Goal: Use online tool/utility: Utilize a website feature to perform a specific function

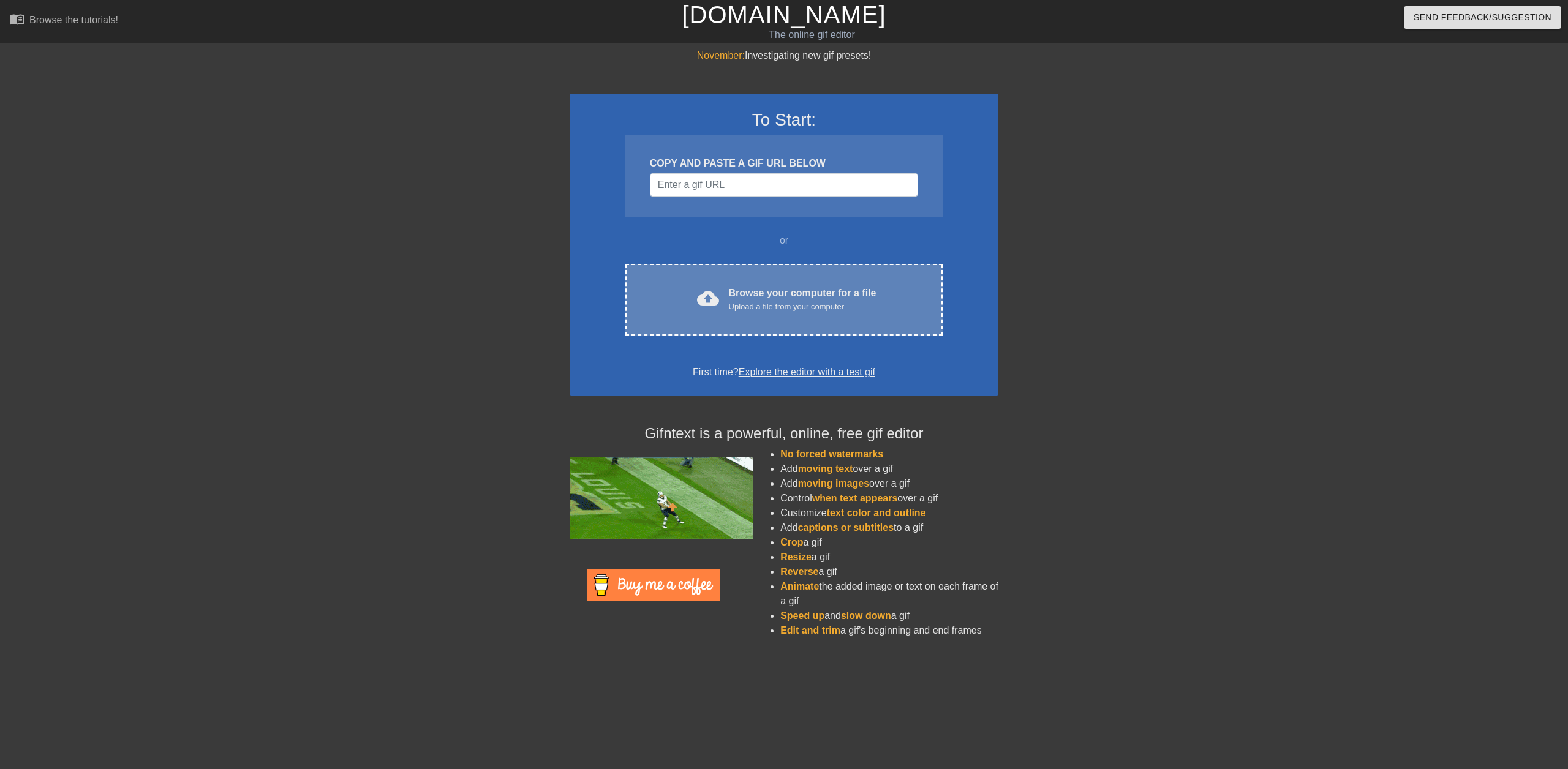
click at [735, 305] on div "Upload a file from your computer" at bounding box center [802, 307] width 148 height 12
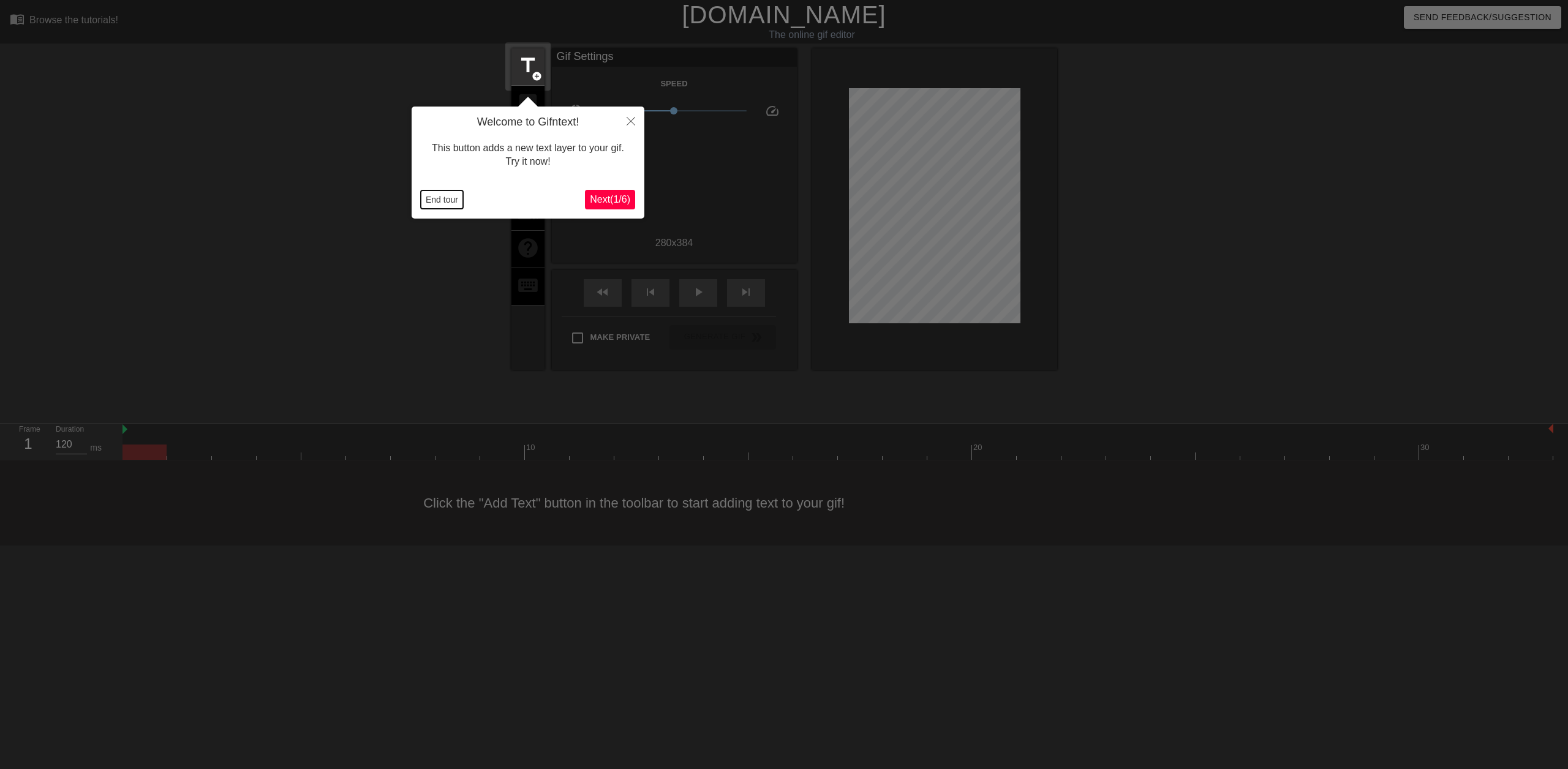
click at [440, 204] on button "End tour" at bounding box center [442, 199] width 42 height 18
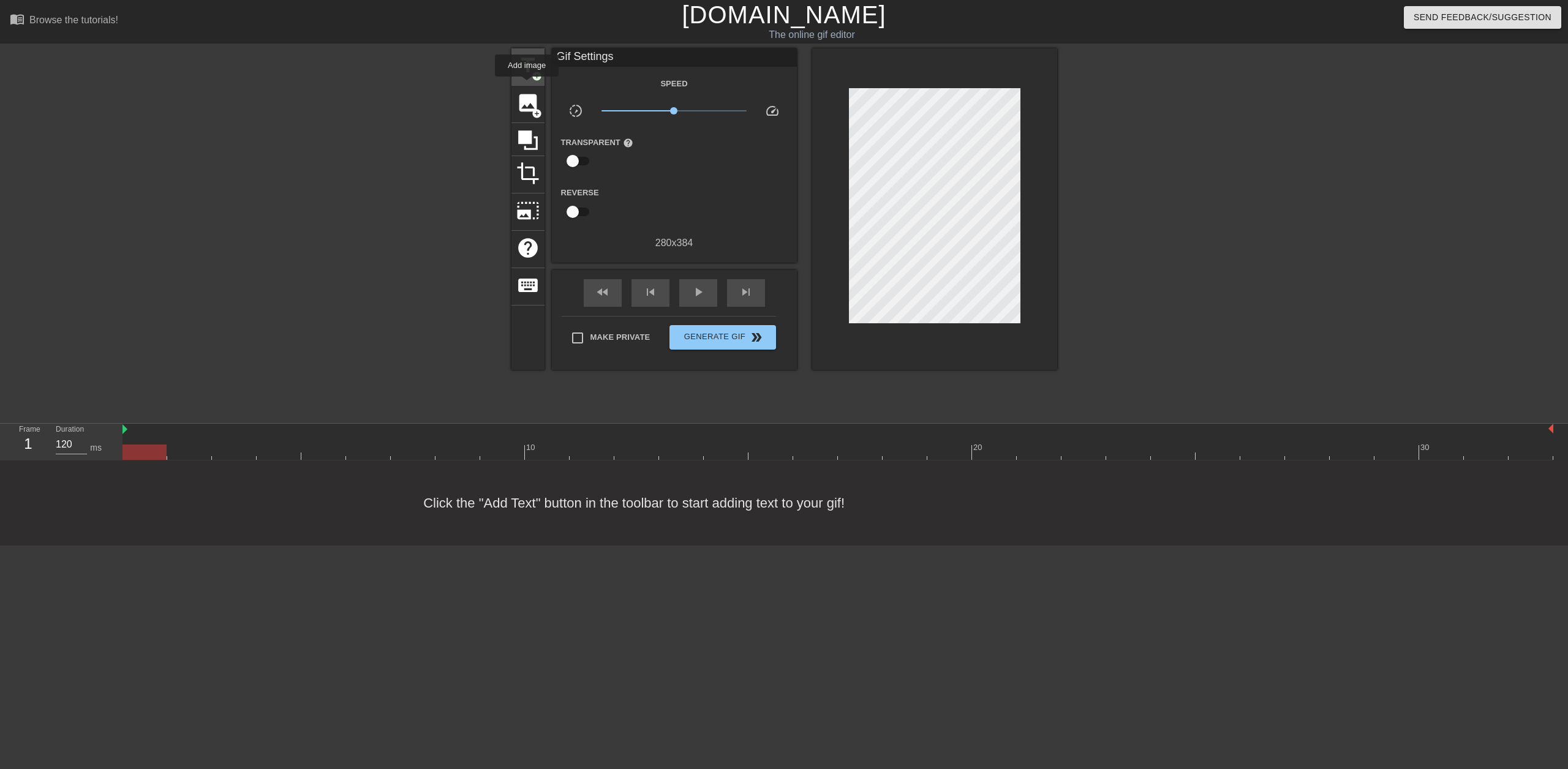
click at [526, 83] on div "title add_circle" at bounding box center [528, 67] width 33 height 37
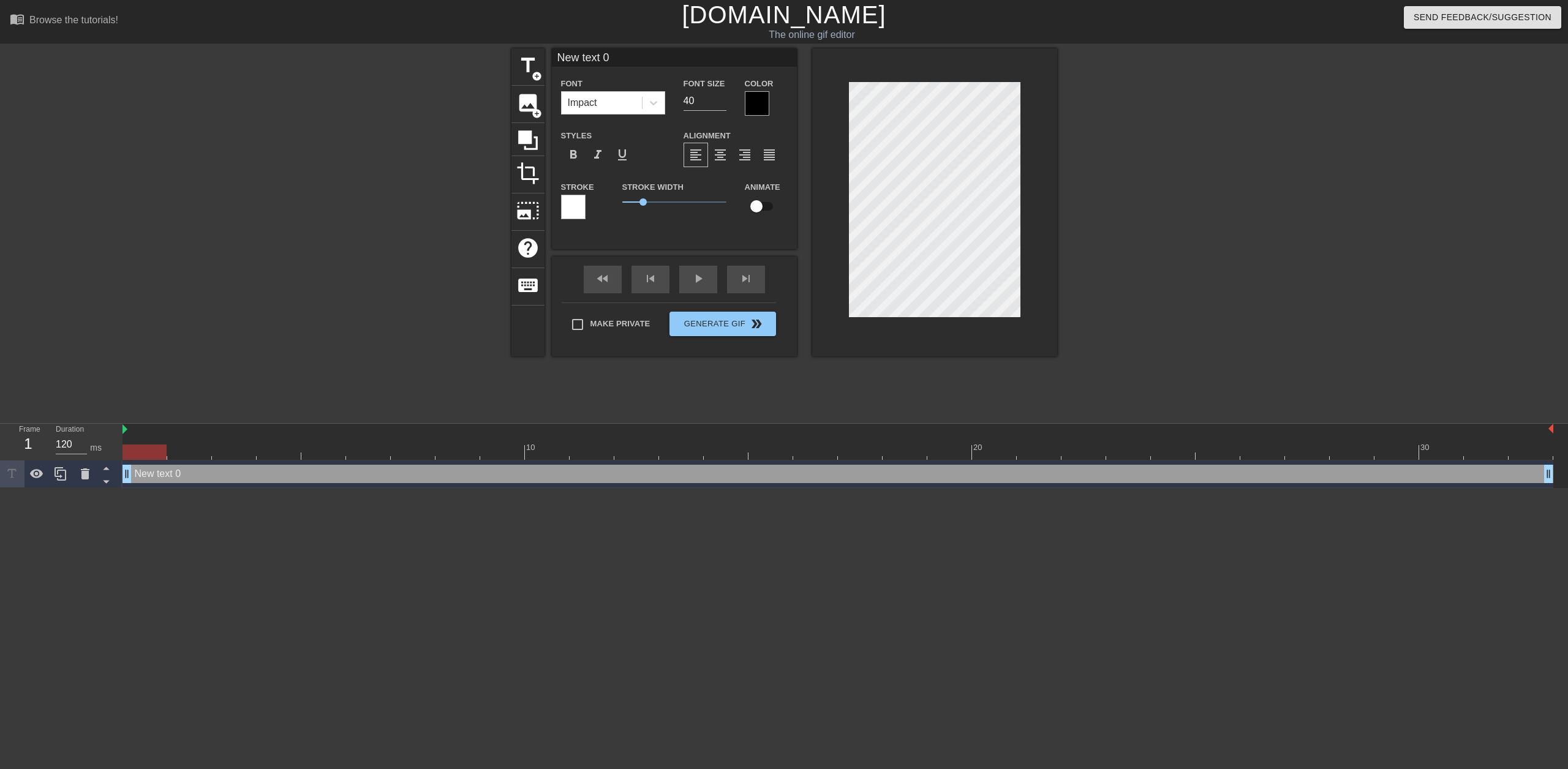
scroll to position [2, 3]
type input "1"
type textarea "1"
type input "1"
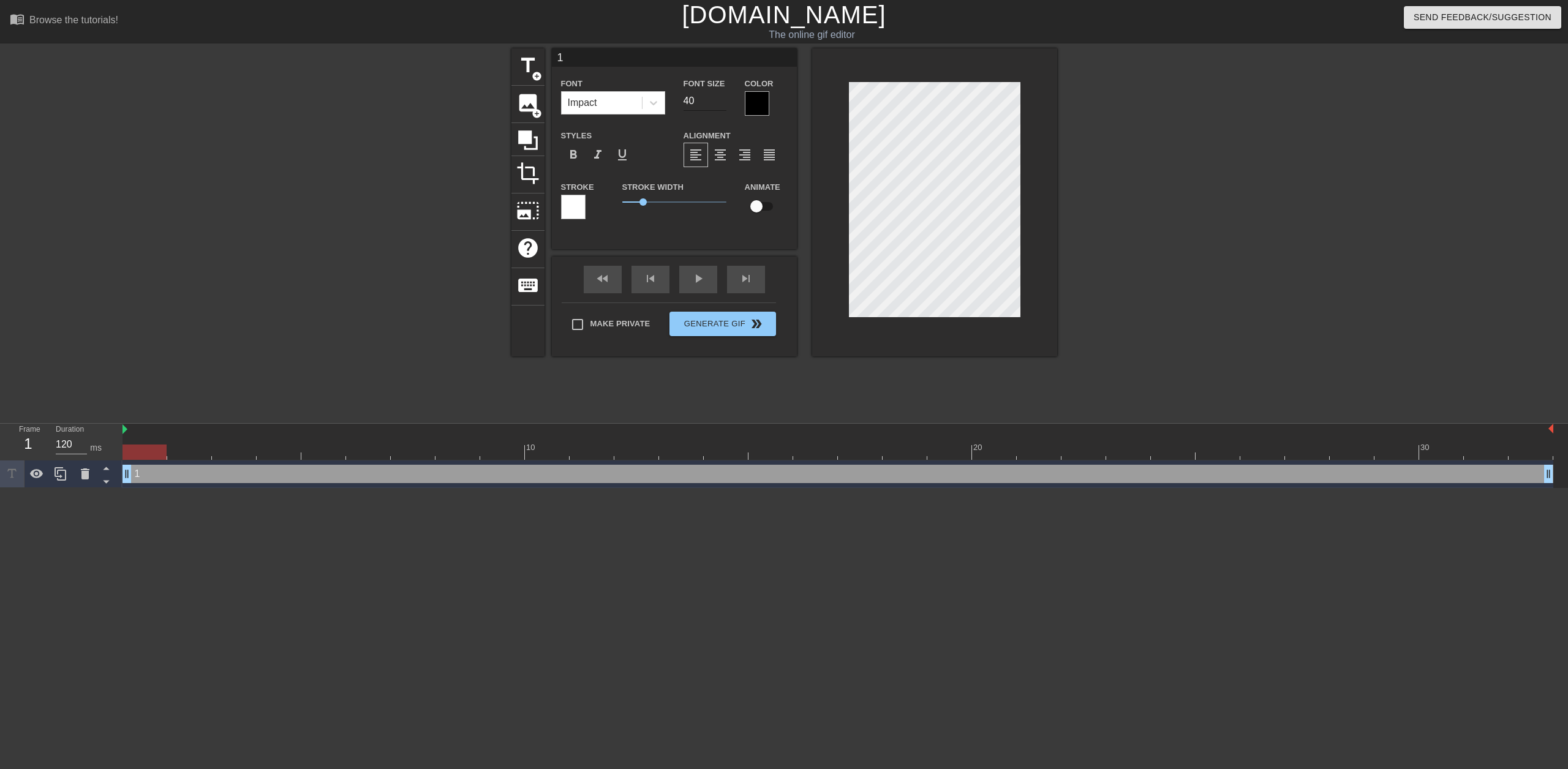
type textarea "1"
click at [720, 97] on input "111" at bounding box center [705, 100] width 43 height 20
click at [723, 104] on input "110" at bounding box center [705, 100] width 43 height 20
click at [723, 104] on input "109" at bounding box center [705, 100] width 43 height 20
click at [723, 104] on input "108" at bounding box center [705, 100] width 43 height 20
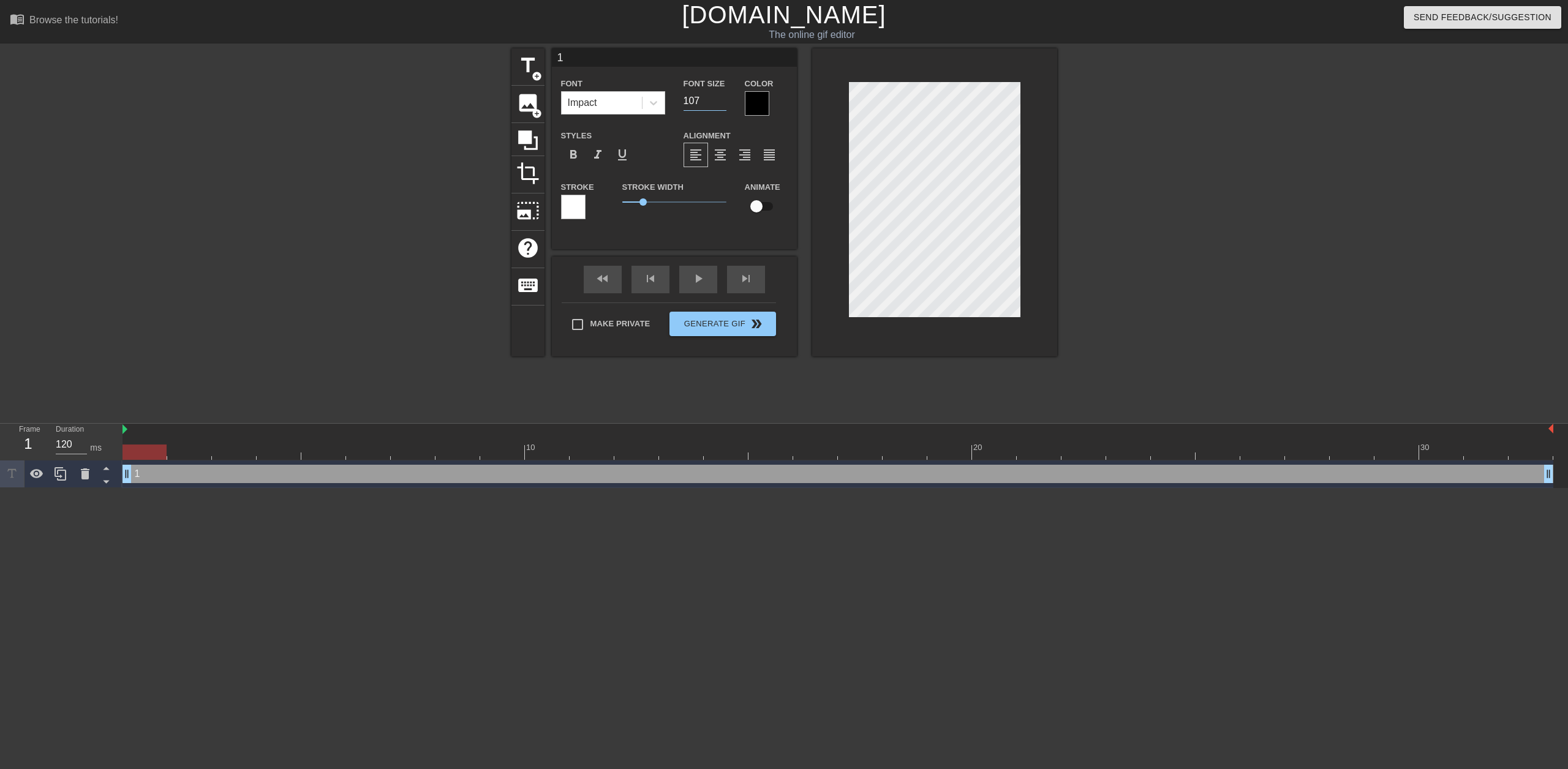
click at [723, 104] on input "107" at bounding box center [705, 100] width 43 height 20
click at [723, 104] on input "106" at bounding box center [705, 100] width 43 height 20
click at [723, 104] on input "105" at bounding box center [705, 100] width 43 height 20
click at [723, 104] on input "104" at bounding box center [705, 100] width 43 height 20
click at [723, 104] on input "103" at bounding box center [705, 100] width 43 height 20
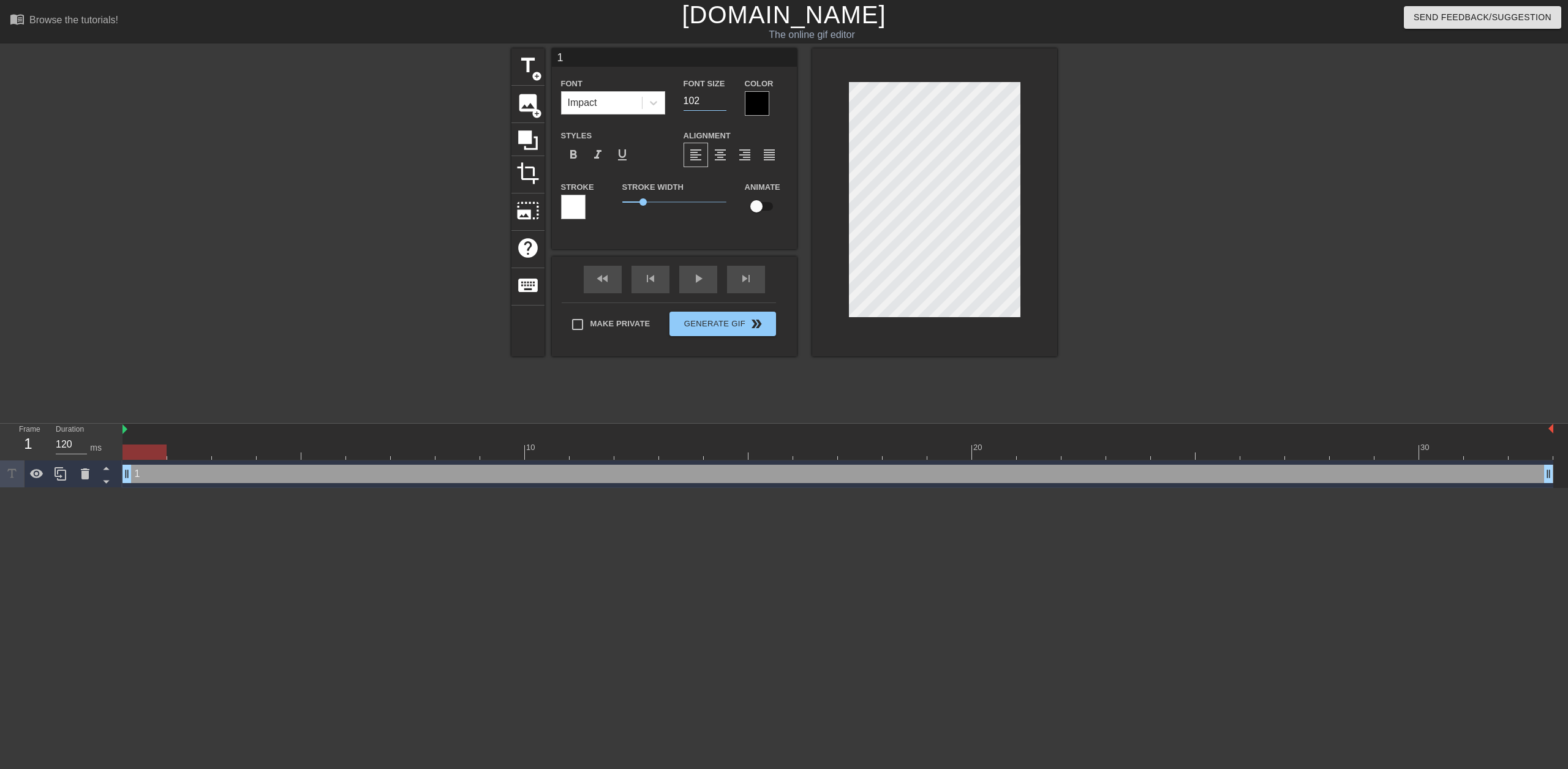
click at [723, 104] on input "102" at bounding box center [705, 100] width 43 height 20
click at [723, 104] on input "101" at bounding box center [705, 100] width 43 height 20
type input "100"
click at [723, 104] on input "100" at bounding box center [705, 100] width 43 height 20
click at [754, 100] on div at bounding box center [757, 103] width 24 height 24
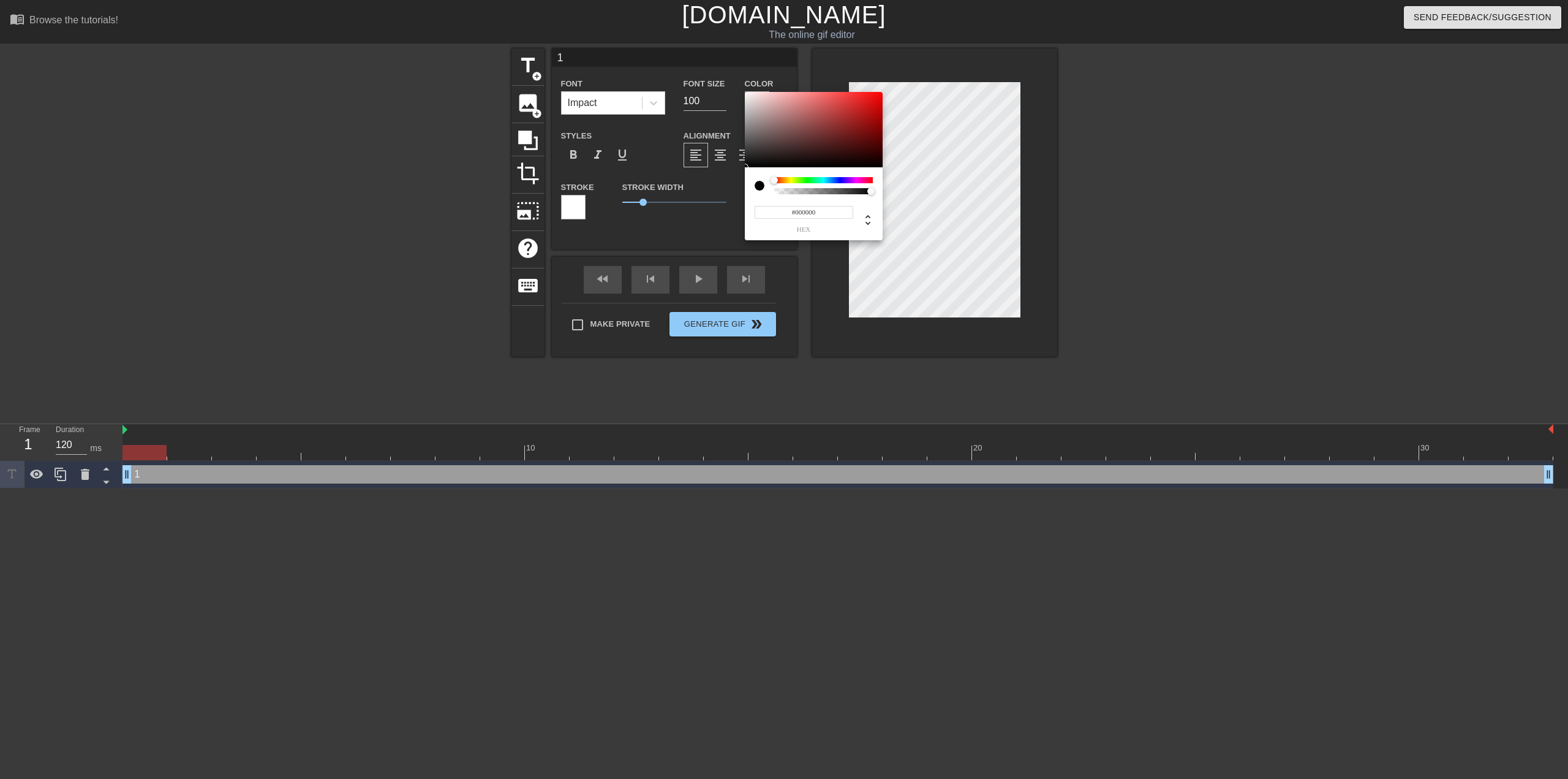
click at [787, 212] on input "#000000" at bounding box center [804, 212] width 98 height 13
type input "ff00ff"
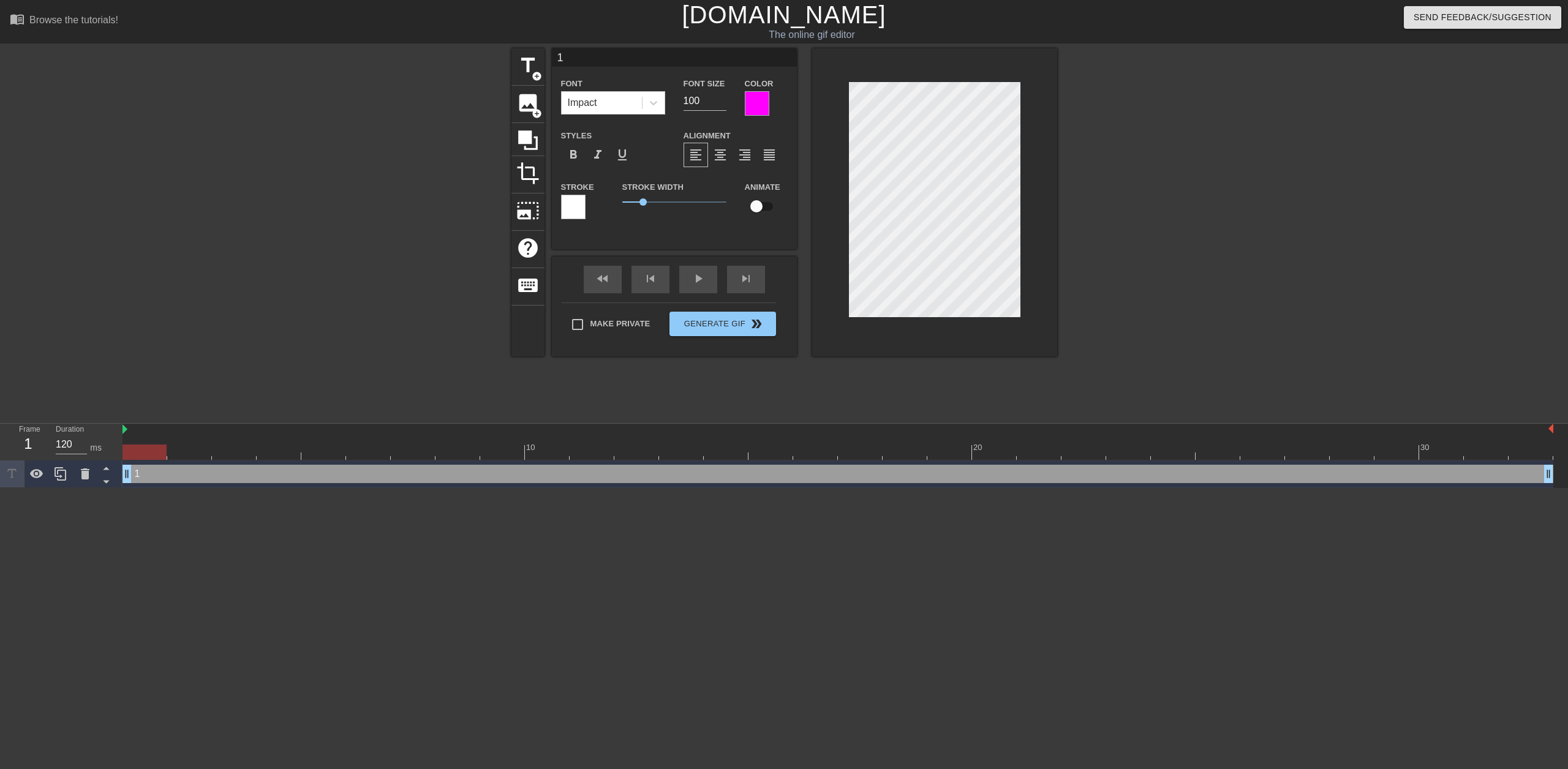
click at [568, 212] on div at bounding box center [573, 207] width 24 height 24
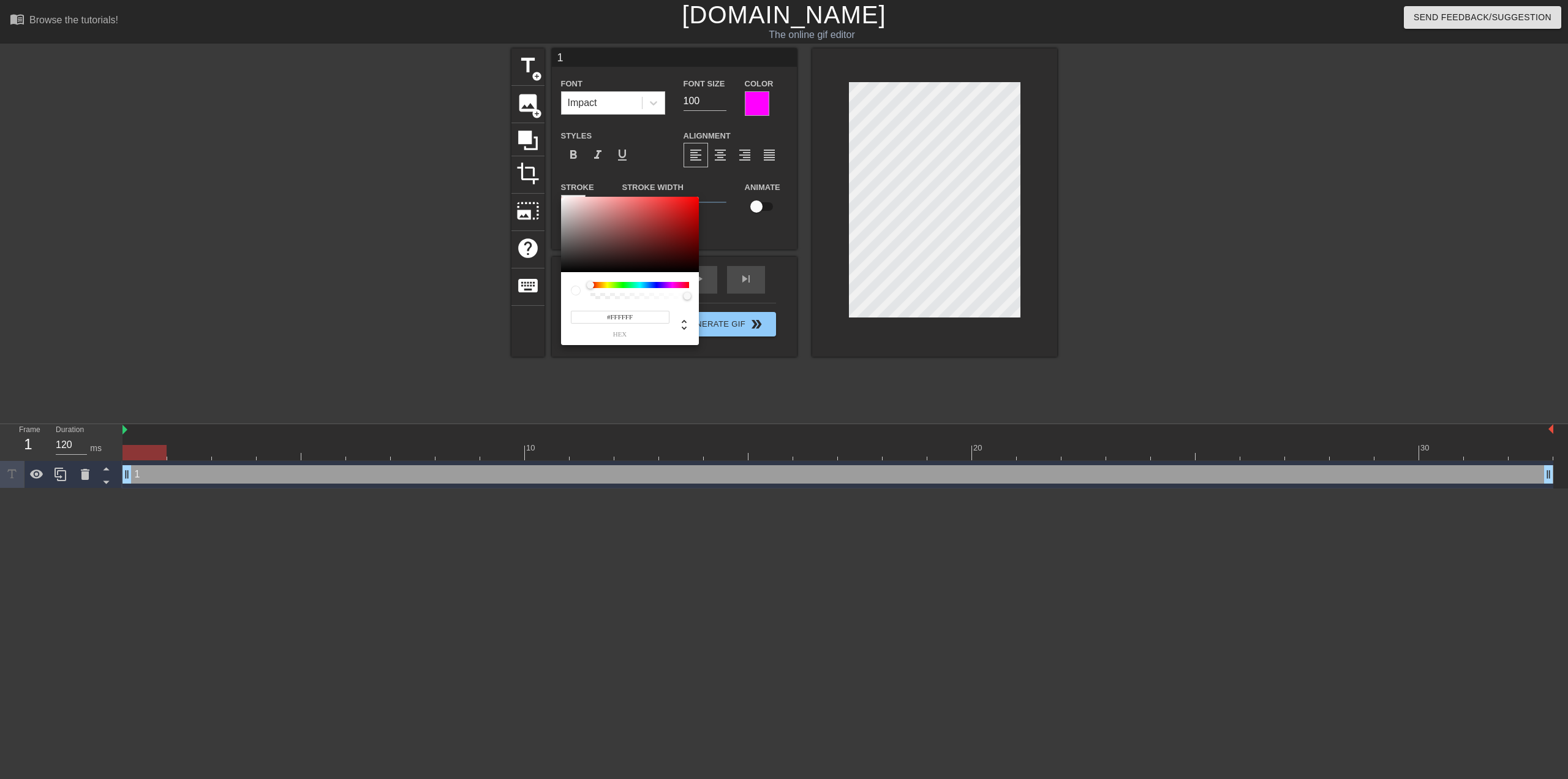
click at [612, 320] on input "#FFFFFF" at bounding box center [620, 317] width 98 height 13
type input "#00ff00"
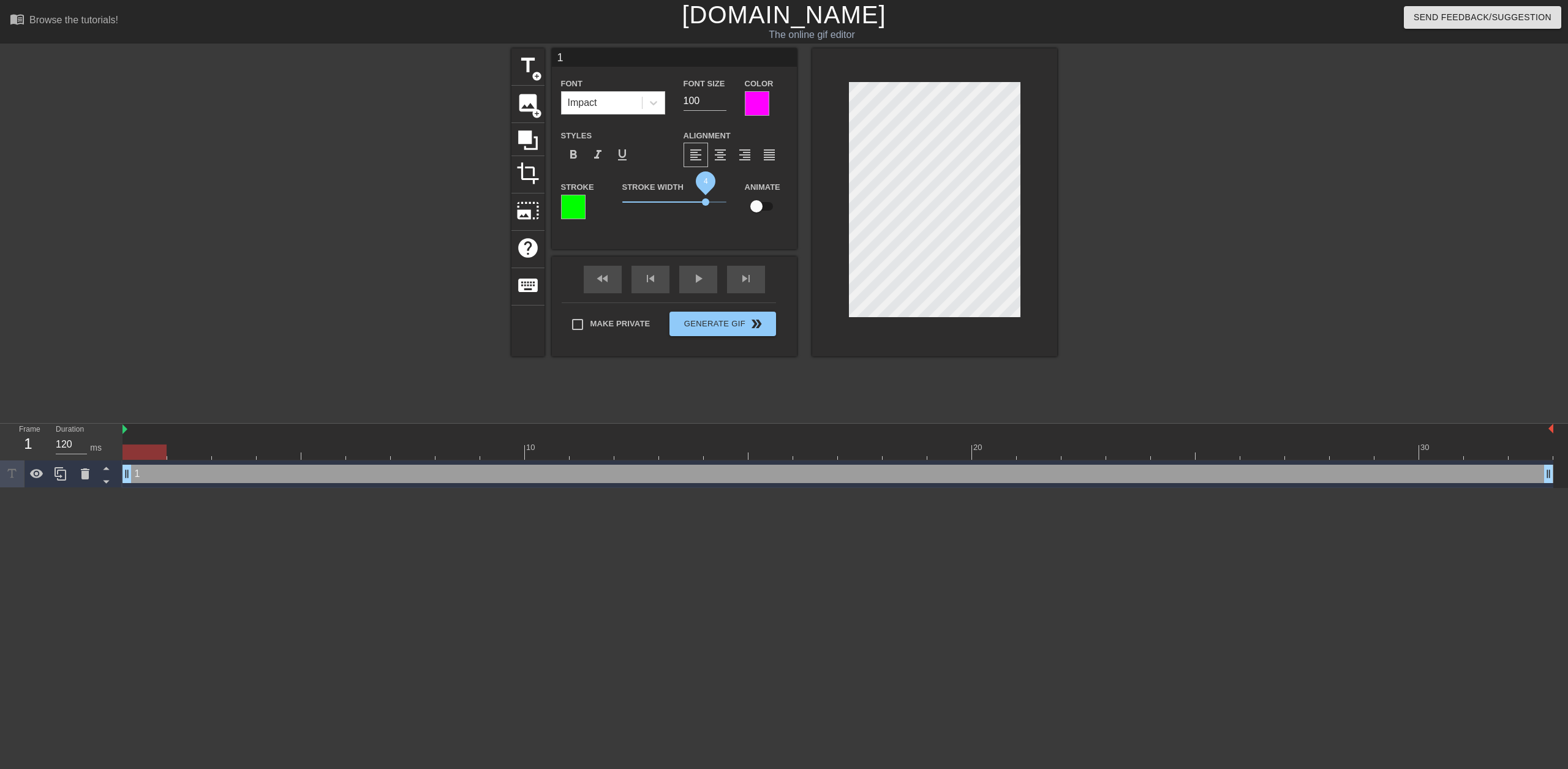
drag, startPoint x: 643, startPoint y: 204, endPoint x: 706, endPoint y: 209, distance: 63.2
click at [706, 209] on span "4" at bounding box center [674, 202] width 104 height 15
click at [284, 300] on div "title add_circle image add_circle crop photo_size_select_large help keyboard 1 …" at bounding box center [784, 232] width 1568 height 367
click at [63, 474] on icon at bounding box center [61, 474] width 15 height 15
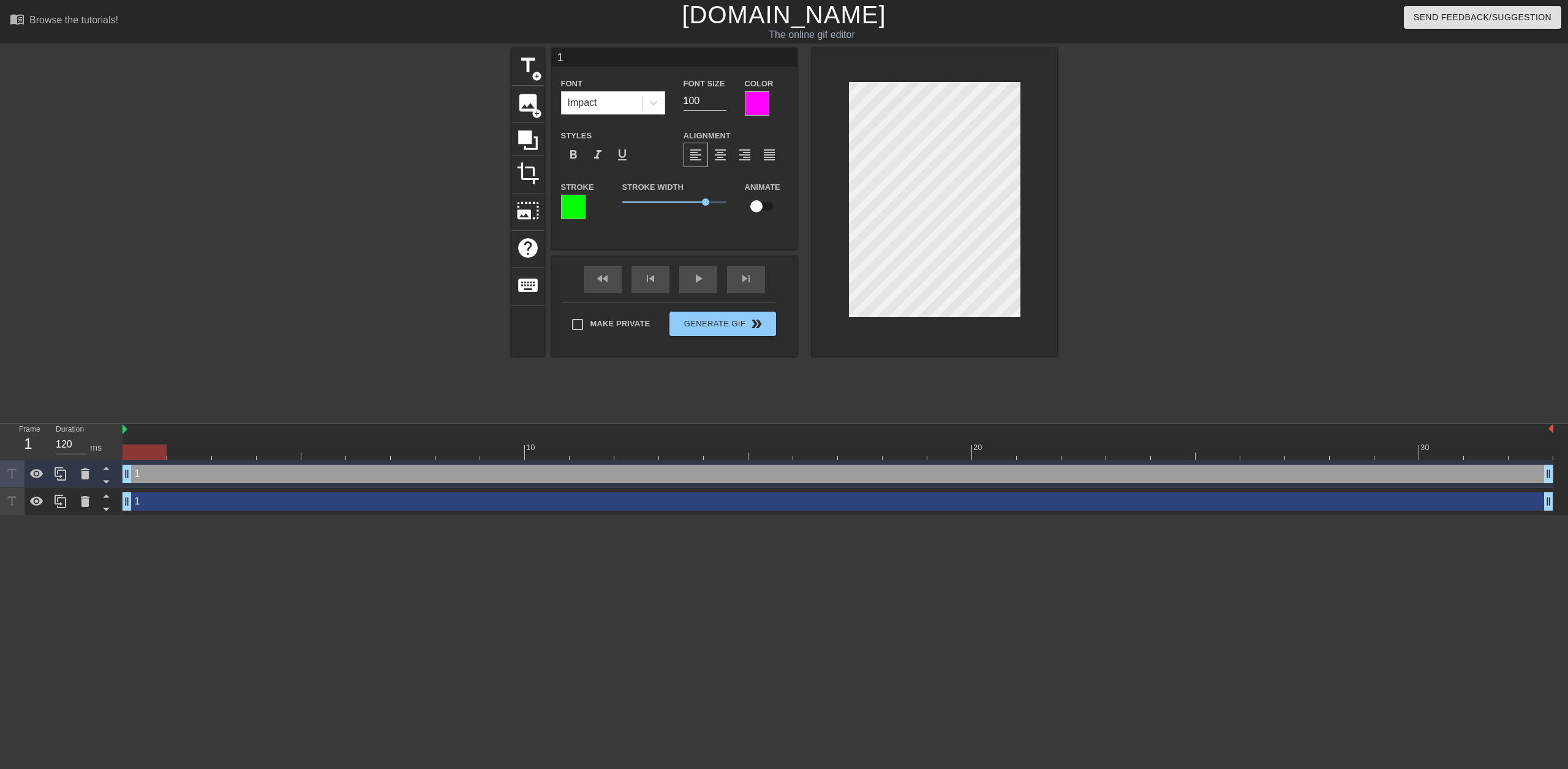
scroll to position [1, 1]
type input "2"
type textarea "2"
click at [64, 478] on icon at bounding box center [61, 474] width 15 height 15
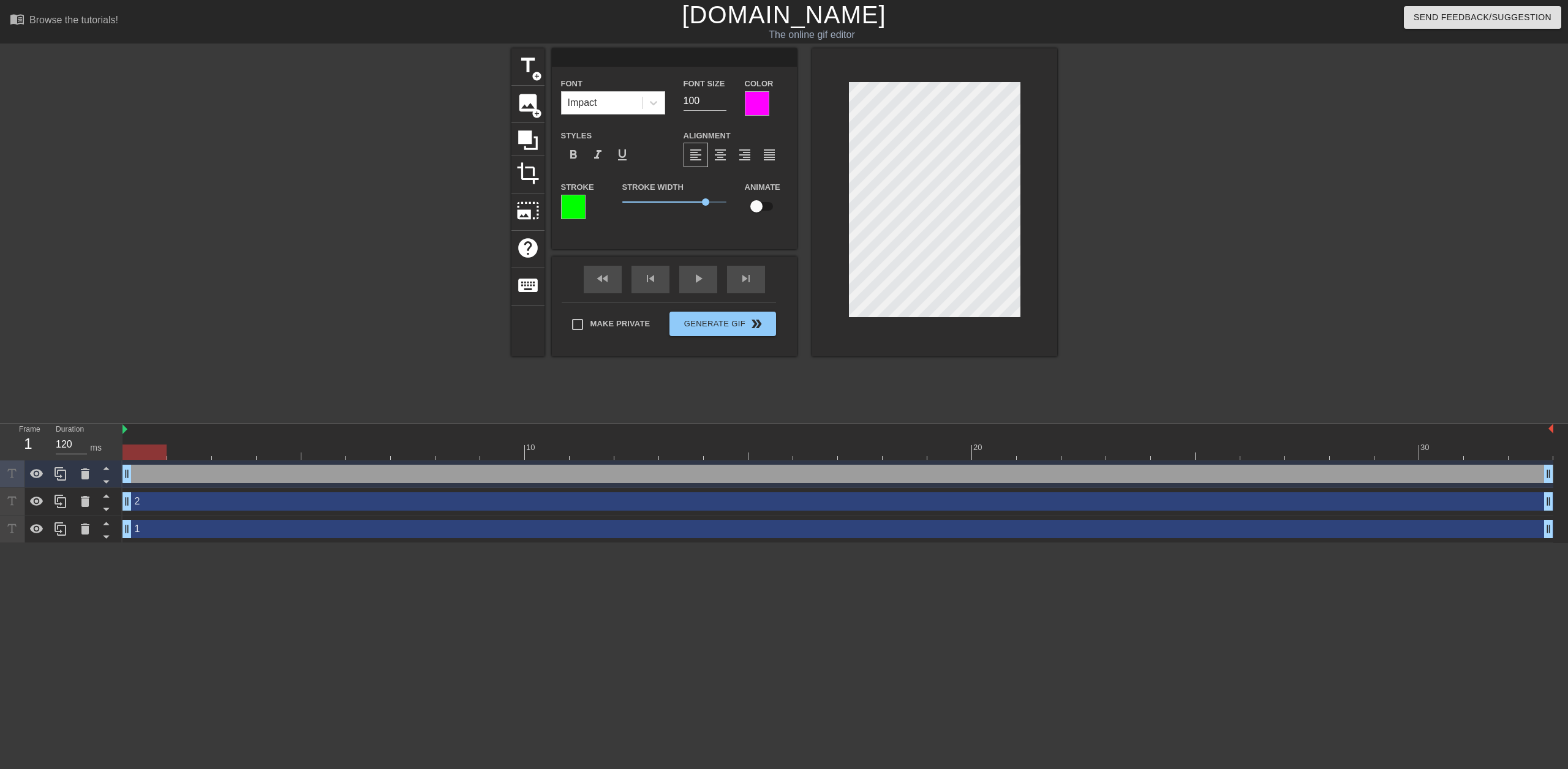
type input "6"
type textarea "6"
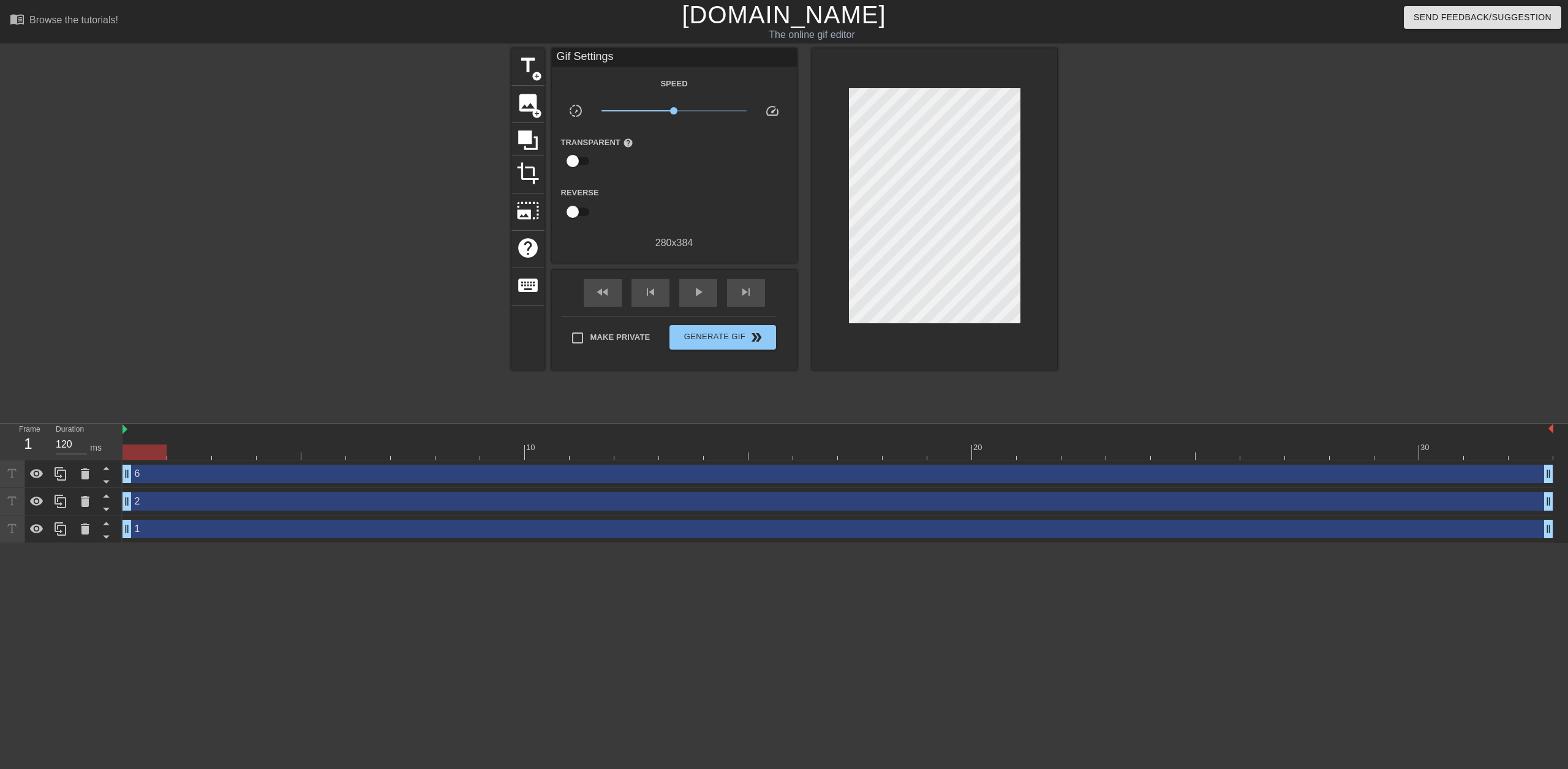
click at [427, 290] on div at bounding box center [404, 232] width 184 height 367
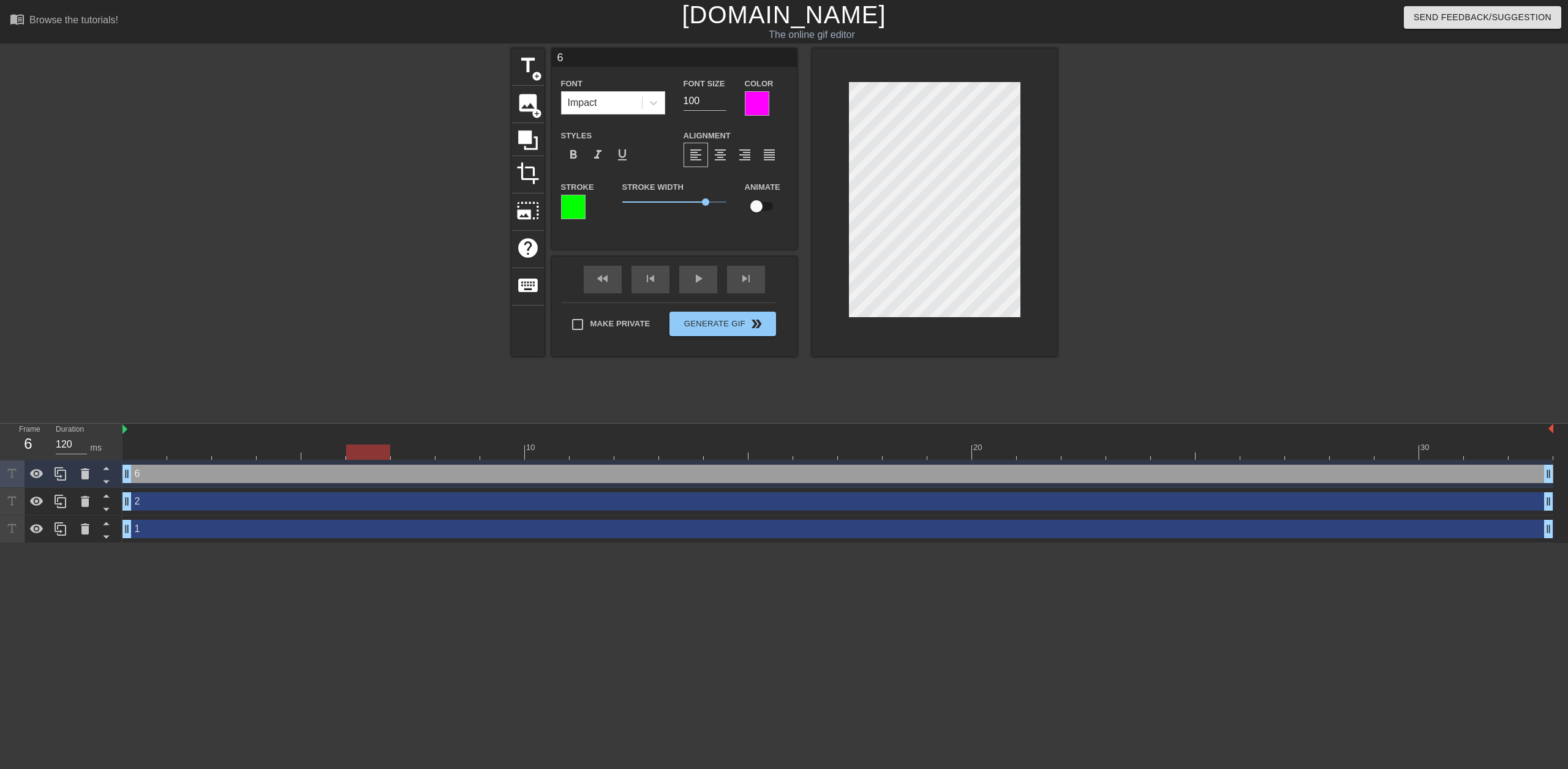
drag, startPoint x: 517, startPoint y: 450, endPoint x: 366, endPoint y: 455, distance: 151.1
click at [366, 455] on div at bounding box center [838, 452] width 1430 height 16
click at [223, 530] on div "1 drag_handle drag_handle" at bounding box center [838, 528] width 1430 height 18
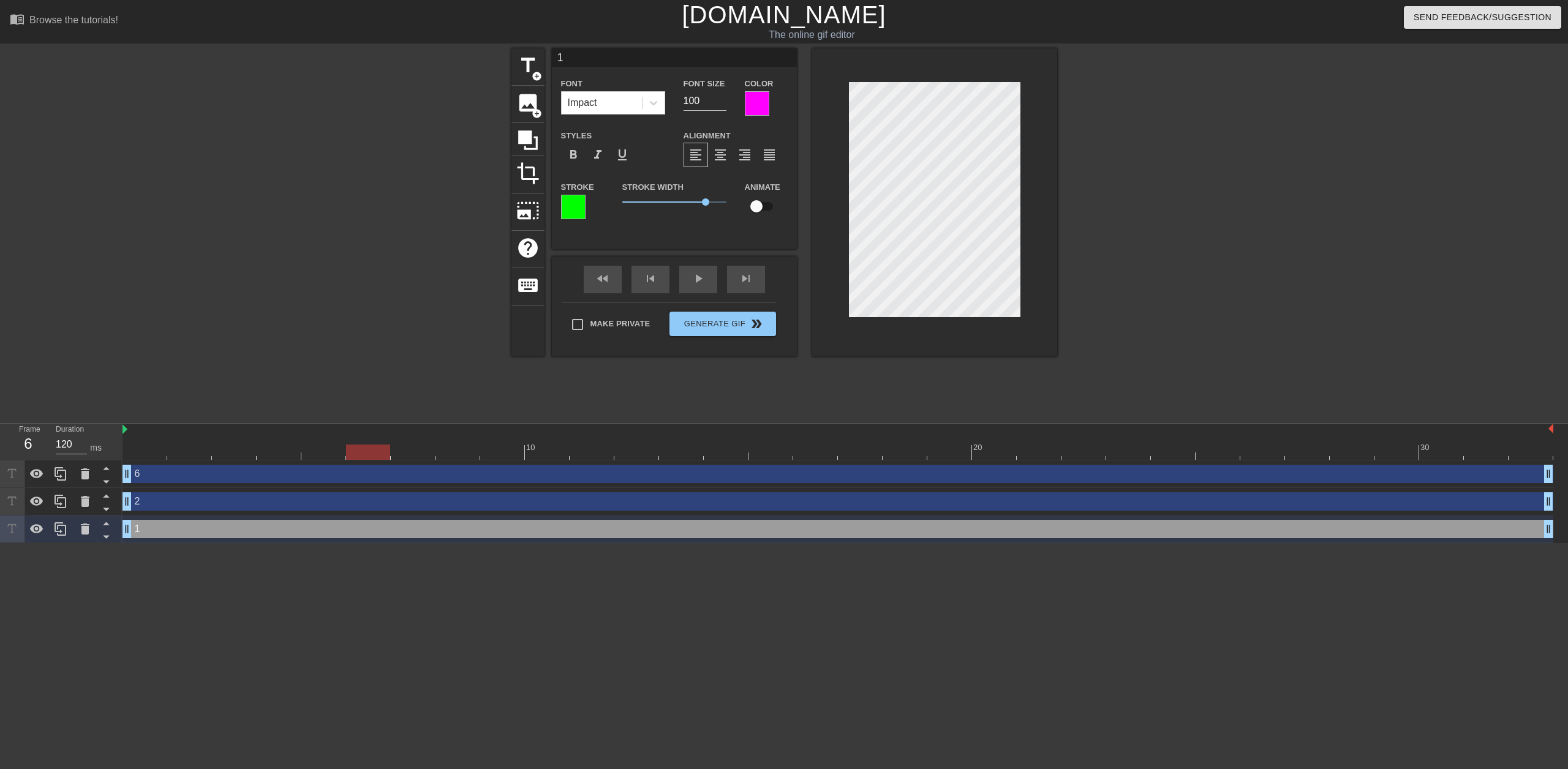
click at [239, 475] on div "6 drag_handle drag_handle" at bounding box center [838, 474] width 1430 height 18
type input "6"
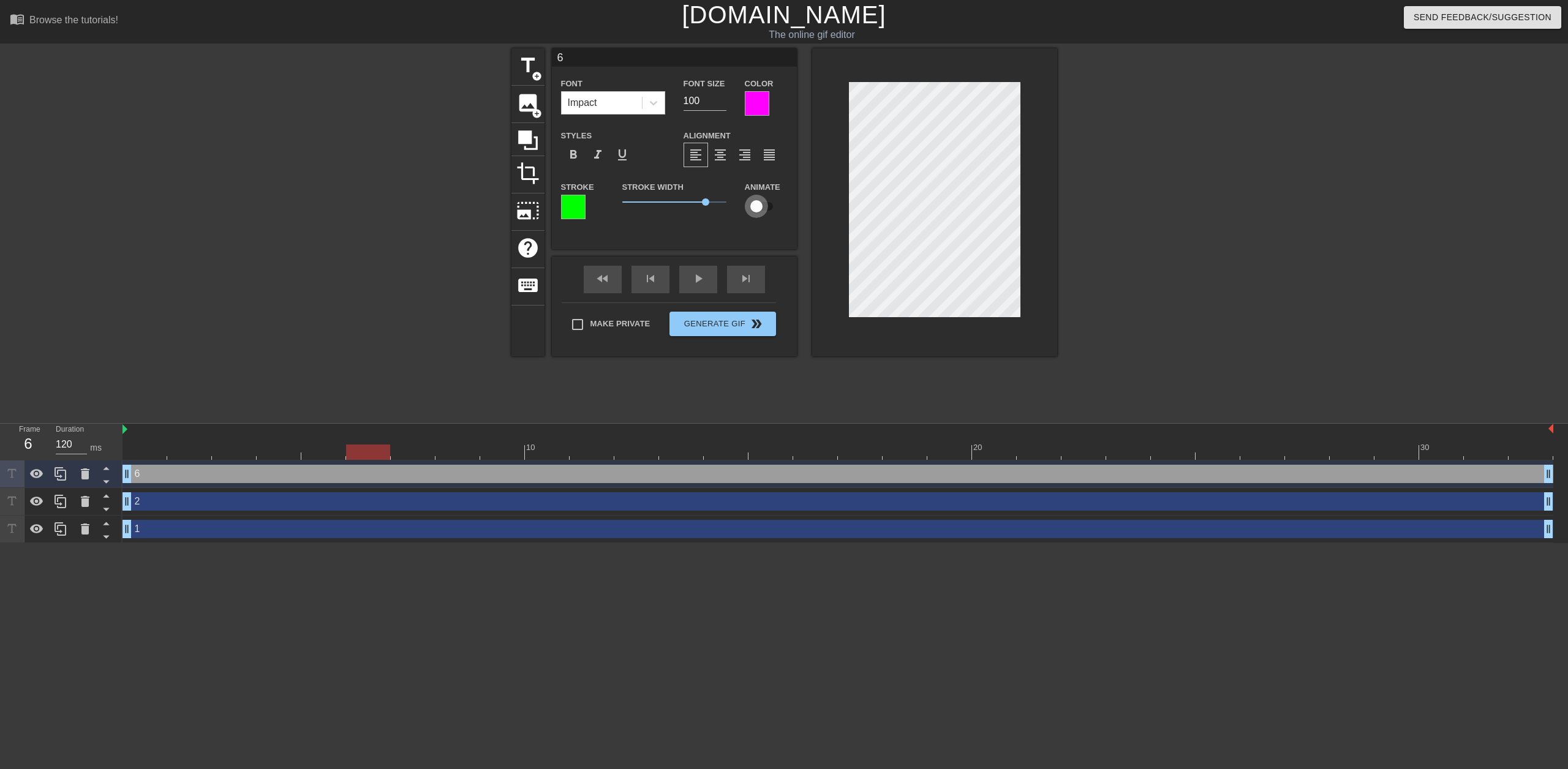
click at [767, 205] on input "checkbox" at bounding box center [756, 206] width 70 height 24
checkbox input "true"
click at [311, 505] on div "2 drag_handle drag_handle" at bounding box center [838, 501] width 1430 height 18
type input "2"
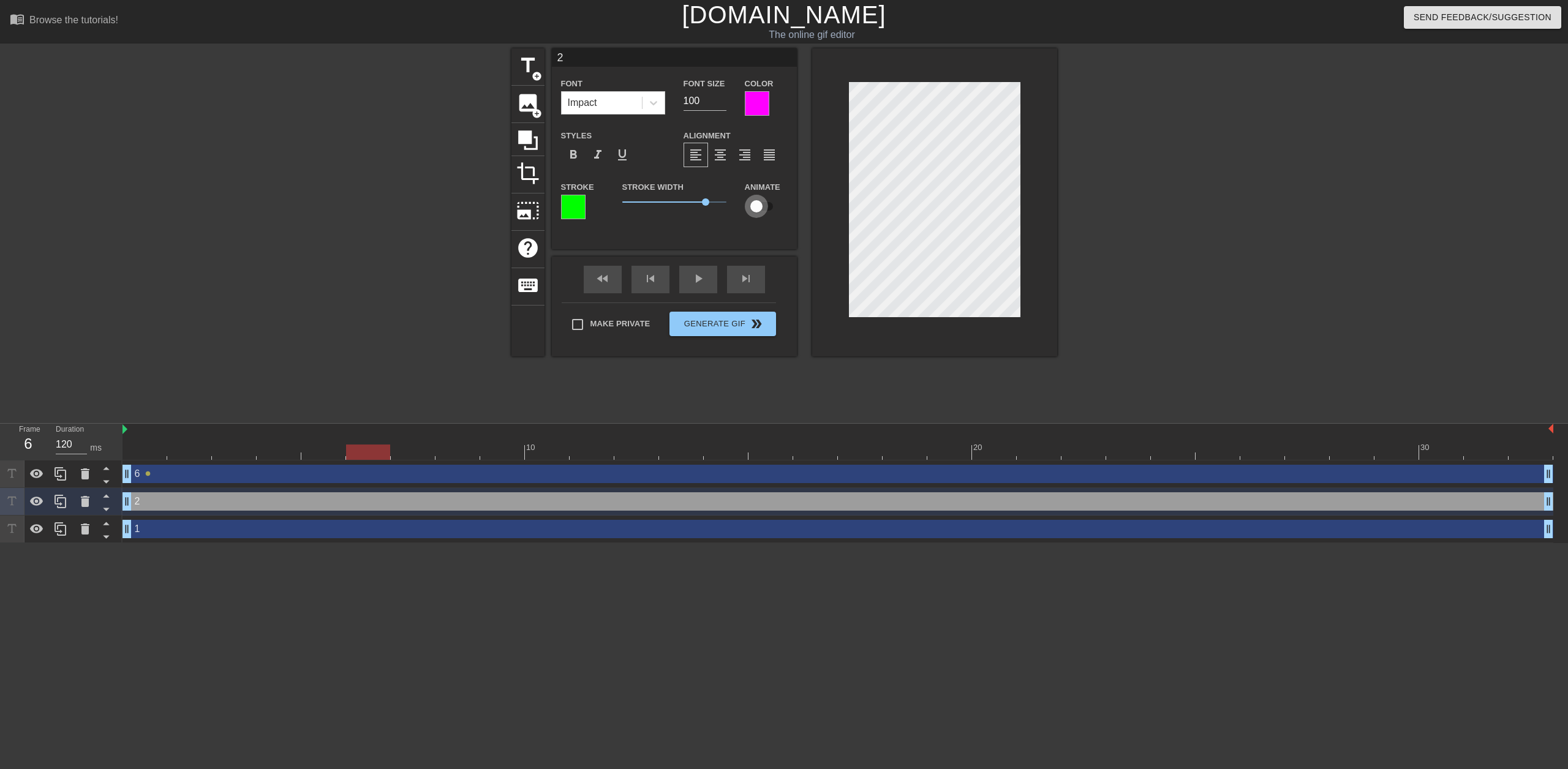
click at [764, 208] on input "checkbox" at bounding box center [756, 206] width 70 height 24
checkbox input "true"
click at [344, 528] on div "1 drag_handle drag_handle" at bounding box center [838, 528] width 1430 height 18
type input "1"
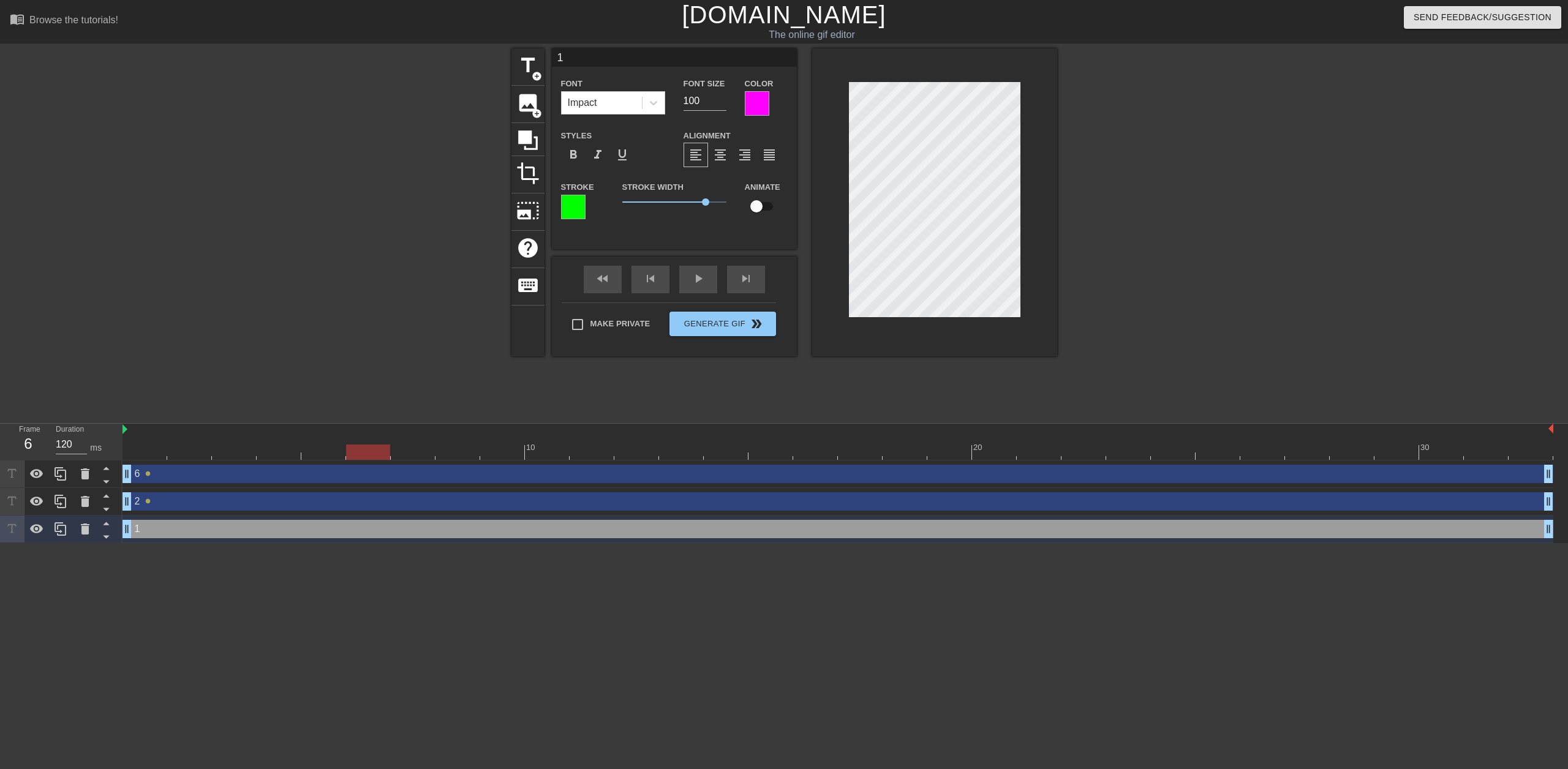
click at [758, 206] on input "checkbox" at bounding box center [756, 206] width 70 height 24
checkbox input "true"
drag, startPoint x: 371, startPoint y: 452, endPoint x: 431, endPoint y: 448, distance: 60.1
click at [431, 448] on div at bounding box center [413, 452] width 44 height 16
click at [427, 479] on div "6 drag_handle drag_handle" at bounding box center [838, 474] width 1430 height 18
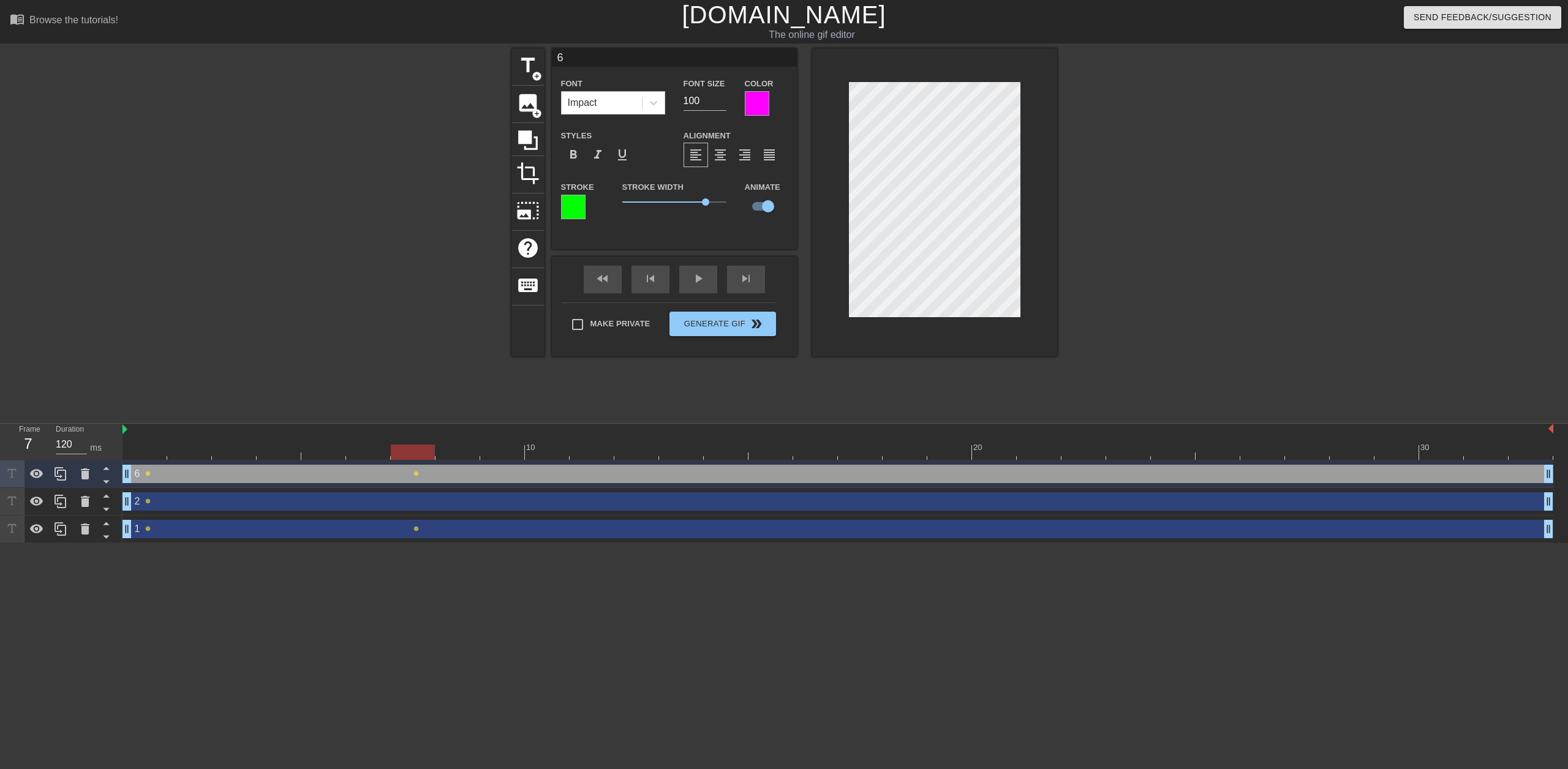
click at [989, 471] on div "6 drag_handle drag_handle" at bounding box center [838, 474] width 1430 height 18
click at [1000, 450] on div at bounding box center [838, 452] width 1430 height 16
click at [754, 530] on div "1 drag_handle drag_handle" at bounding box center [838, 528] width 1430 height 18
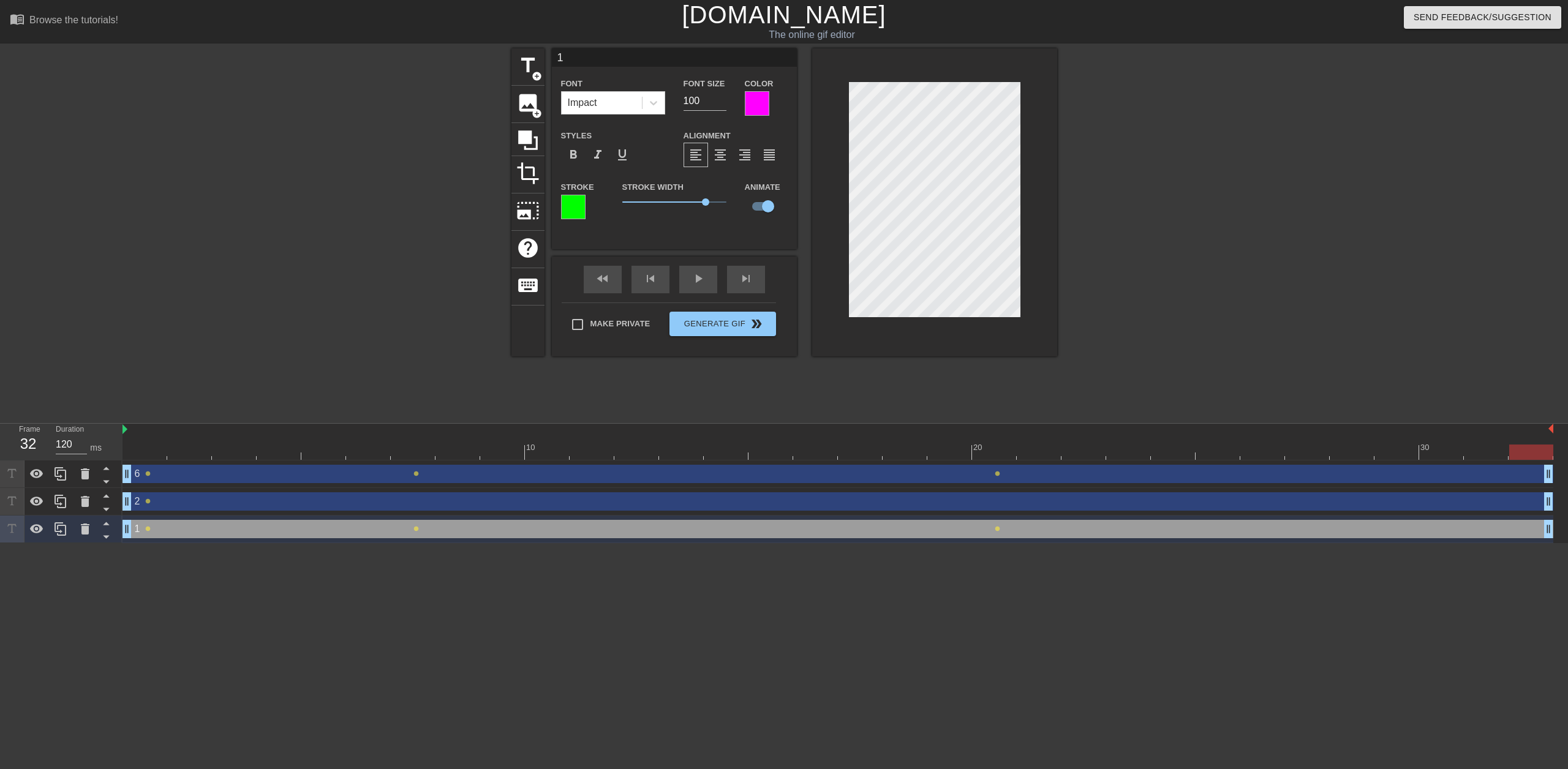
drag, startPoint x: 1000, startPoint y: 452, endPoint x: 1519, endPoint y: 439, distance: 519.2
click at [1519, 439] on div "10 20 30" at bounding box center [838, 442] width 1430 height 36
click at [1349, 472] on div "6 drag_handle drag_handle" at bounding box center [838, 474] width 1430 height 18
type input "6"
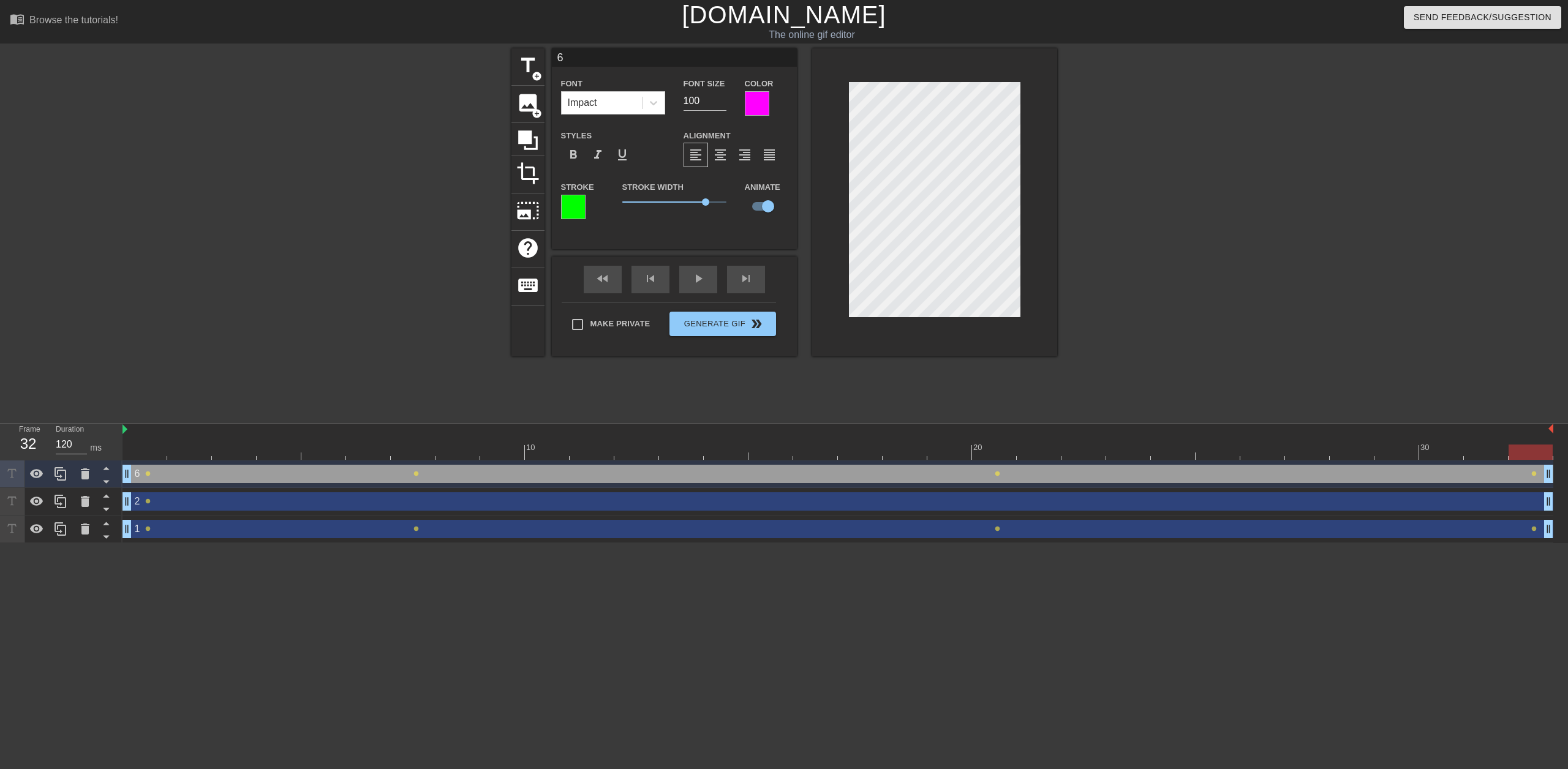
click at [144, 446] on div at bounding box center [838, 452] width 1430 height 16
click at [1532, 448] on div at bounding box center [838, 452] width 1430 height 16
click at [148, 452] on div at bounding box center [838, 452] width 1430 height 16
click at [1530, 452] on div at bounding box center [838, 452] width 1430 height 16
click at [148, 452] on div at bounding box center [838, 452] width 1430 height 16
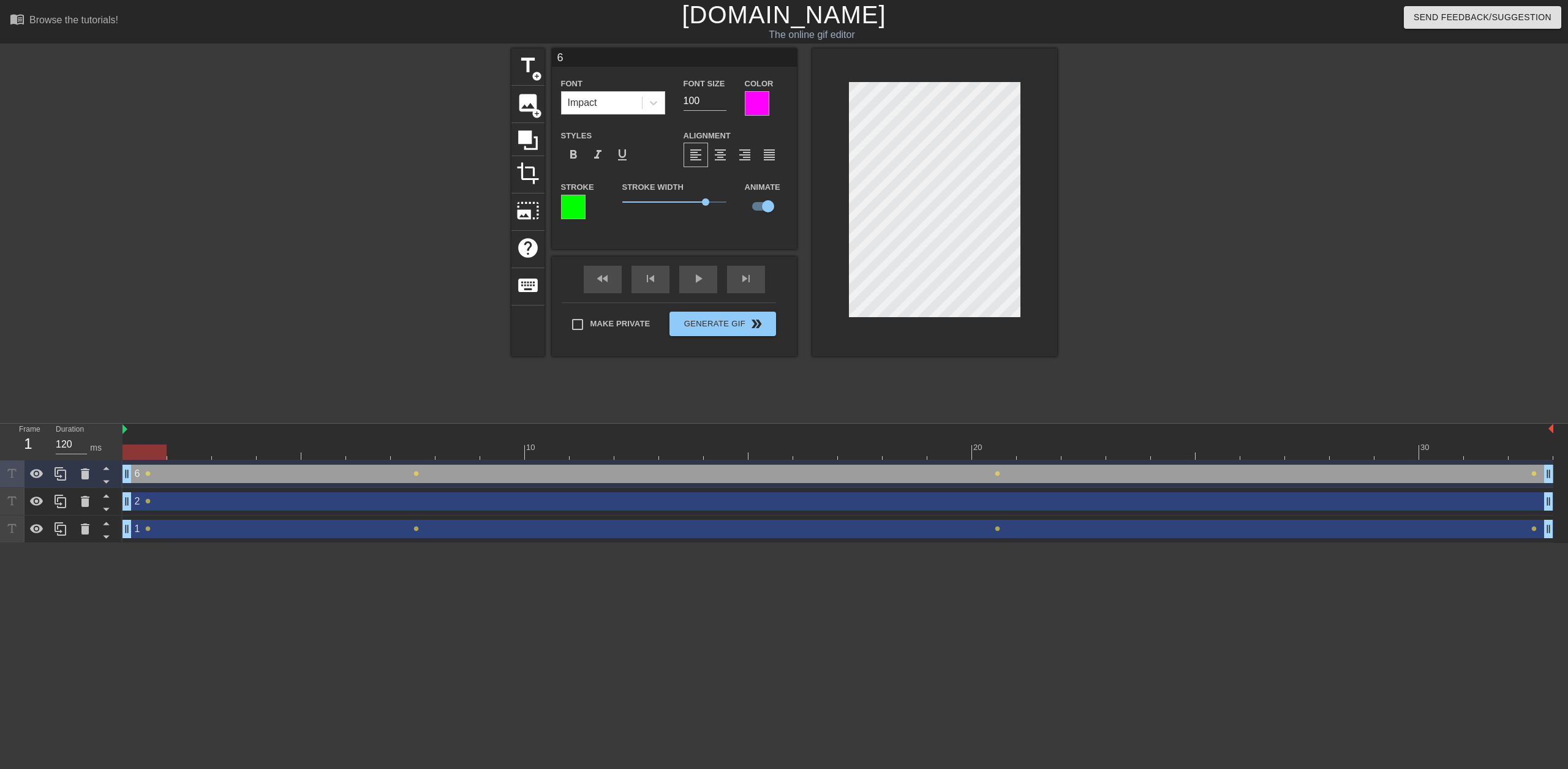
click at [1525, 454] on div at bounding box center [838, 452] width 1430 height 16
click at [144, 448] on div at bounding box center [838, 452] width 1430 height 16
click at [1529, 448] on div at bounding box center [838, 452] width 1430 height 16
click at [150, 446] on div at bounding box center [838, 452] width 1430 height 16
click at [1540, 453] on div at bounding box center [838, 452] width 1430 height 16
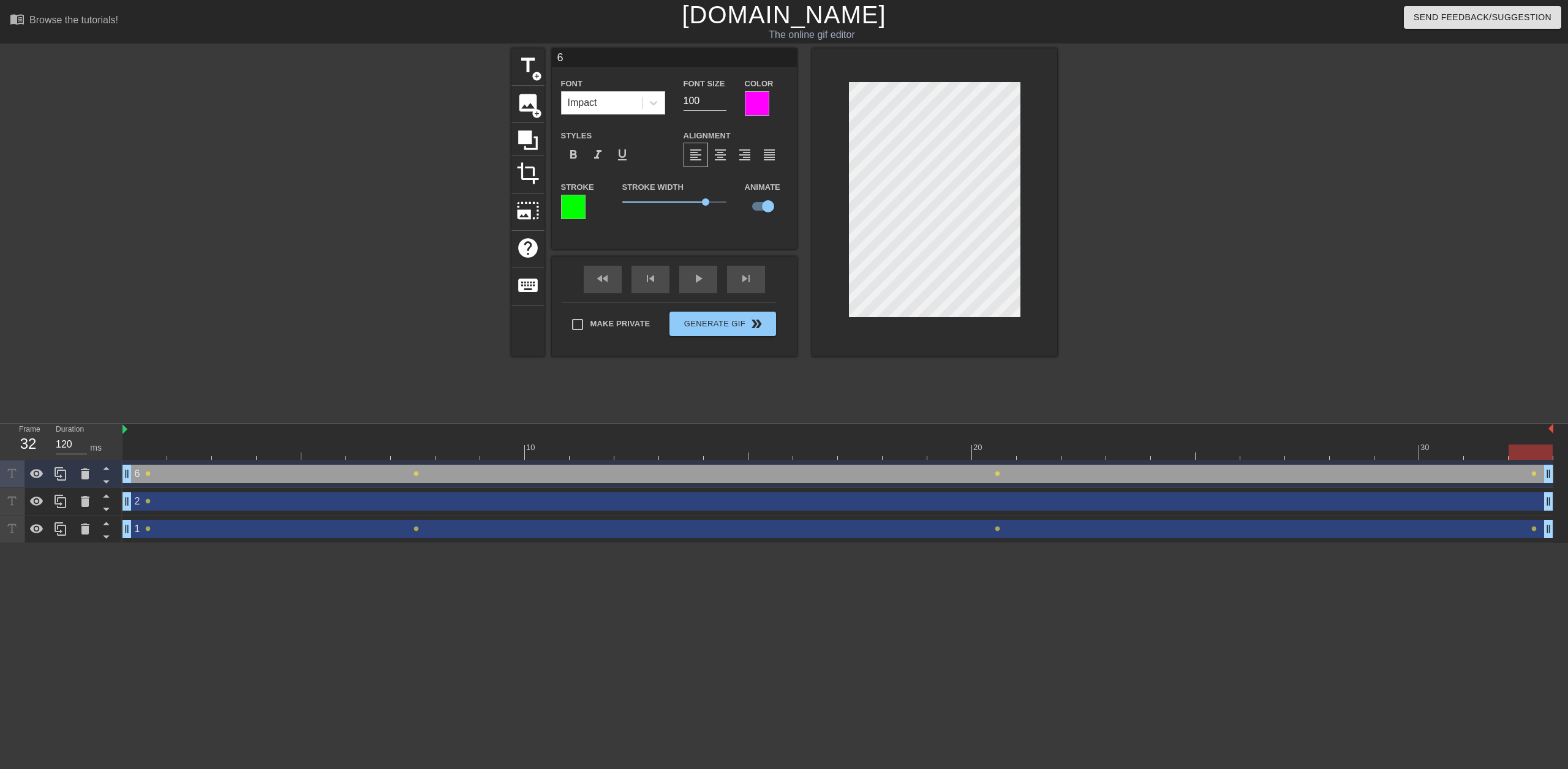
click at [146, 449] on div at bounding box center [838, 452] width 1430 height 16
click at [1534, 455] on div at bounding box center [838, 452] width 1430 height 16
drag, startPoint x: 154, startPoint y: 450, endPoint x: 167, endPoint y: 463, distance: 18.4
click at [169, 463] on div "10 20 30 6 drag_handle drag_handle lens lens lens lens 2 drag_handle drag_handl…" at bounding box center [845, 483] width 1445 height 119
click at [148, 473] on span "lens" at bounding box center [148, 474] width 5 height 5
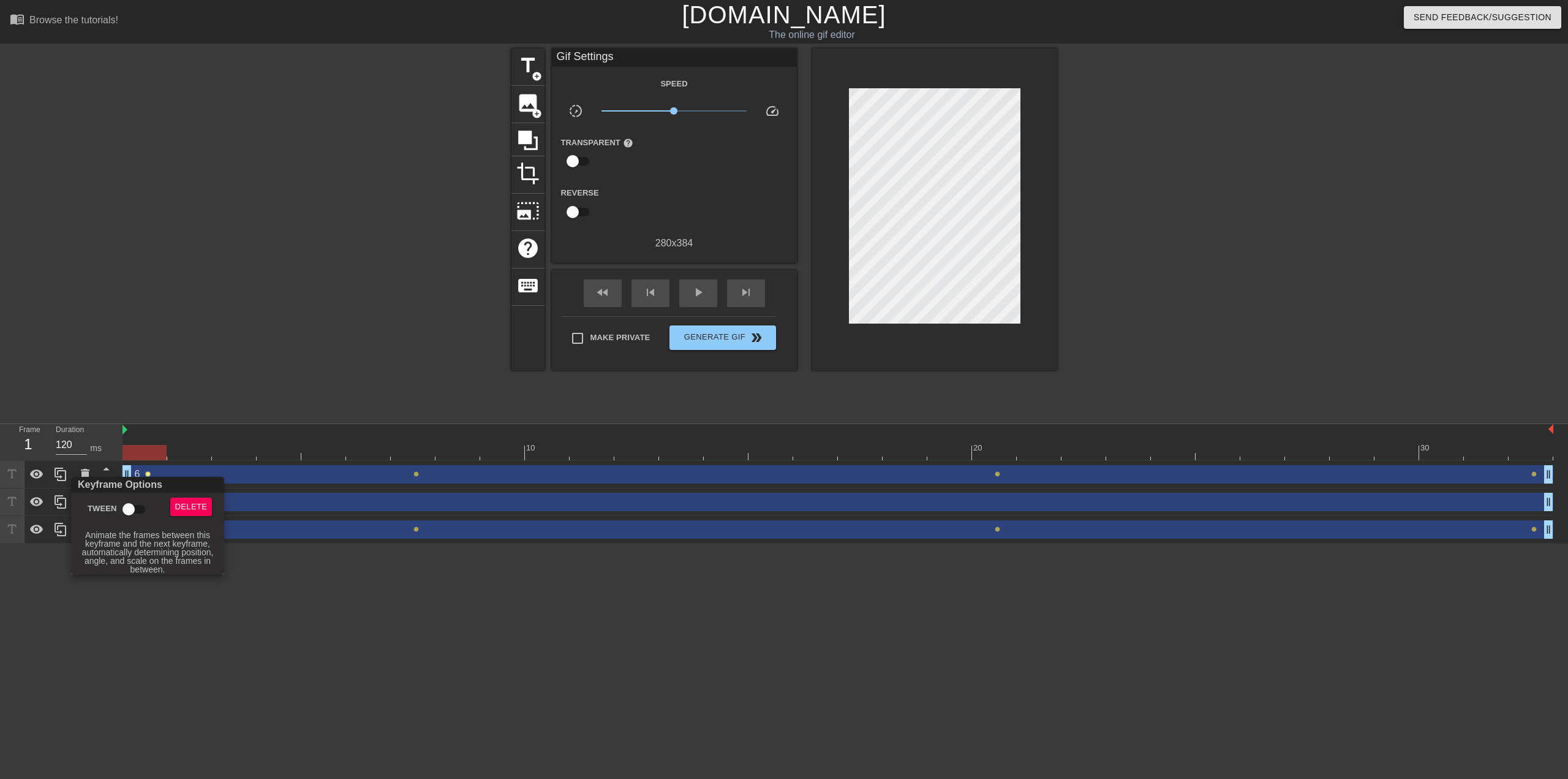
click at [129, 506] on input "Tween" at bounding box center [129, 509] width 70 height 24
checkbox input "true"
click at [417, 473] on div at bounding box center [784, 389] width 1568 height 779
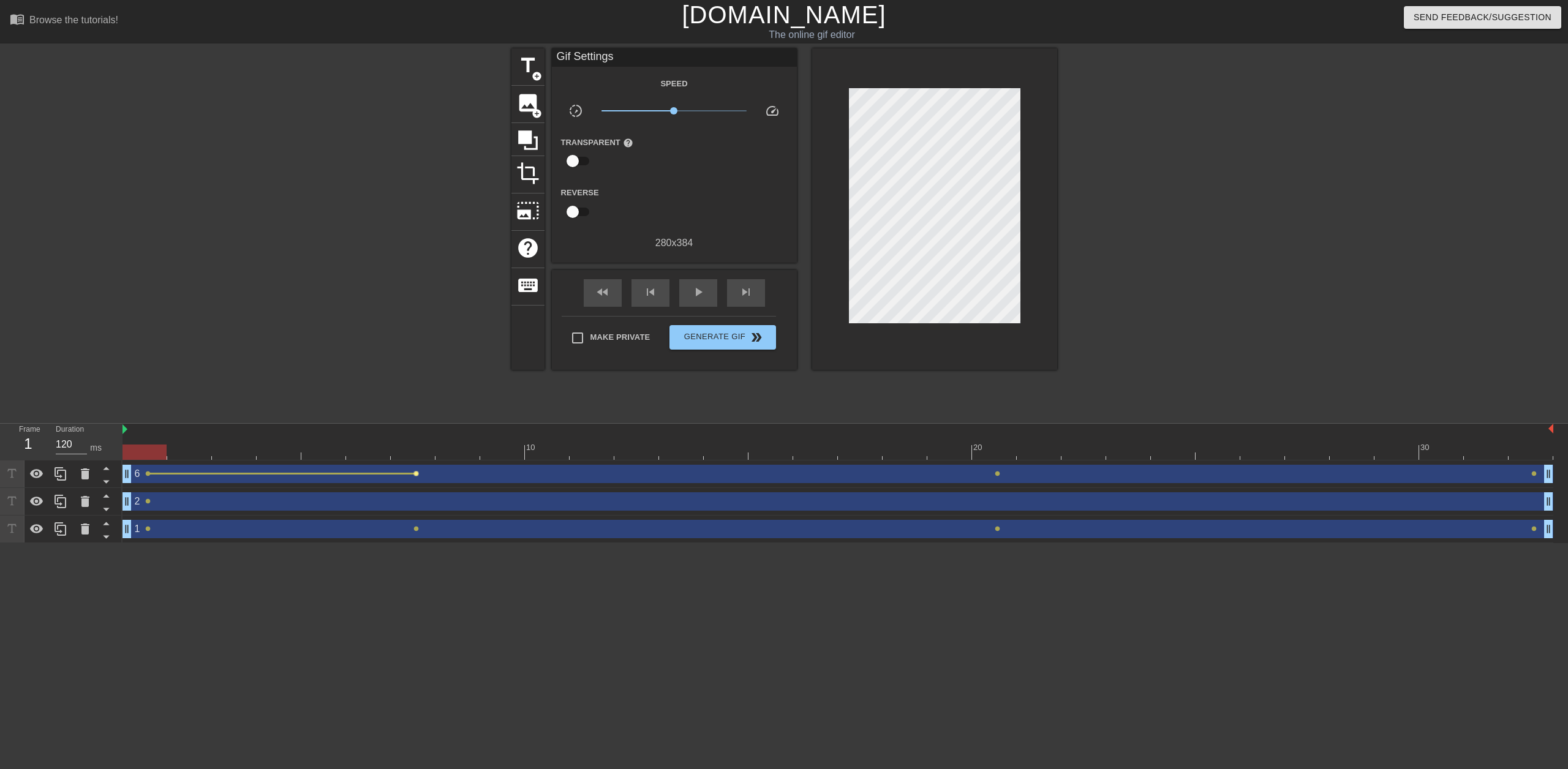
click at [418, 472] on span "lens" at bounding box center [416, 474] width 5 height 5
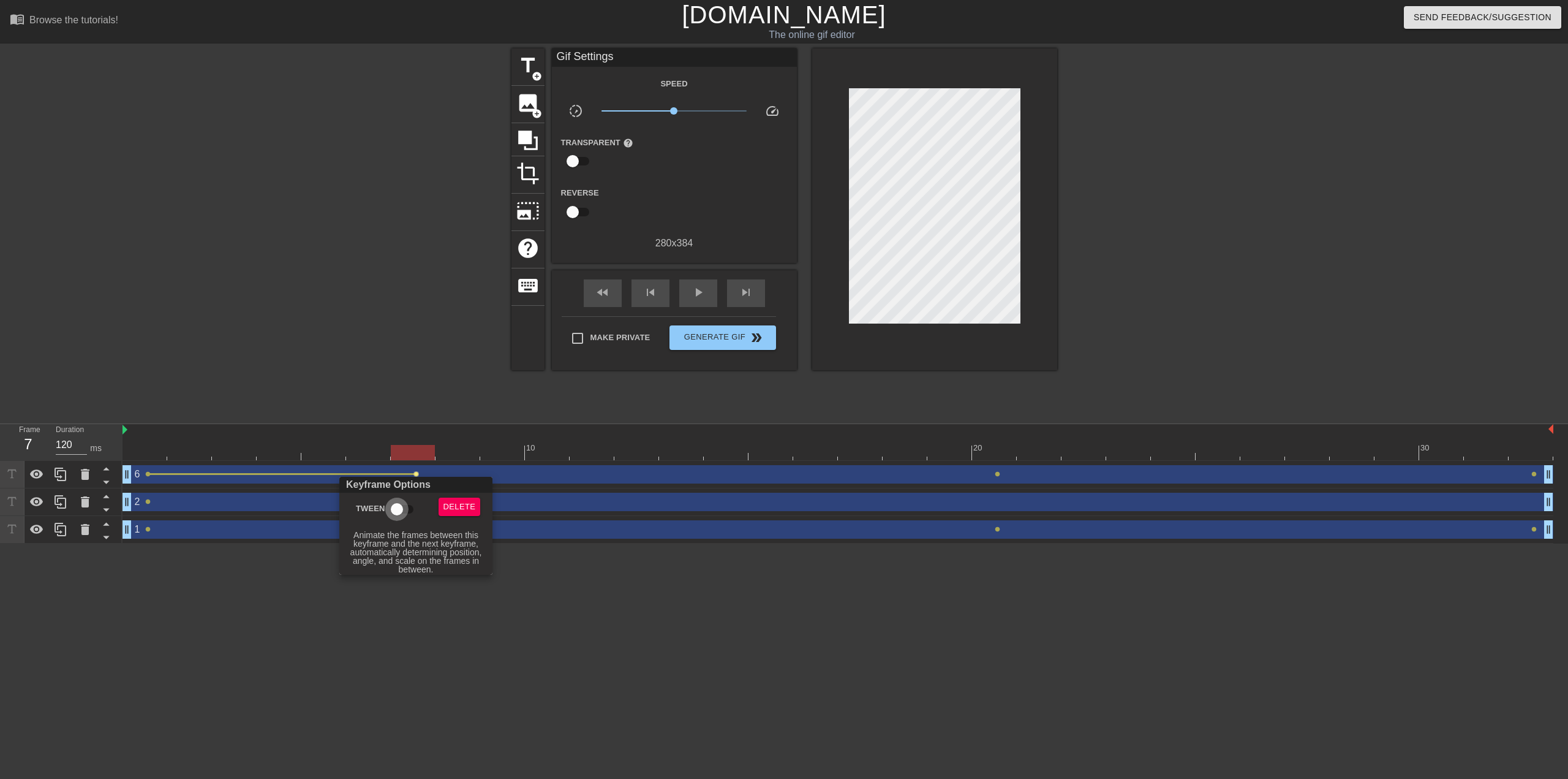
click at [402, 508] on input "Tween" at bounding box center [397, 509] width 70 height 24
checkbox input "true"
click at [1000, 475] on div at bounding box center [784, 389] width 1568 height 779
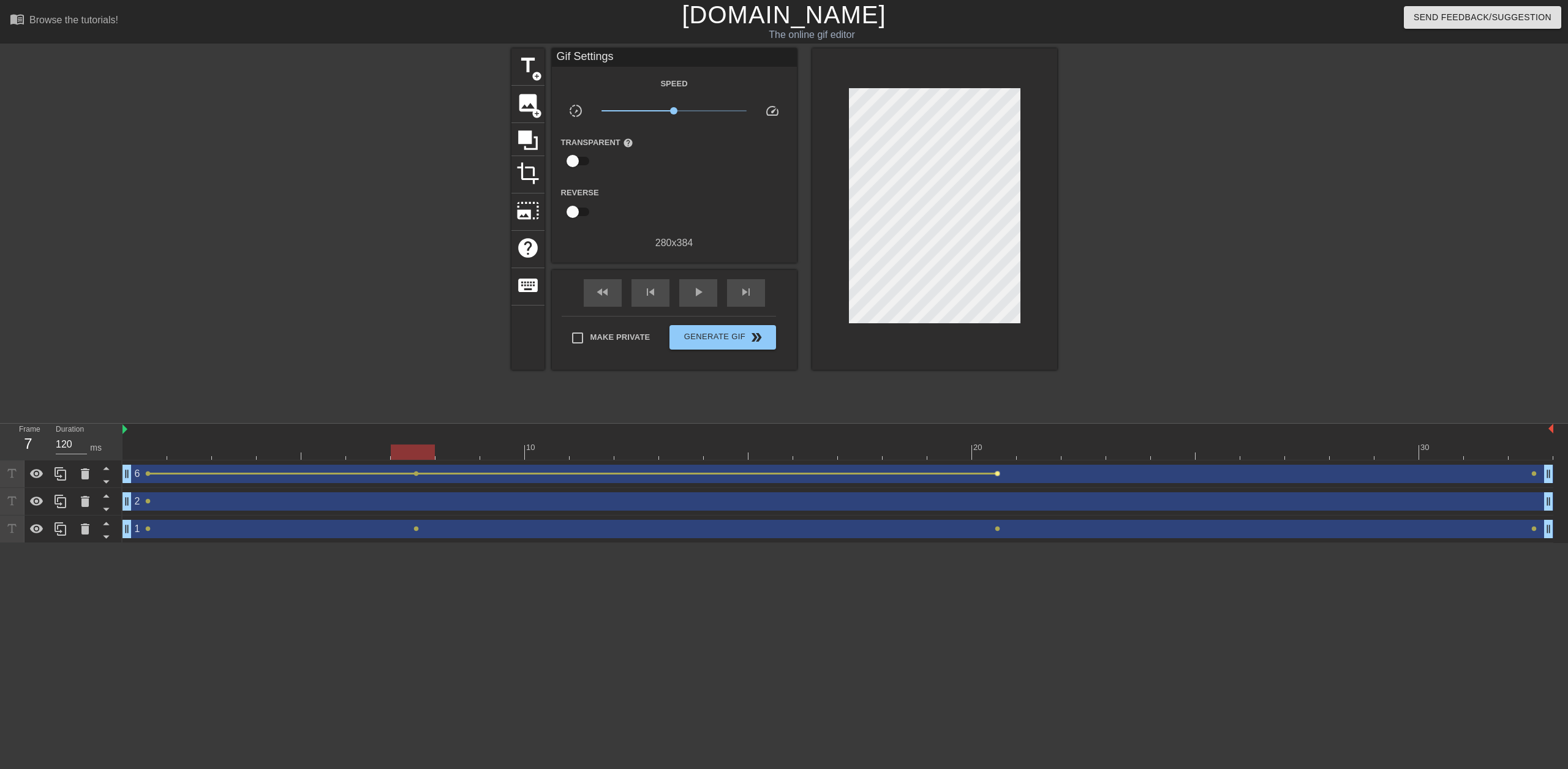
click at [997, 473] on span "lens" at bounding box center [997, 474] width 5 height 5
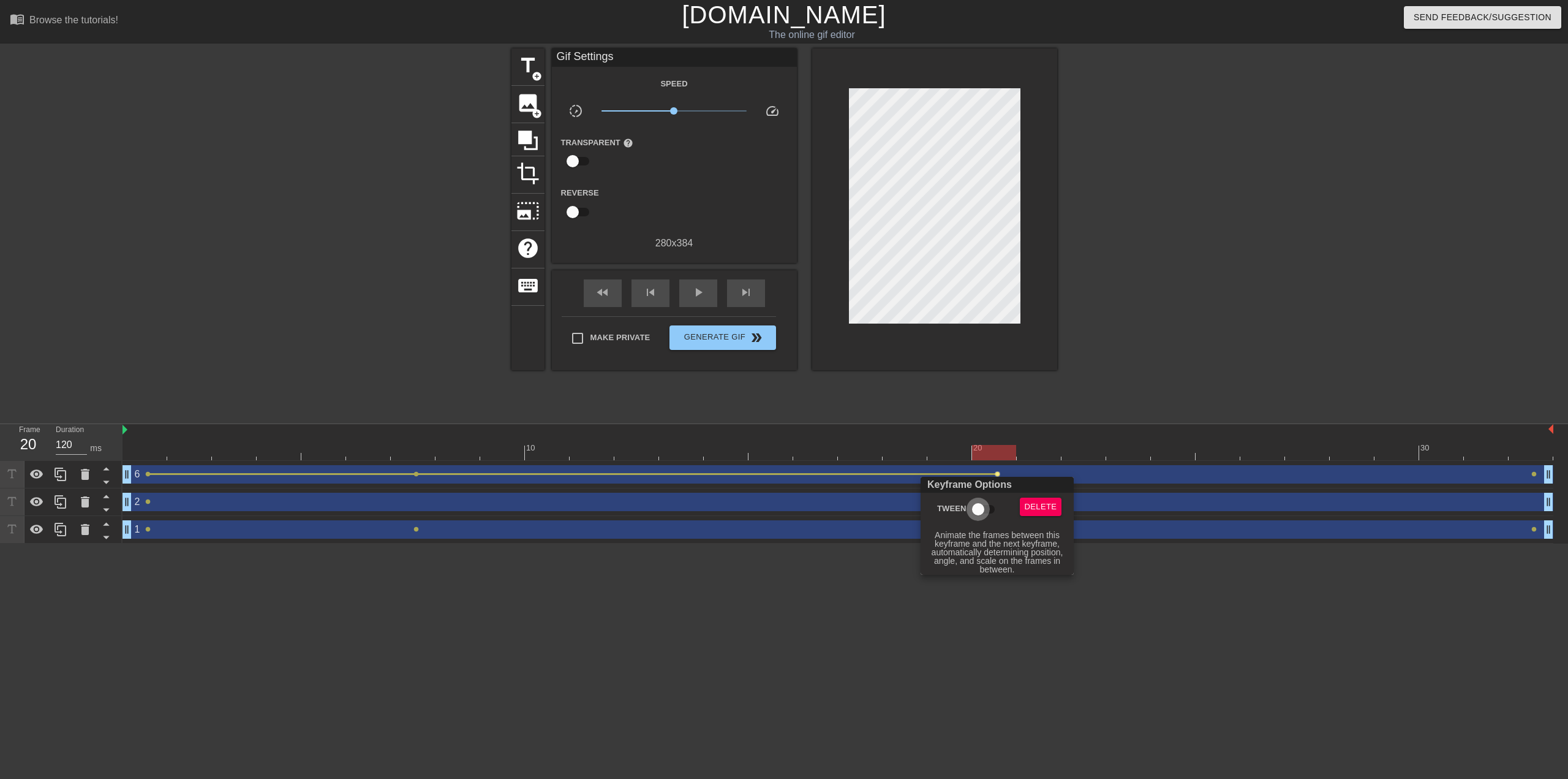
drag, startPoint x: 981, startPoint y: 508, endPoint x: 957, endPoint y: 505, distance: 24.2
click at [980, 508] on input "Tween" at bounding box center [978, 509] width 70 height 24
checkbox input "true"
click at [155, 529] on div at bounding box center [784, 389] width 1568 height 779
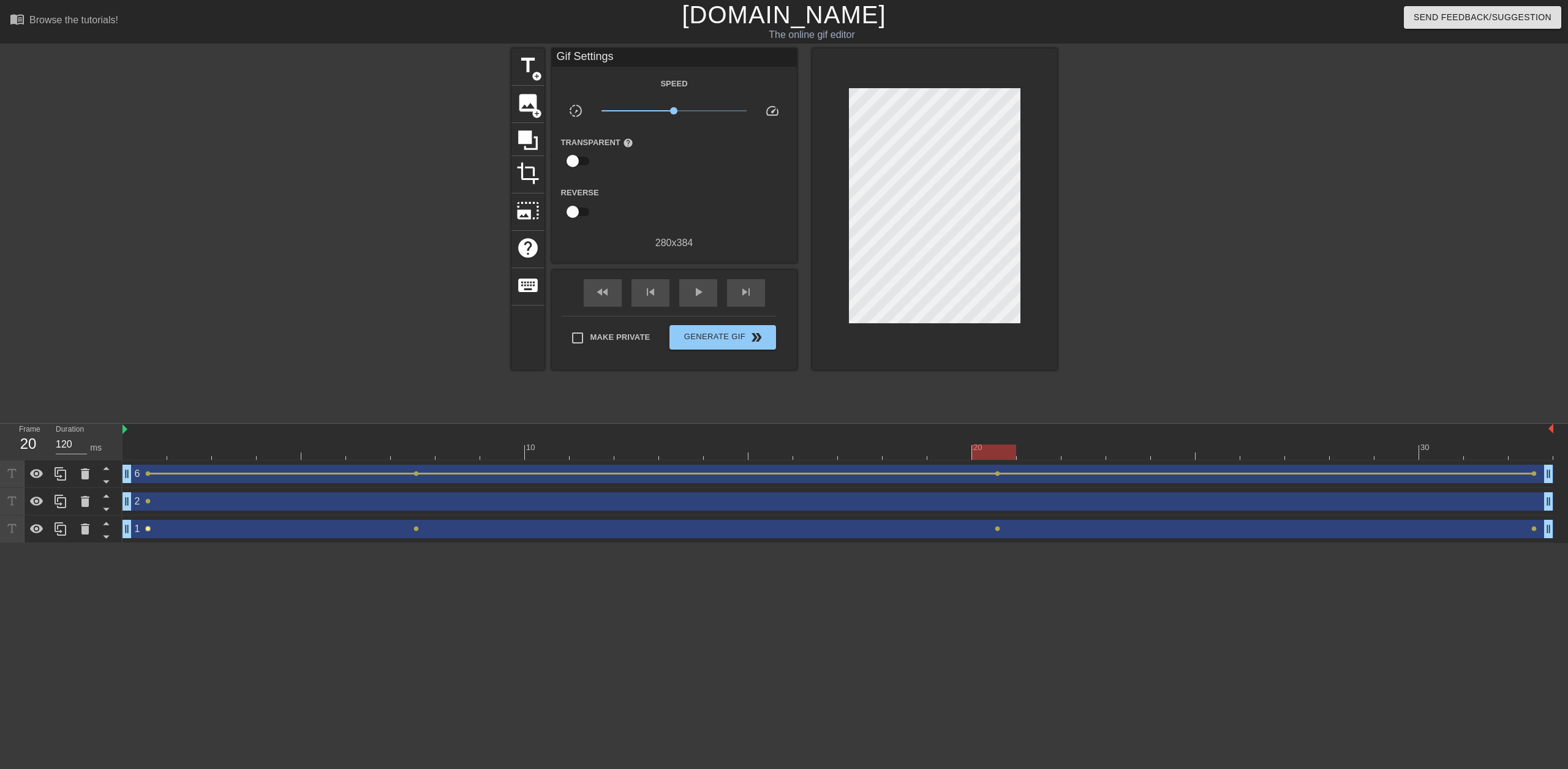
click at [148, 530] on span "lens" at bounding box center [148, 528] width 5 height 5
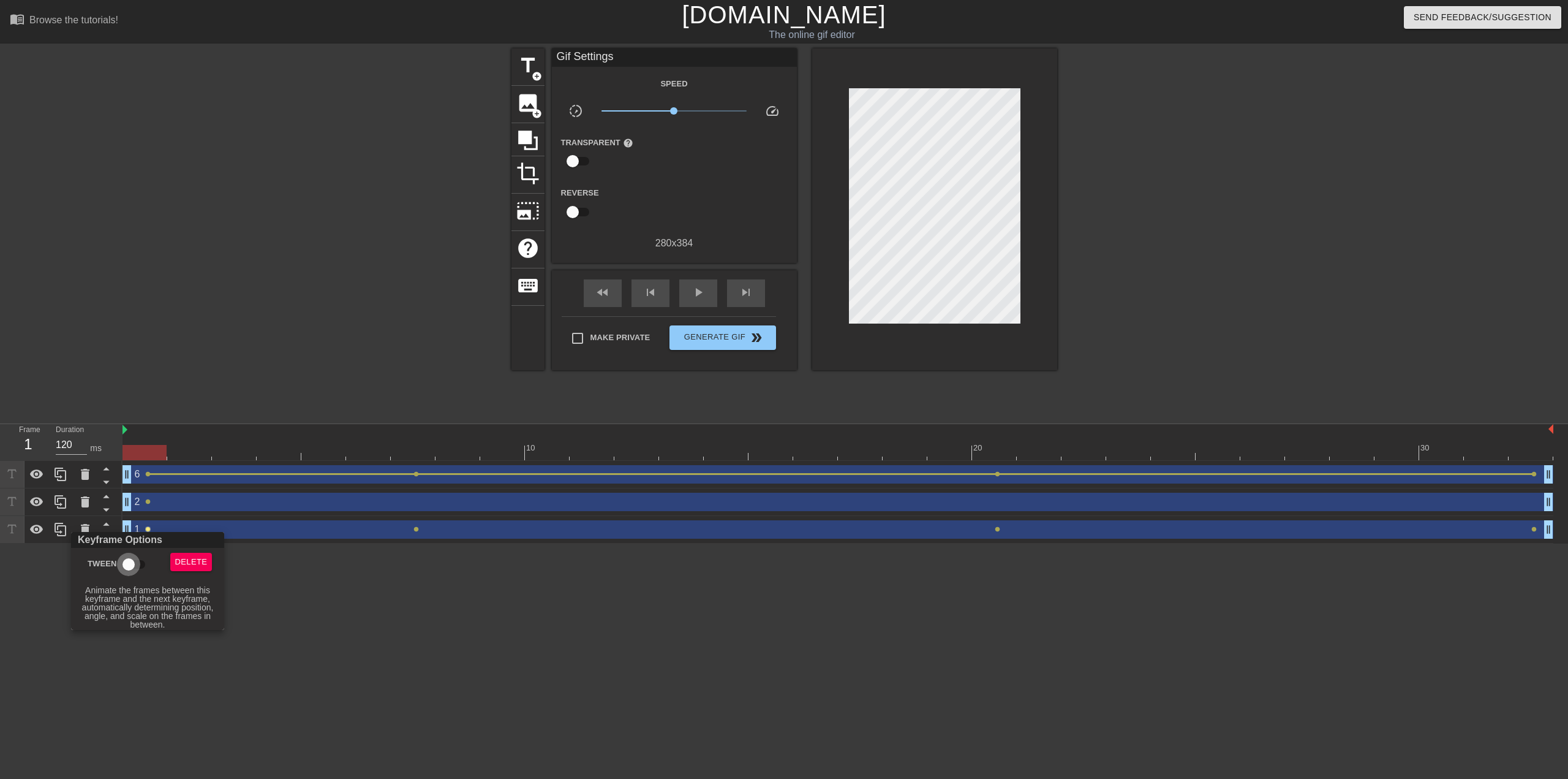
click at [138, 559] on input "Tween" at bounding box center [129, 564] width 70 height 24
checkbox input "true"
drag, startPoint x: 418, startPoint y: 528, endPoint x: 412, endPoint y: 529, distance: 6.1
click at [418, 528] on div at bounding box center [784, 389] width 1568 height 779
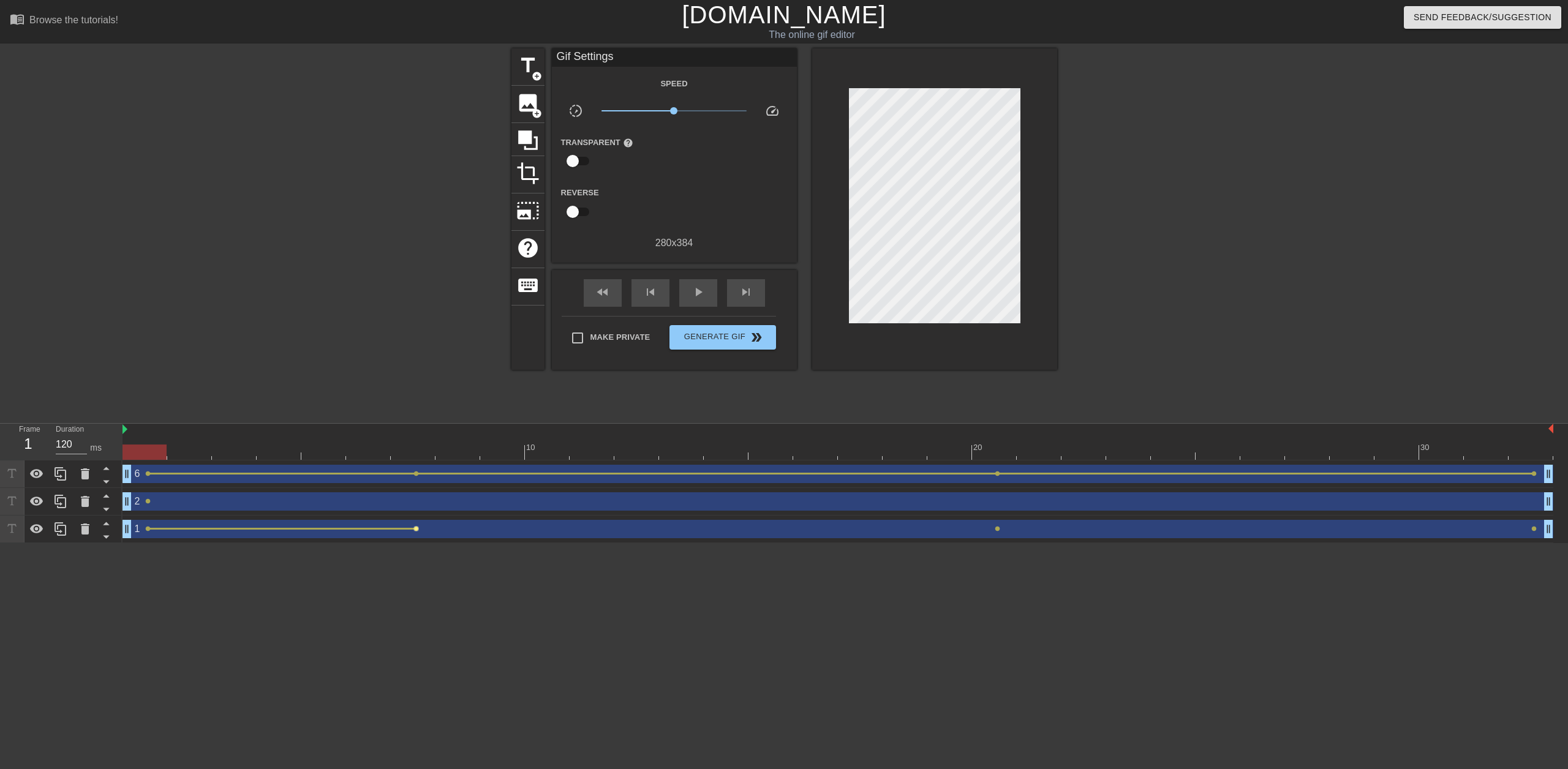
click at [415, 530] on span "lens" at bounding box center [416, 528] width 5 height 5
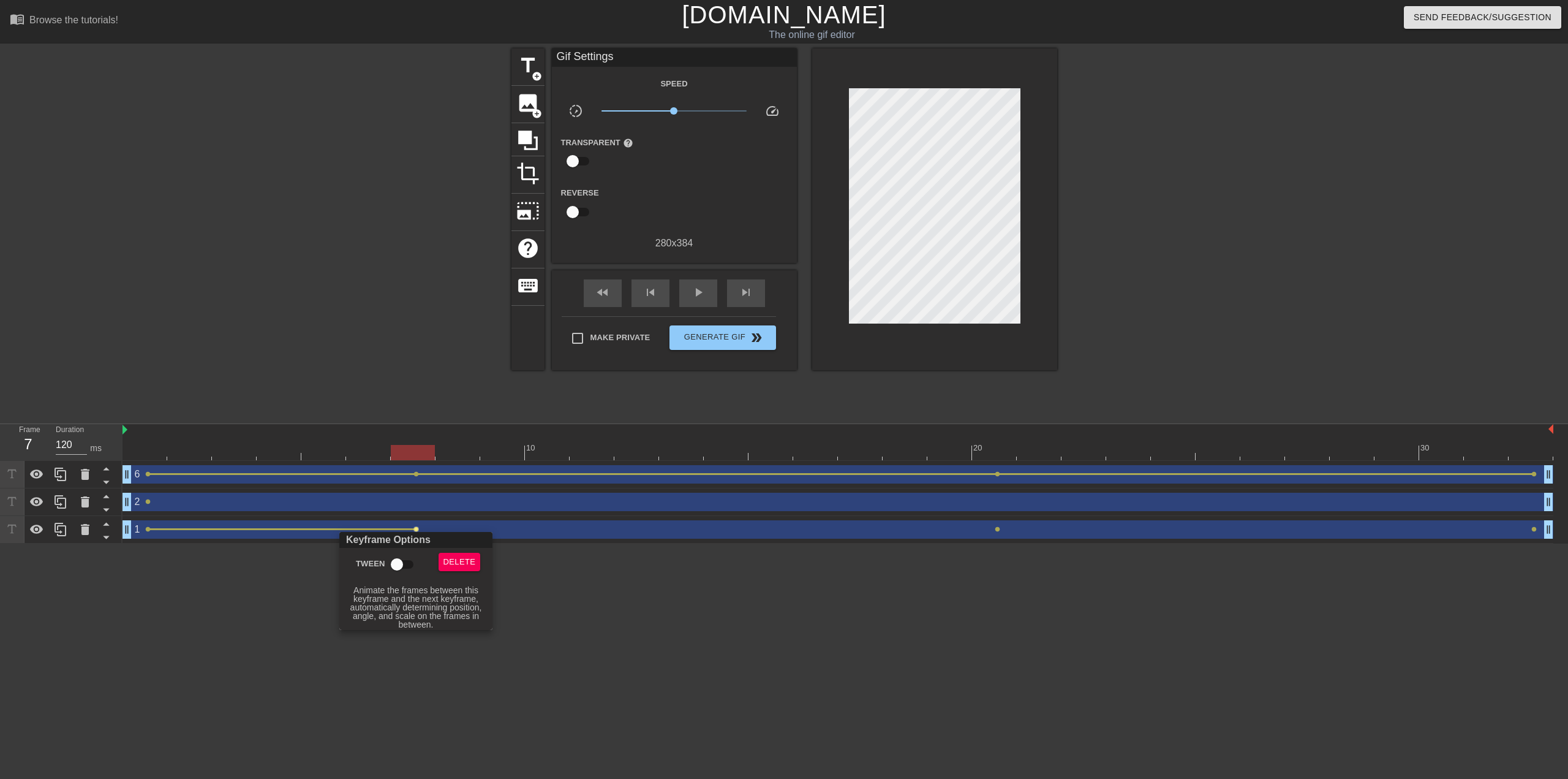
click at [403, 560] on input "Tween" at bounding box center [397, 564] width 70 height 24
checkbox input "true"
click at [1016, 552] on div at bounding box center [784, 389] width 1568 height 779
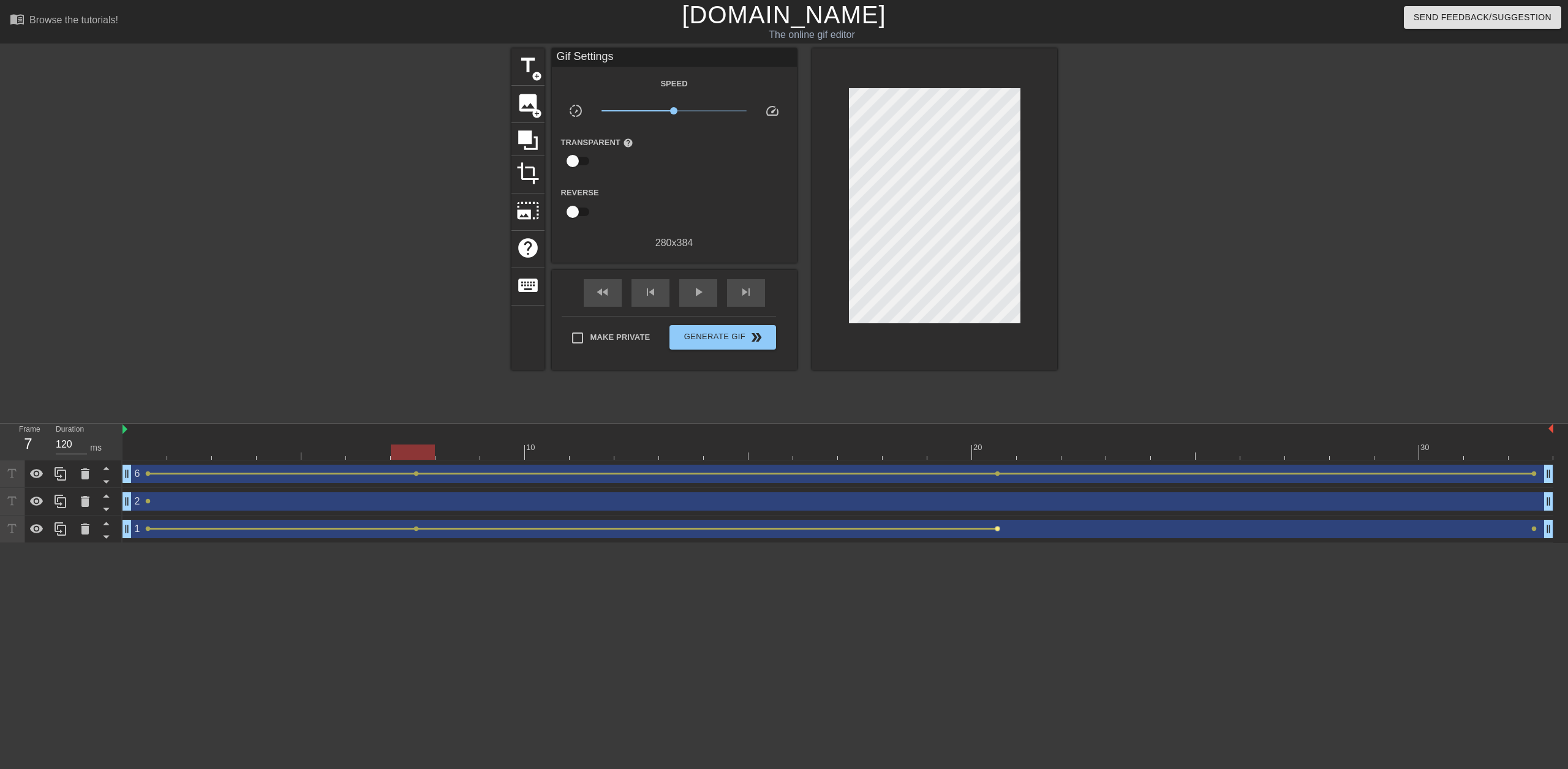
click at [996, 529] on span "lens" at bounding box center [997, 528] width 5 height 5
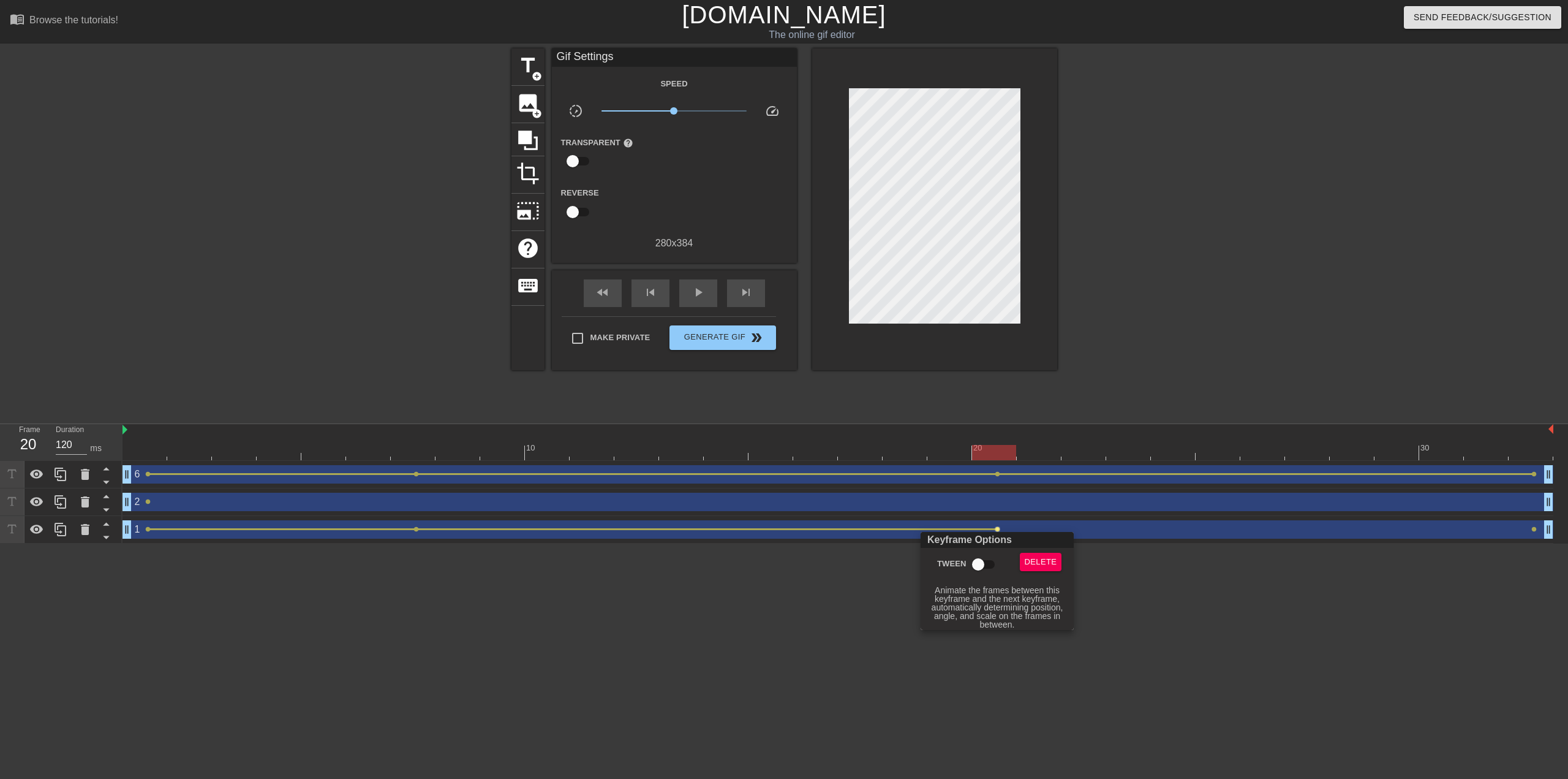
click at [985, 566] on input "Tween" at bounding box center [978, 564] width 70 height 24
checkbox input "true"
click at [601, 625] on div at bounding box center [784, 389] width 1568 height 779
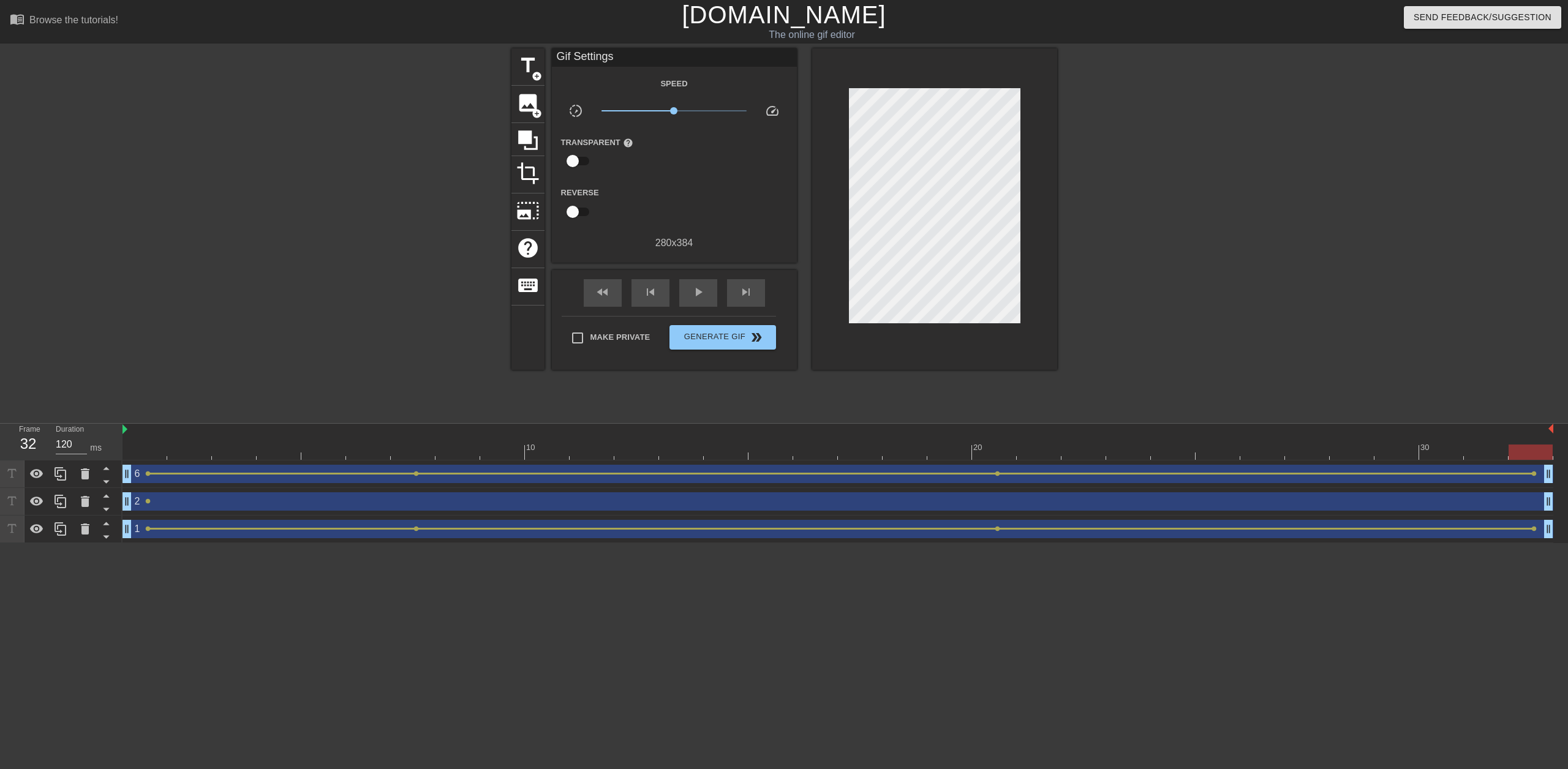
drag, startPoint x: 135, startPoint y: 448, endPoint x: 1501, endPoint y: 452, distance: 1366.0
click at [1527, 453] on div at bounding box center [838, 452] width 1430 height 16
click at [711, 298] on div "play_arrow" at bounding box center [698, 293] width 38 height 28
click at [688, 291] on div "pause" at bounding box center [698, 293] width 38 height 28
click at [416, 474] on span "lens" at bounding box center [416, 474] width 5 height 5
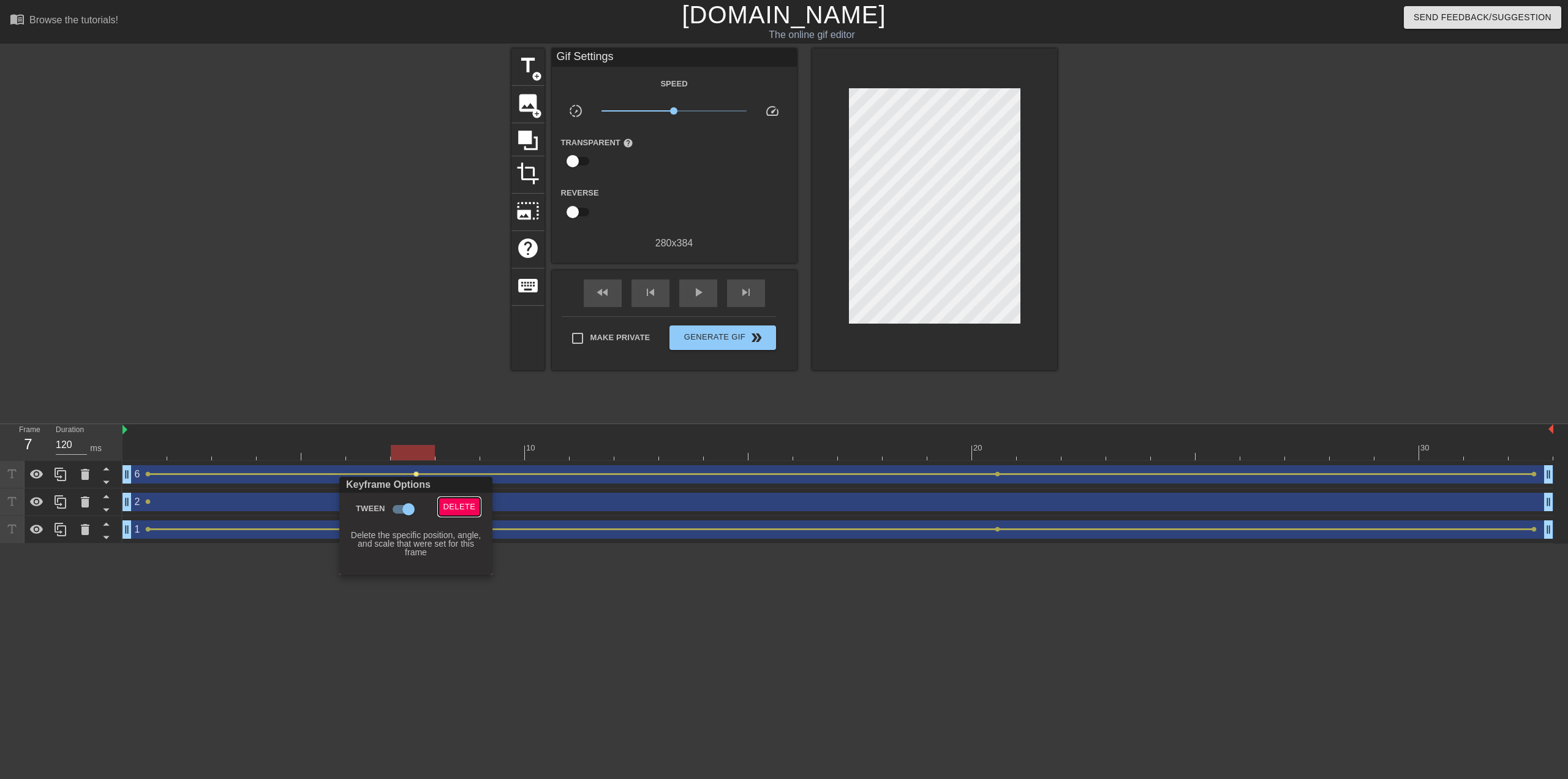
click at [456, 511] on span "Delete" at bounding box center [460, 507] width 32 height 14
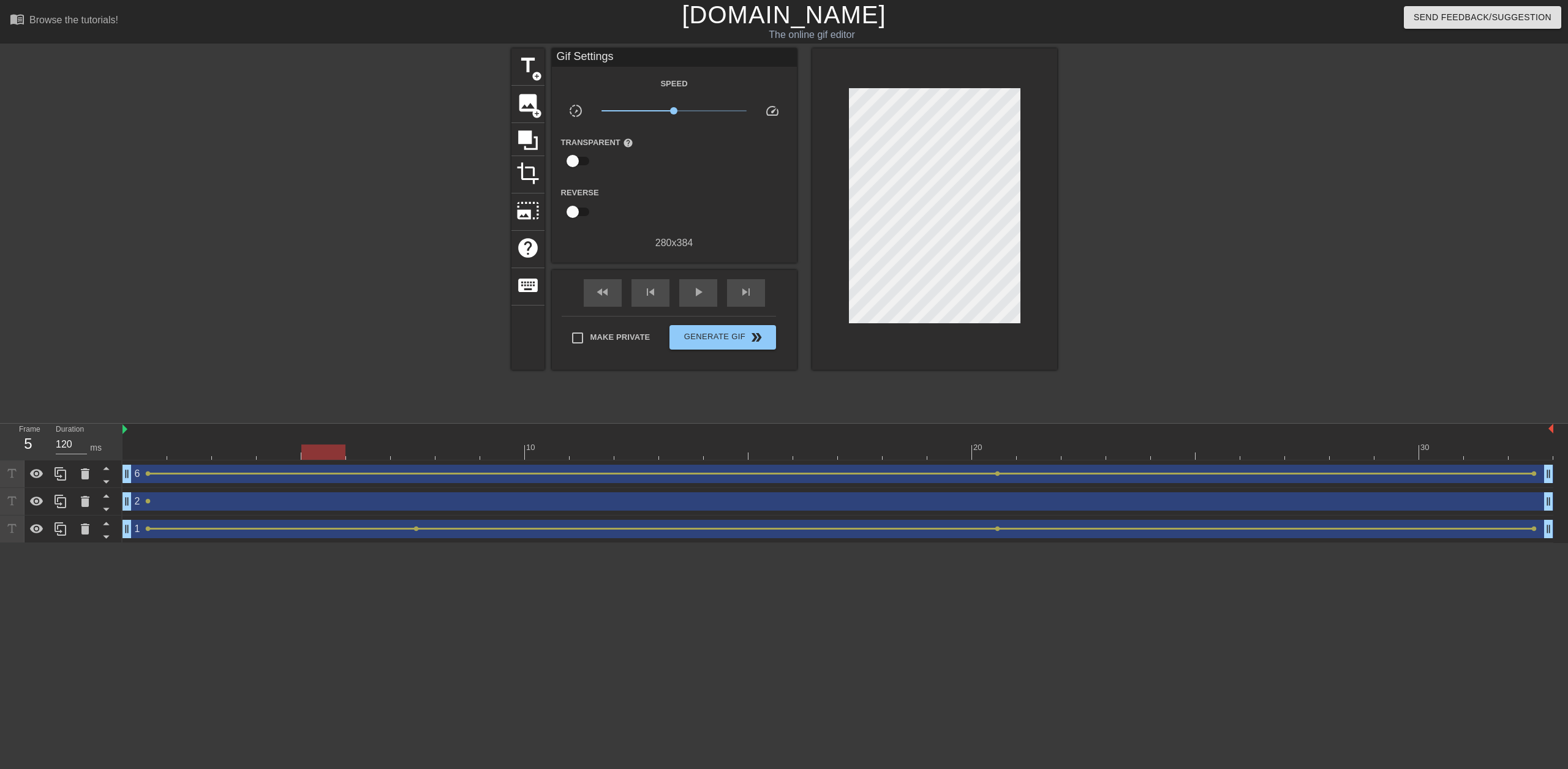
click at [325, 452] on div at bounding box center [838, 452] width 1430 height 16
click at [359, 479] on div "6 drag_handle drag_handle" at bounding box center [838, 474] width 1430 height 18
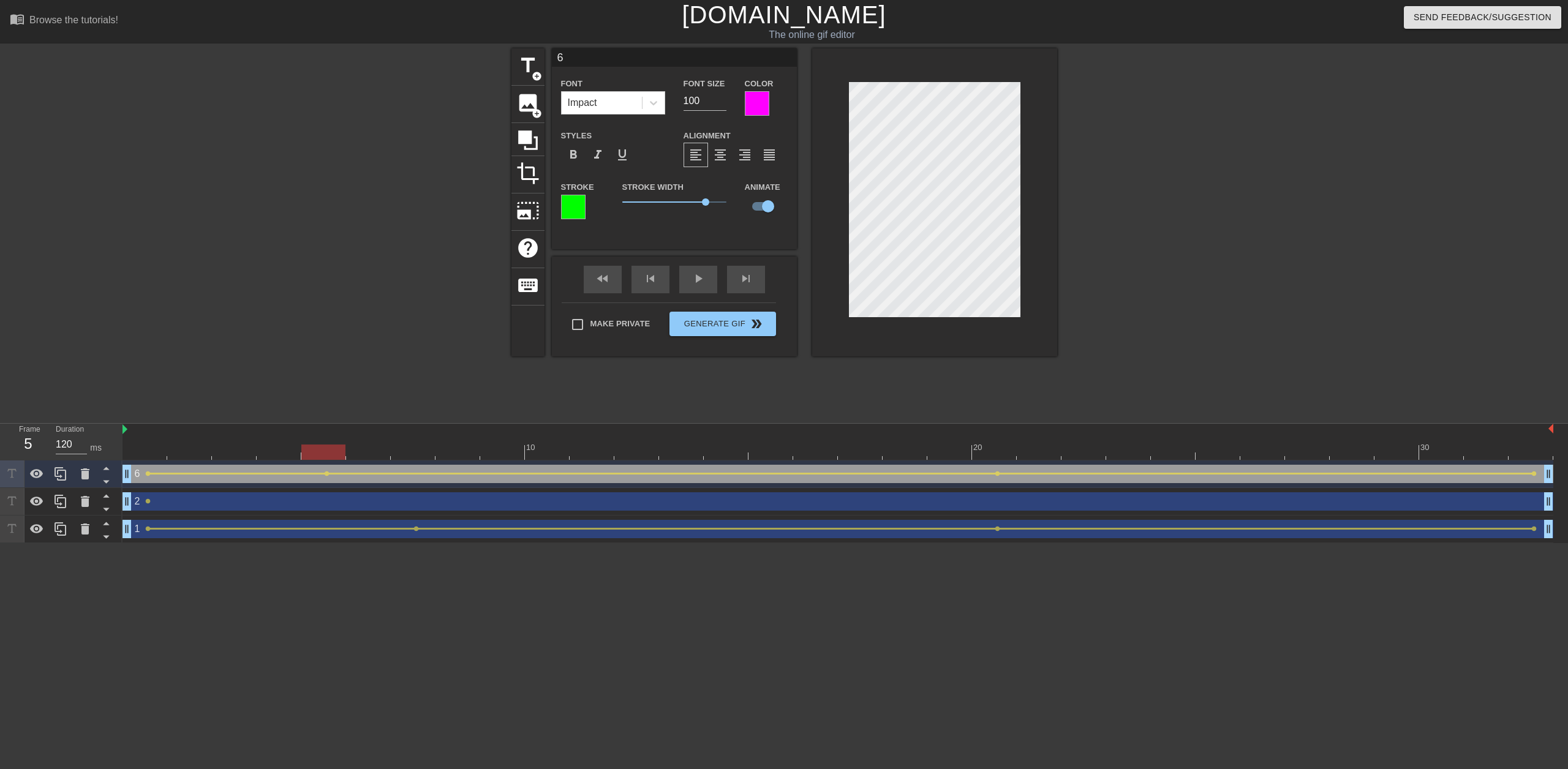
click at [342, 530] on div "1 drag_handle drag_handle" at bounding box center [838, 528] width 1430 height 18
type input "1"
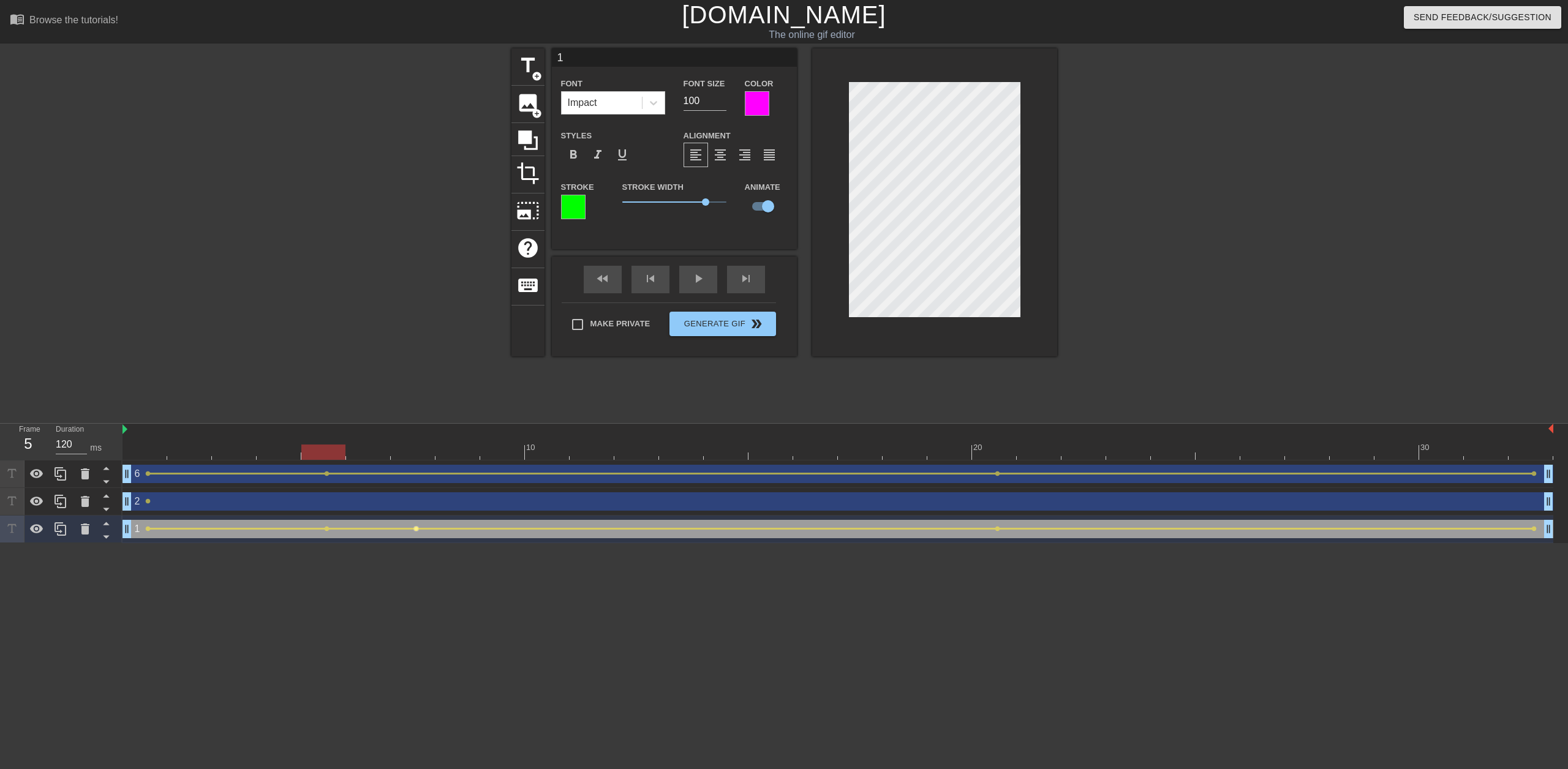
click at [414, 526] on span "lens" at bounding box center [416, 528] width 5 height 5
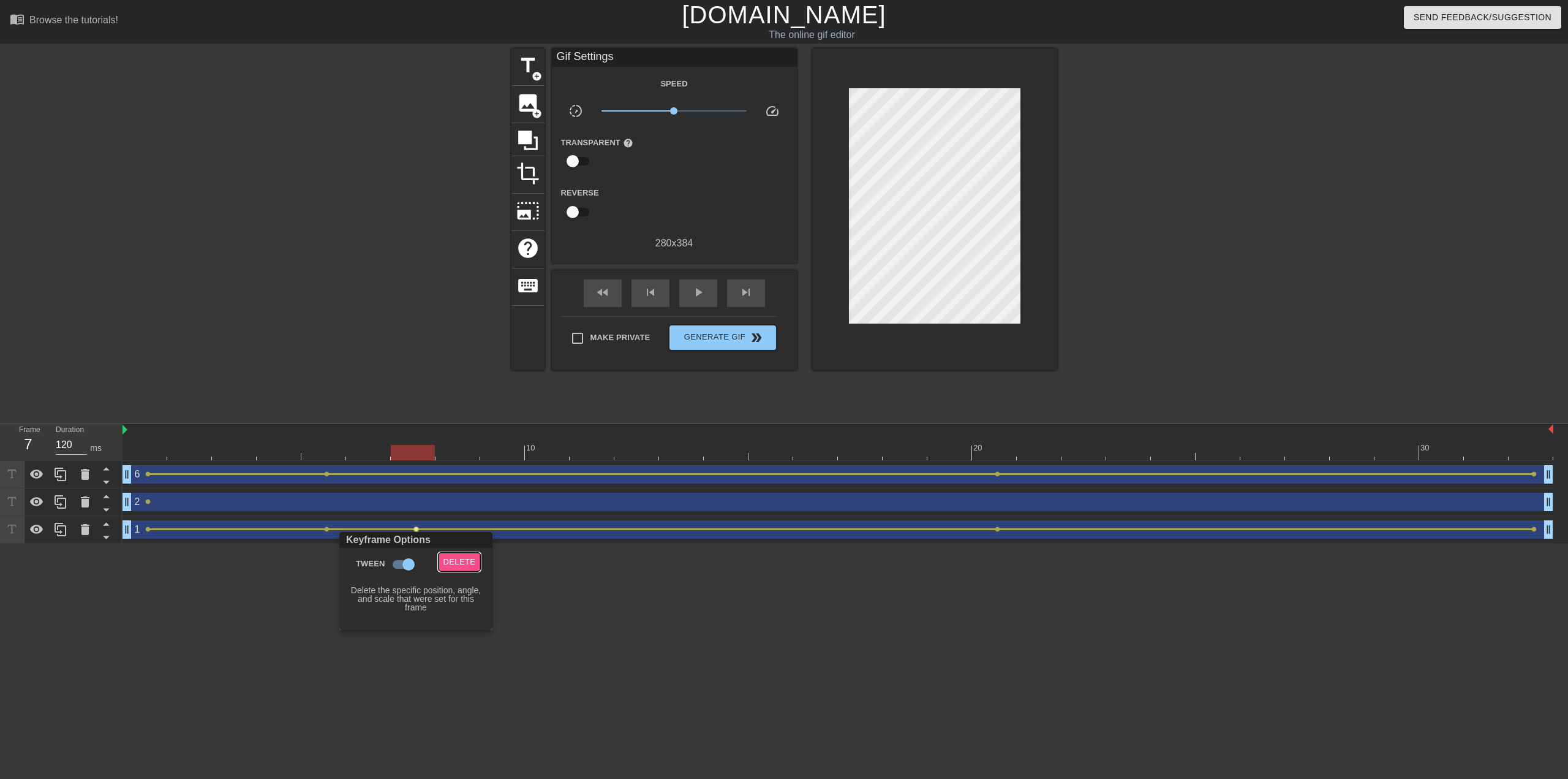
click at [453, 567] on span "Delete" at bounding box center [460, 562] width 32 height 14
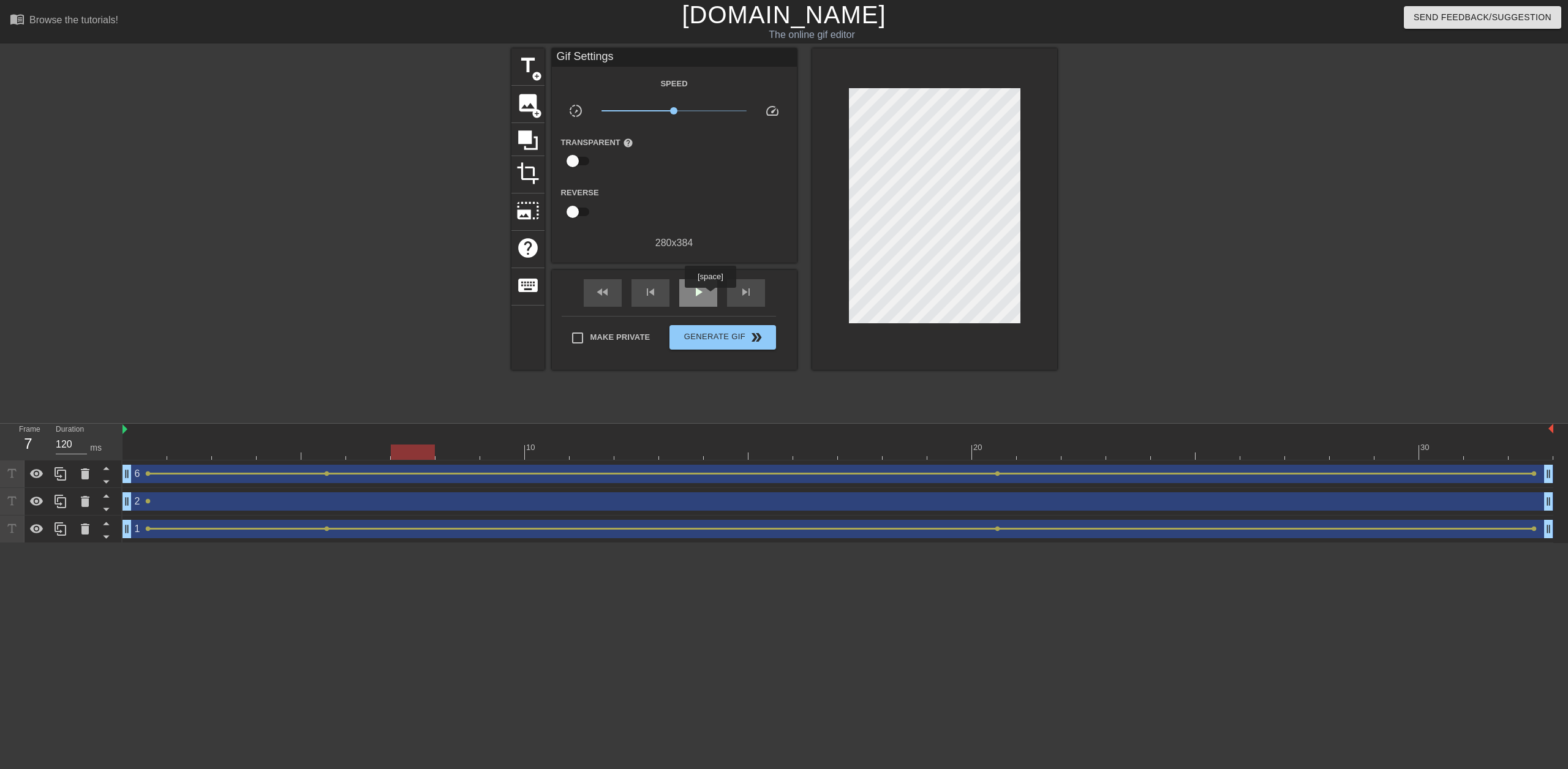
click at [703, 294] on span "play_arrow" at bounding box center [698, 292] width 15 height 15
click at [700, 288] on span "pause" at bounding box center [698, 292] width 15 height 15
click at [246, 454] on div at bounding box center [838, 452] width 1430 height 16
click at [269, 456] on div at bounding box center [838, 452] width 1430 height 16
click at [279, 479] on div "6 drag_handle drag_handle" at bounding box center [838, 474] width 1430 height 18
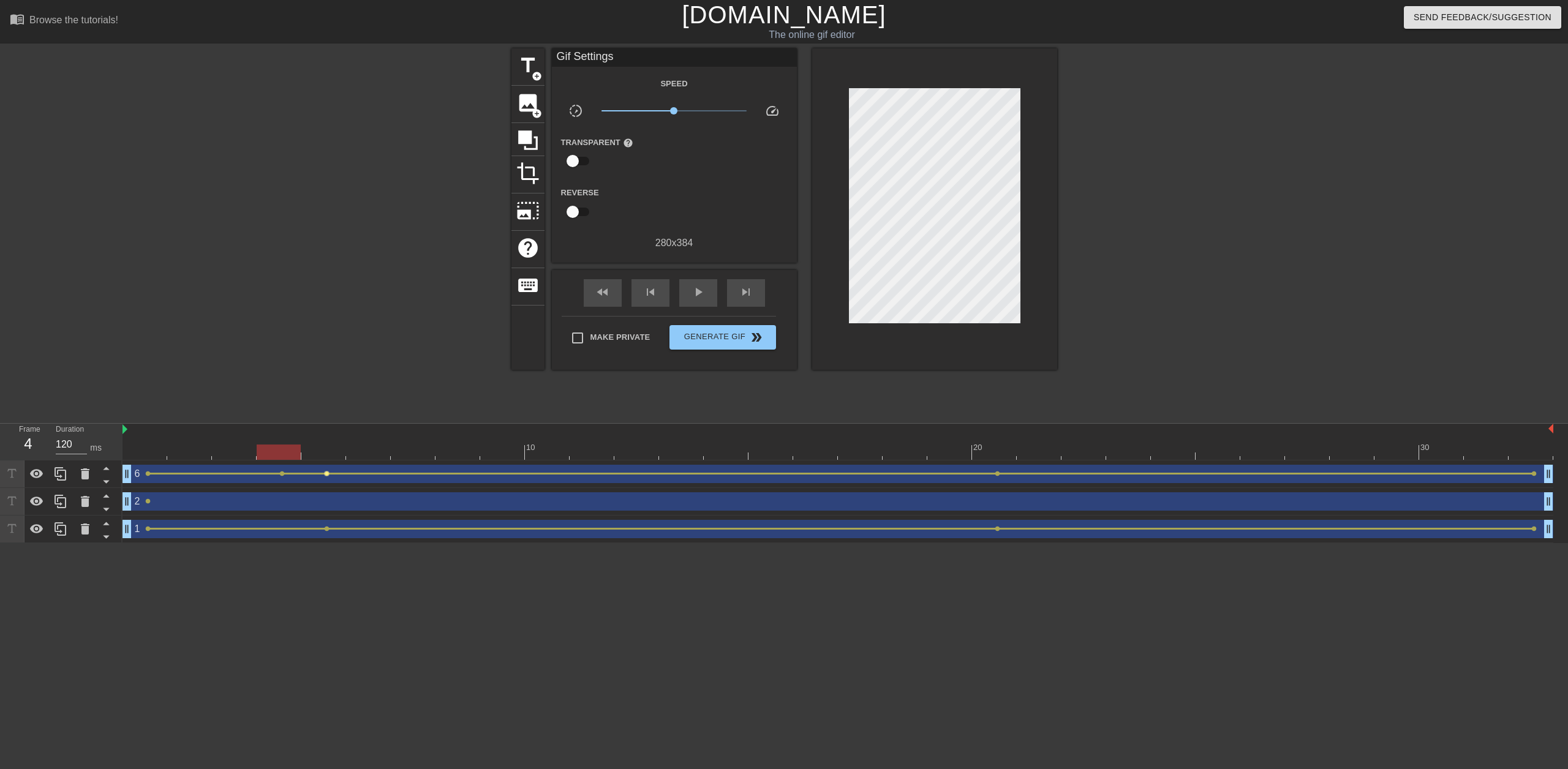
click at [328, 474] on span "lens" at bounding box center [327, 474] width 5 height 5
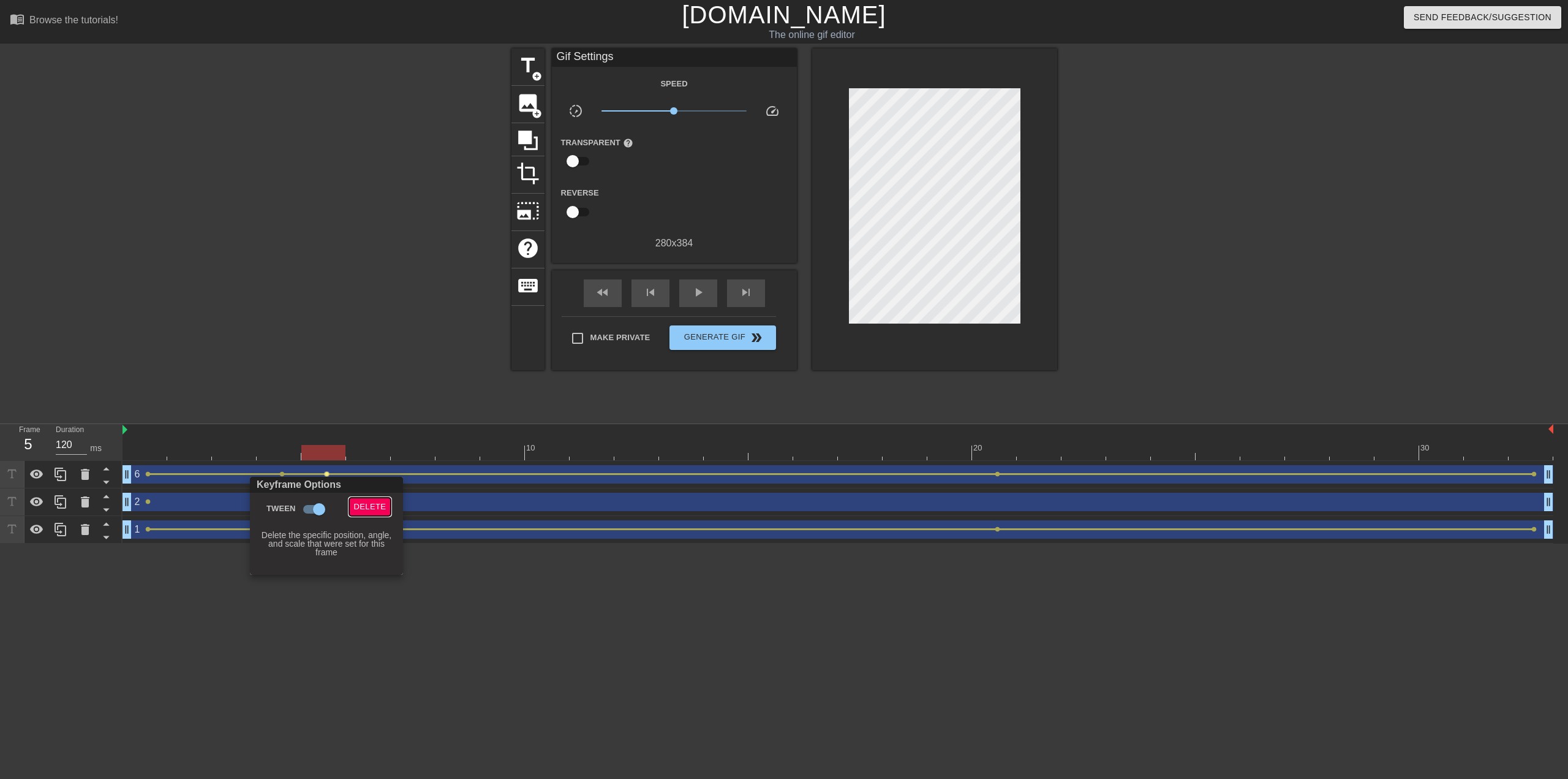
click at [361, 508] on span "Delete" at bounding box center [370, 507] width 32 height 14
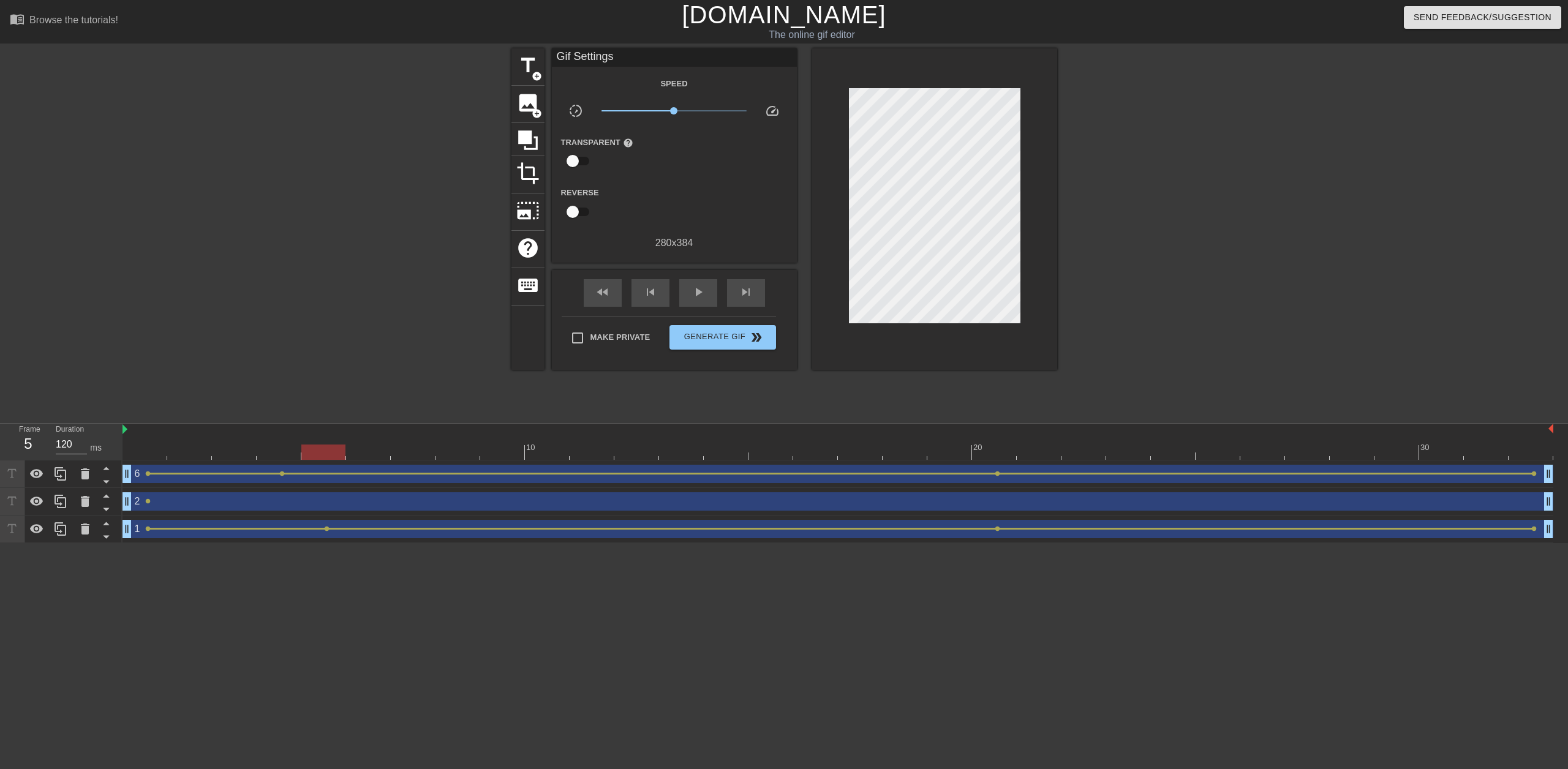
click at [297, 532] on div "1 drag_handle drag_handle" at bounding box center [838, 528] width 1430 height 18
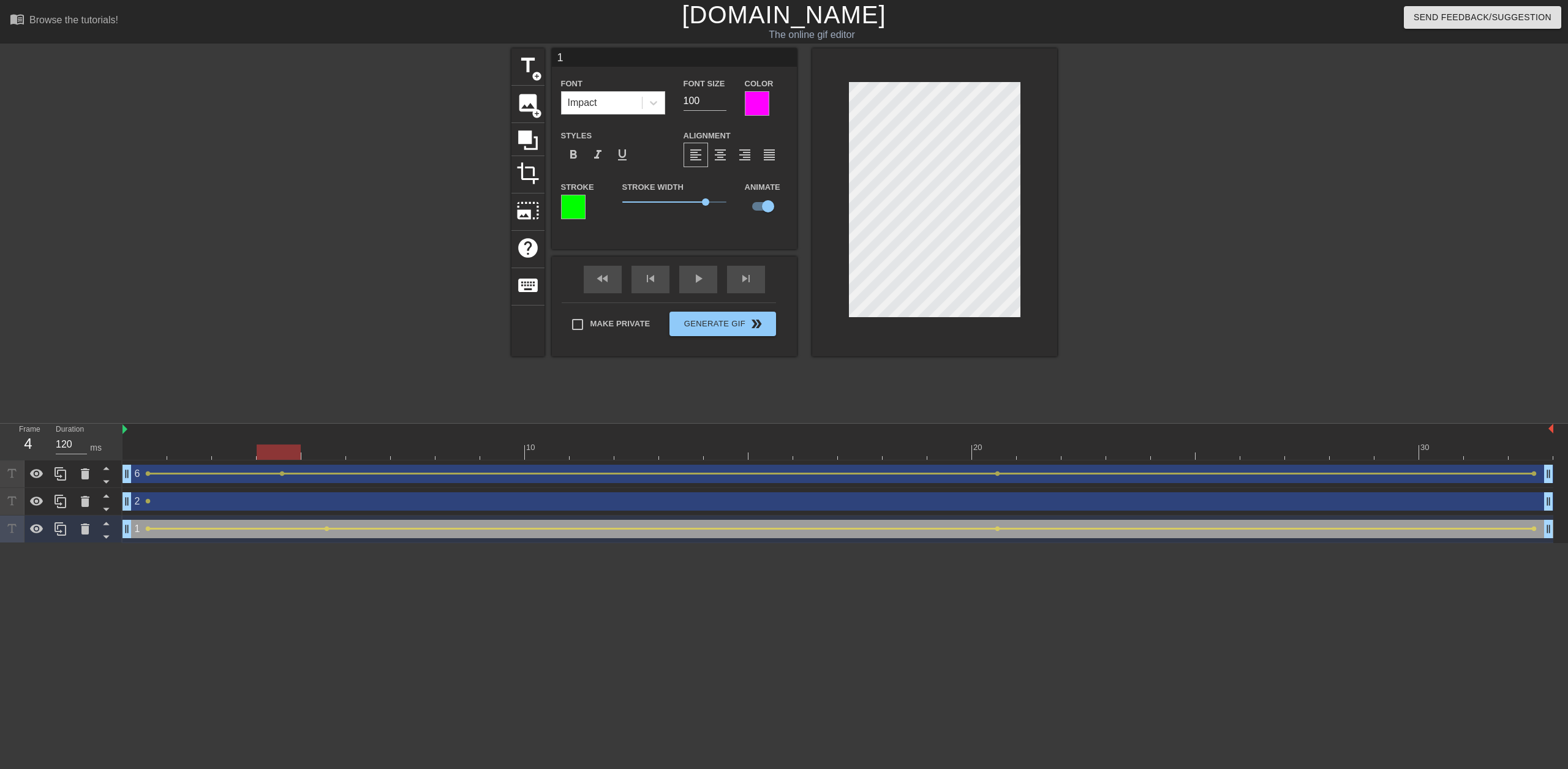
click at [284, 455] on div at bounding box center [838, 452] width 1430 height 16
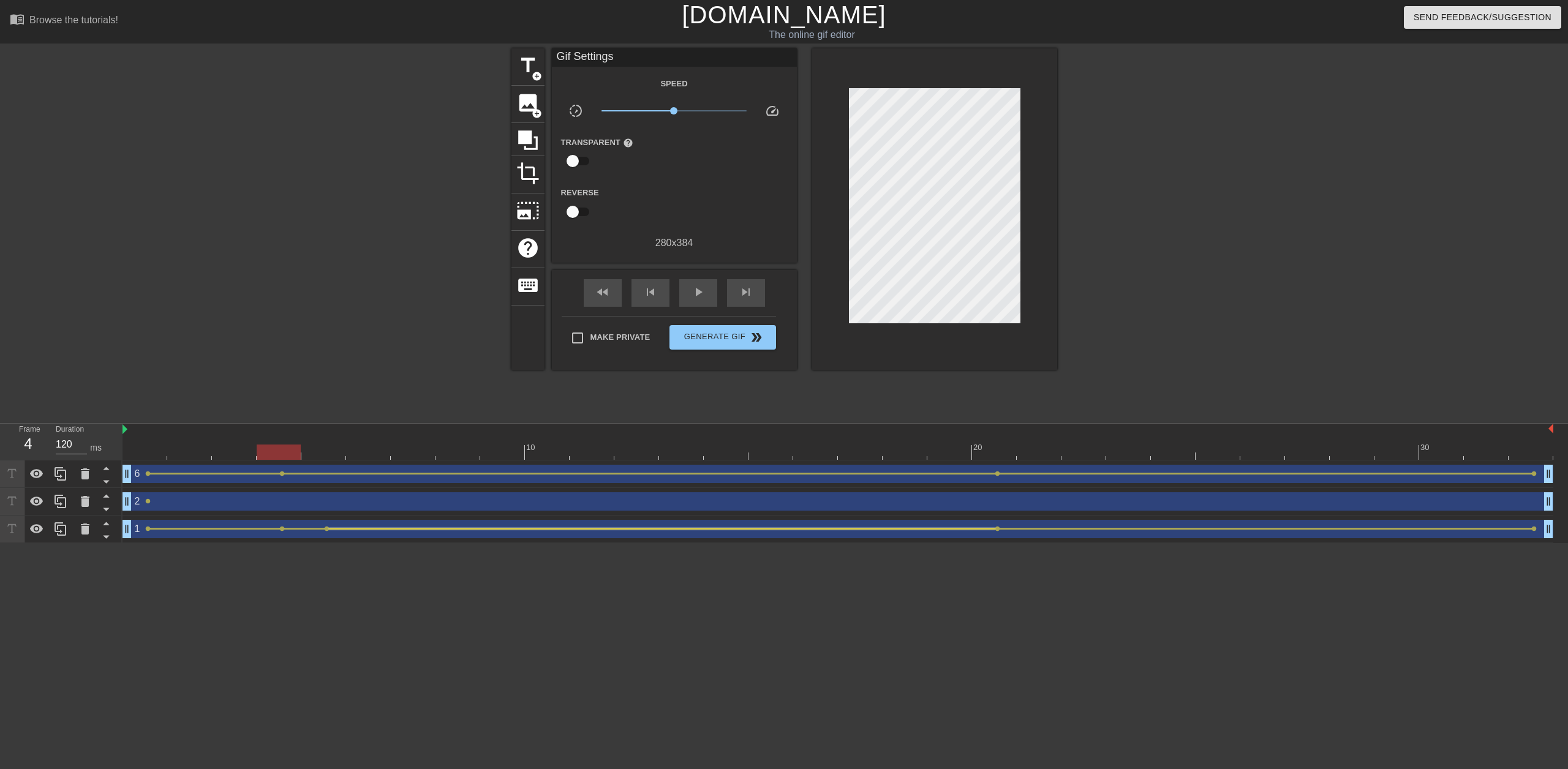
click at [330, 528] on div at bounding box center [662, 528] width 666 height 2
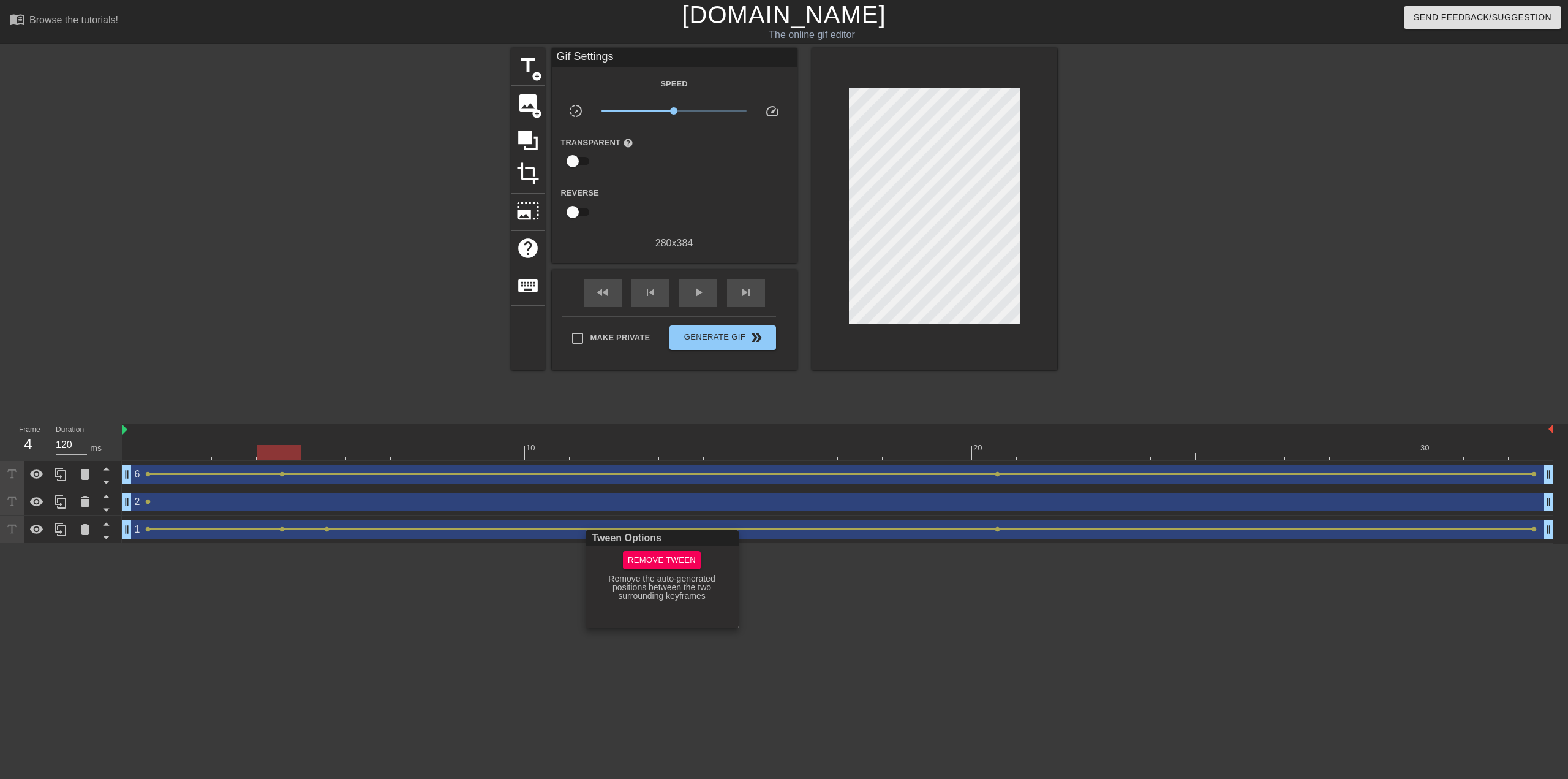
click at [323, 534] on div at bounding box center [784, 389] width 1568 height 779
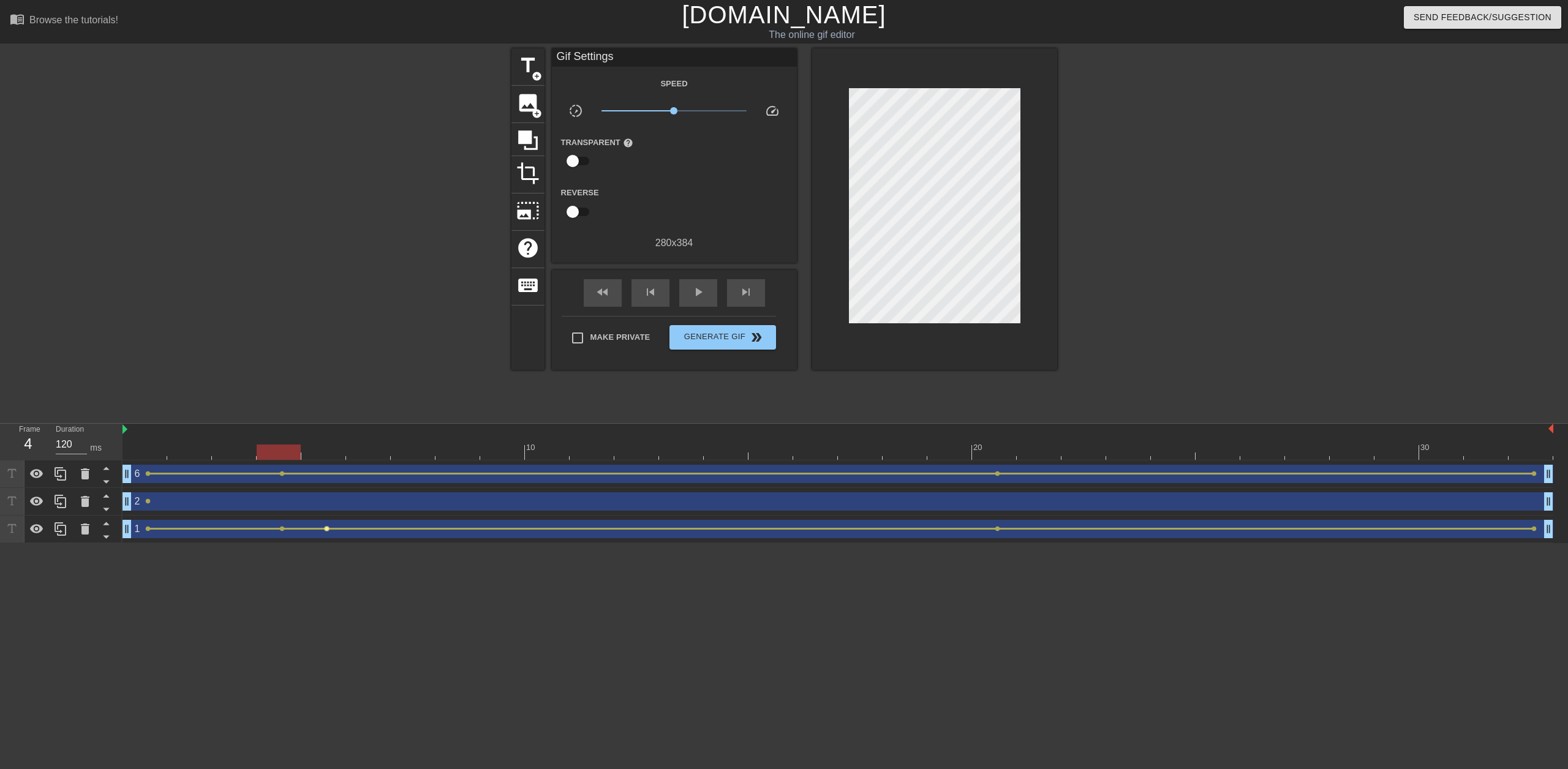
click at [325, 528] on span "lens" at bounding box center [327, 528] width 5 height 5
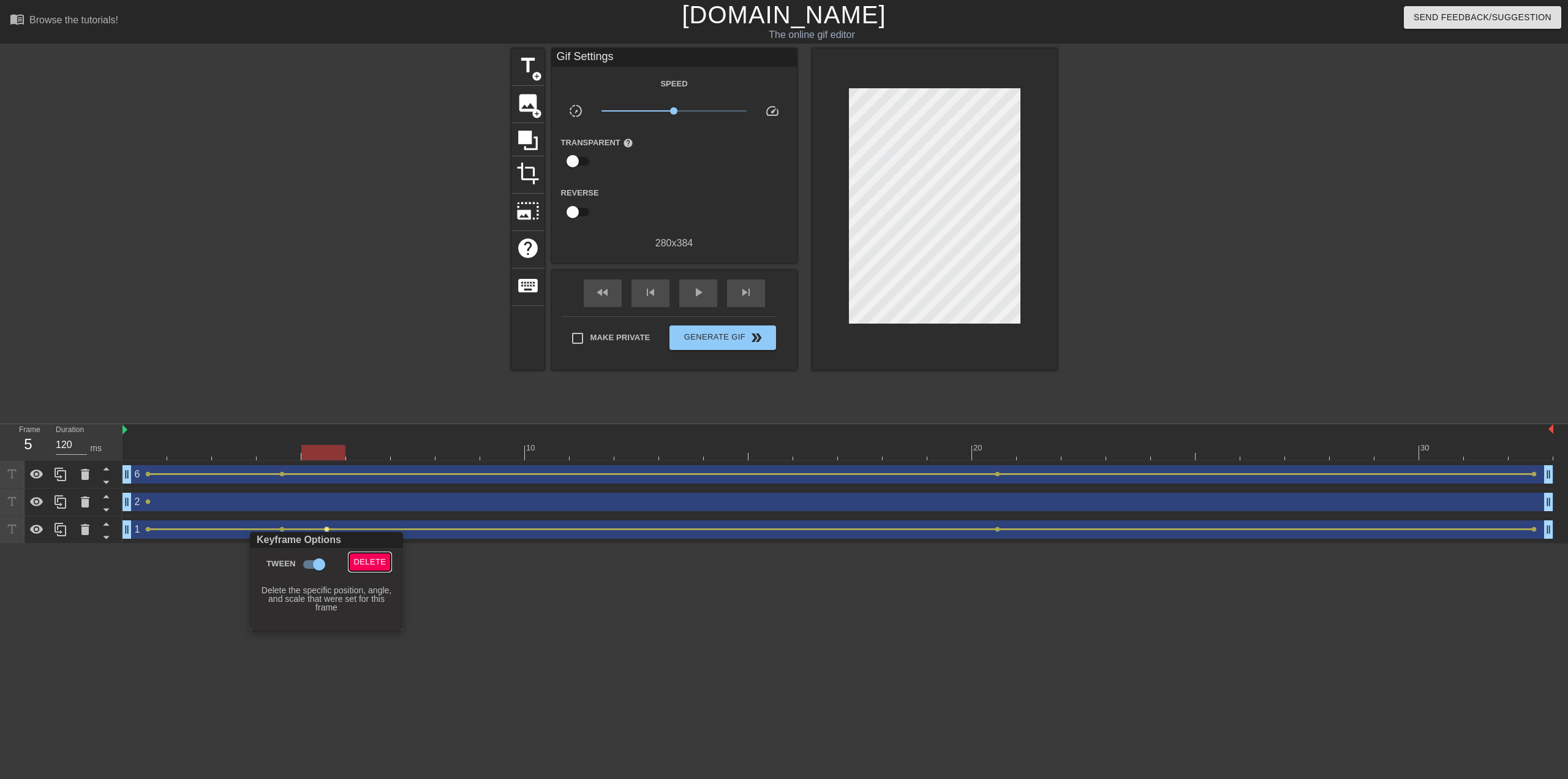
click at [359, 559] on span "Delete" at bounding box center [370, 562] width 32 height 14
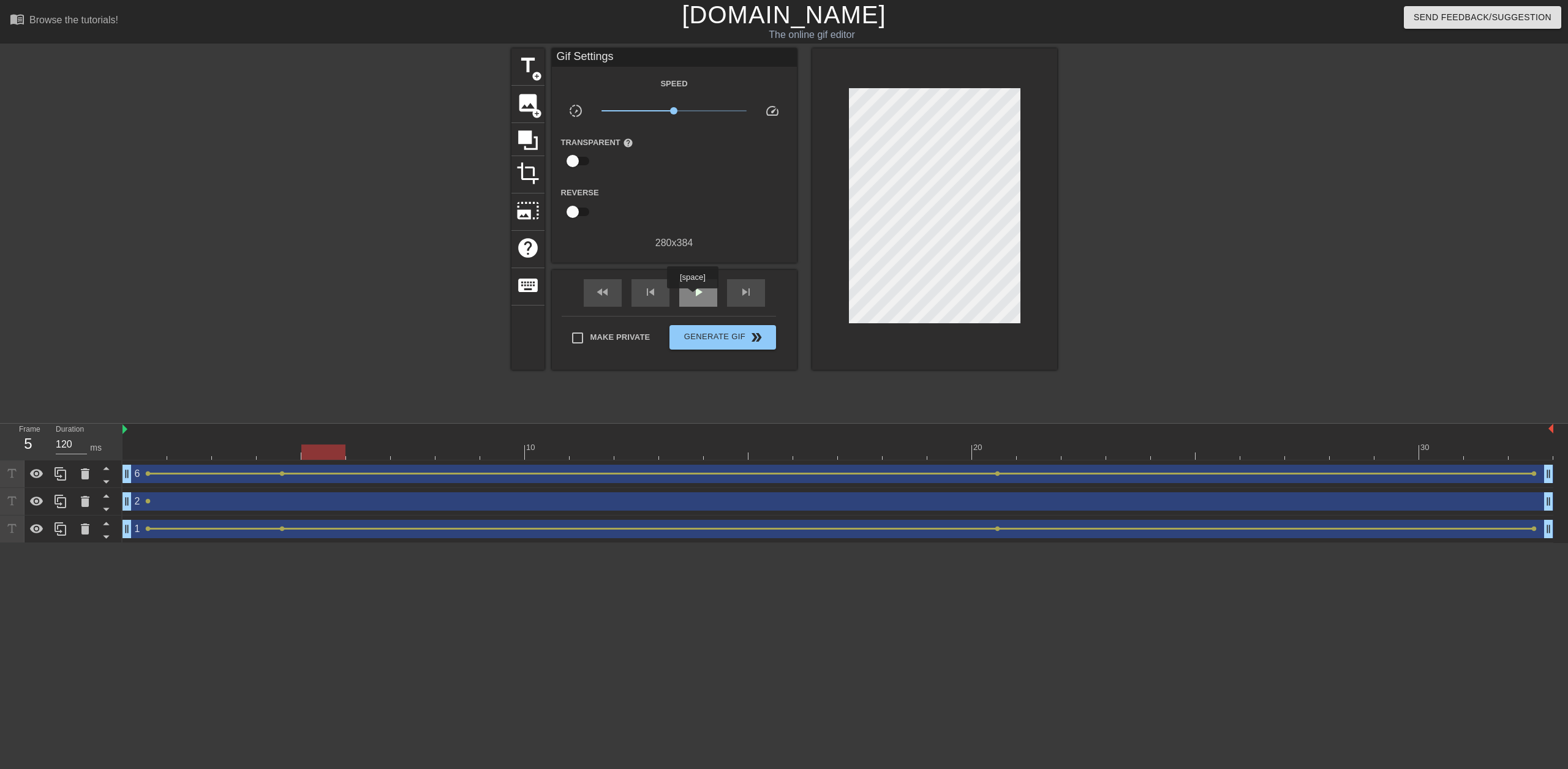
click at [692, 297] on span "play_arrow" at bounding box center [698, 292] width 15 height 15
click at [692, 295] on span "pause" at bounding box center [698, 292] width 15 height 15
click at [181, 501] on div "2 drag_handle drag_handle" at bounding box center [838, 501] width 1430 height 18
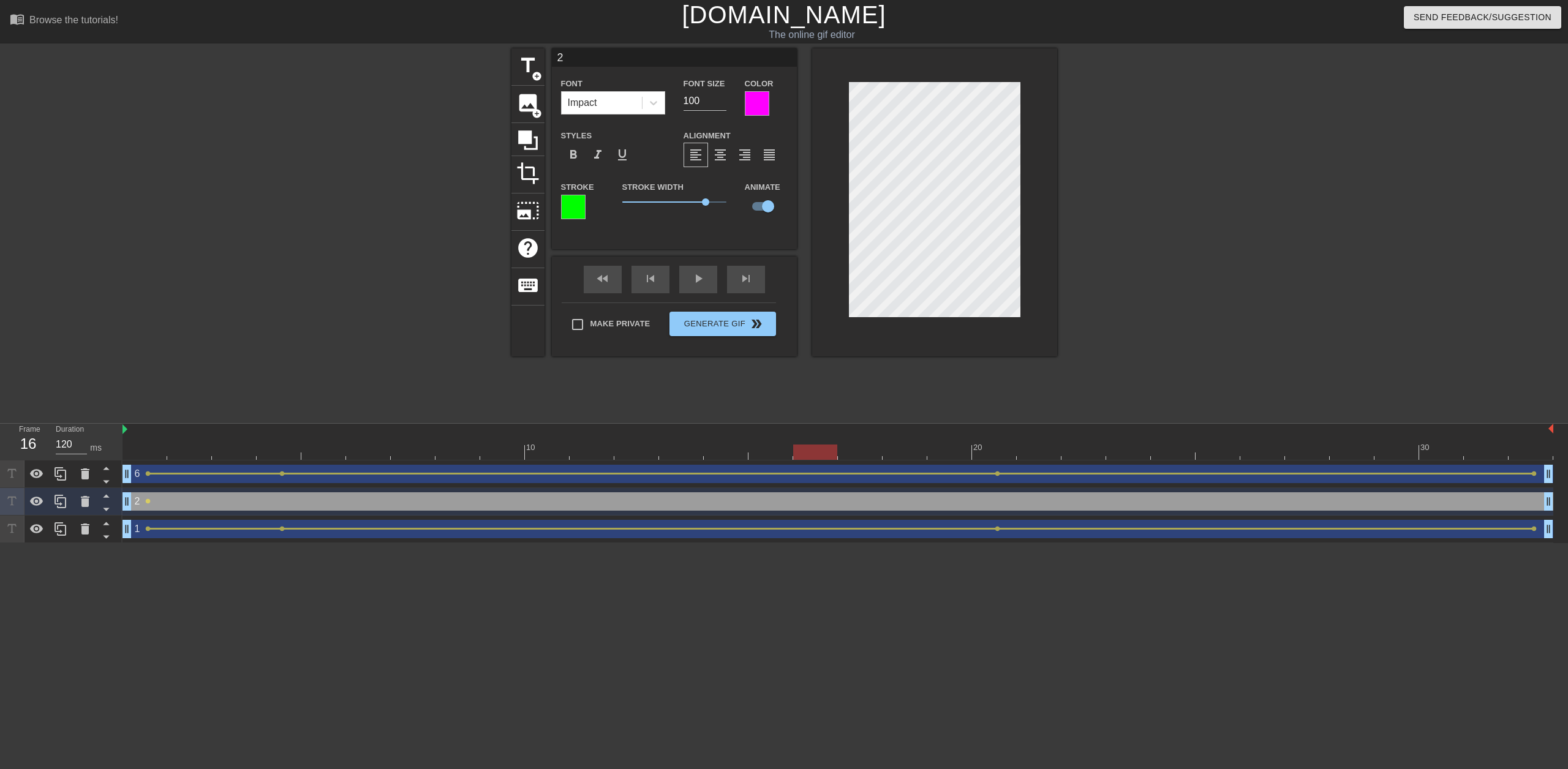
click at [813, 454] on div at bounding box center [838, 452] width 1430 height 16
click at [1521, 455] on div at bounding box center [838, 452] width 1430 height 16
drag, startPoint x: 148, startPoint y: 450, endPoint x: 160, endPoint y: 495, distance: 46.6
click at [159, 435] on div "10 20 30" at bounding box center [838, 442] width 1430 height 36
click at [150, 499] on span "lens" at bounding box center [148, 501] width 5 height 5
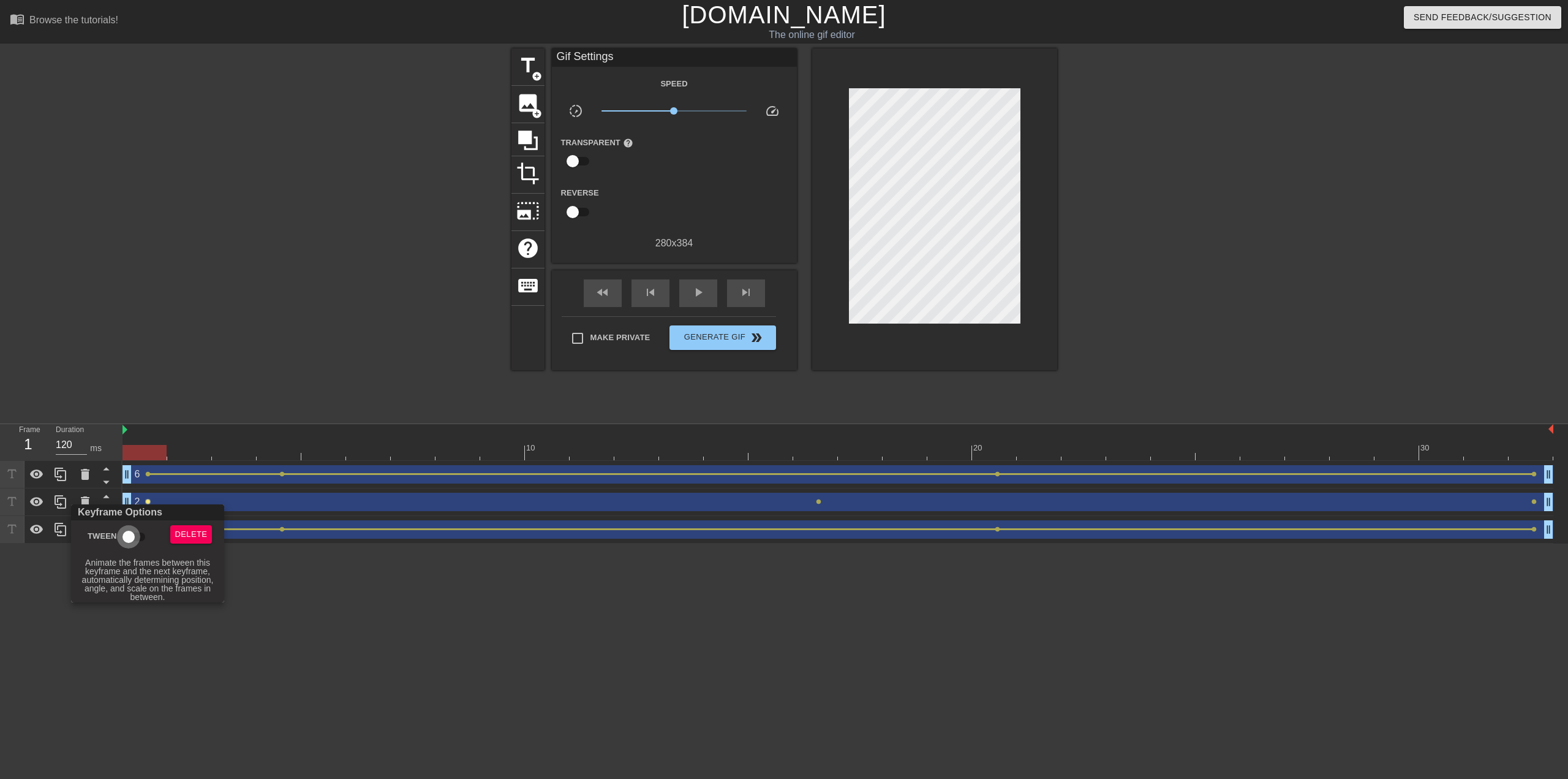
click at [125, 532] on input "Tween" at bounding box center [129, 537] width 70 height 24
checkbox input "true"
click at [823, 504] on div at bounding box center [784, 389] width 1568 height 779
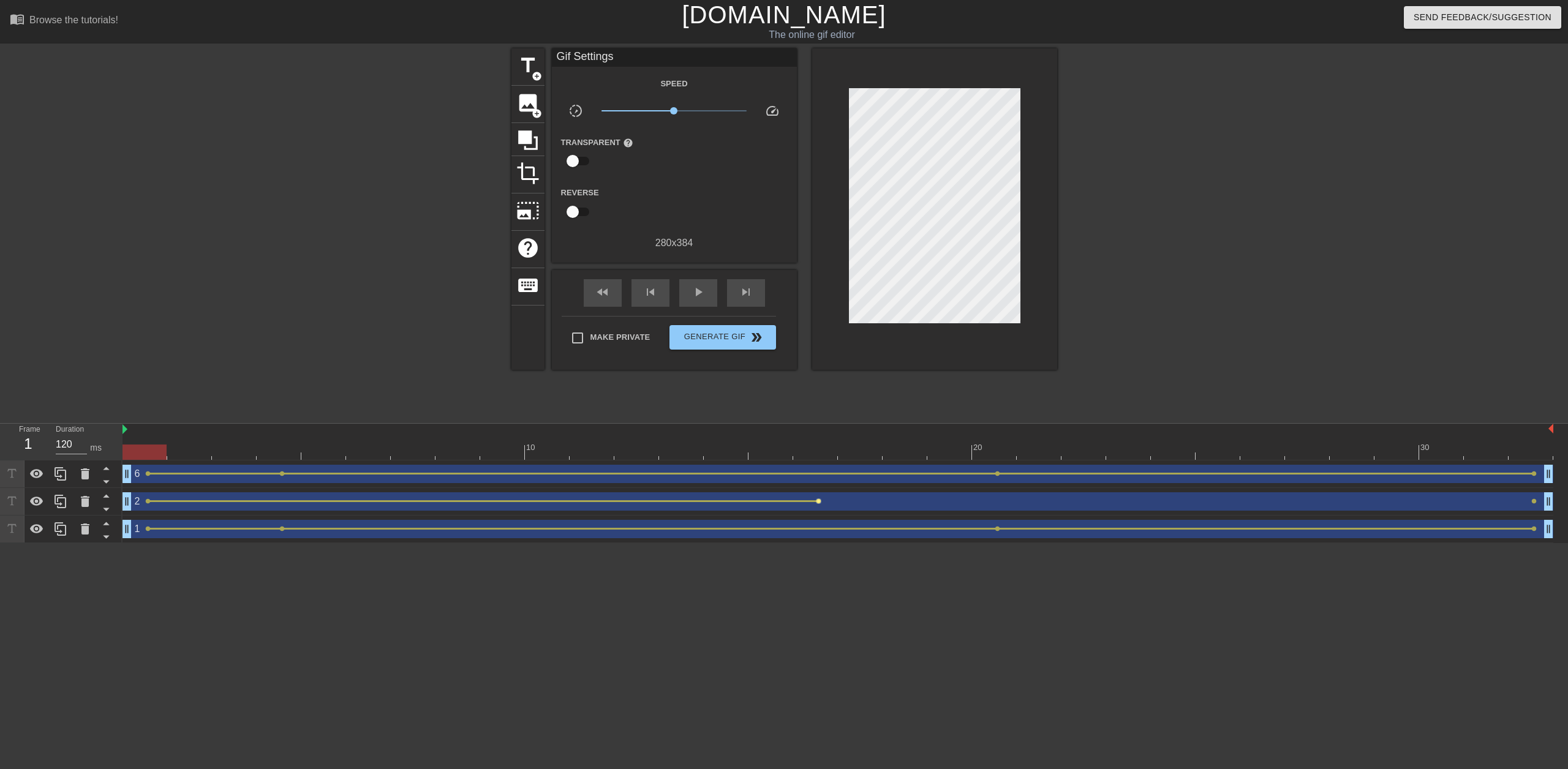
click at [817, 500] on span "lens" at bounding box center [818, 501] width 5 height 5
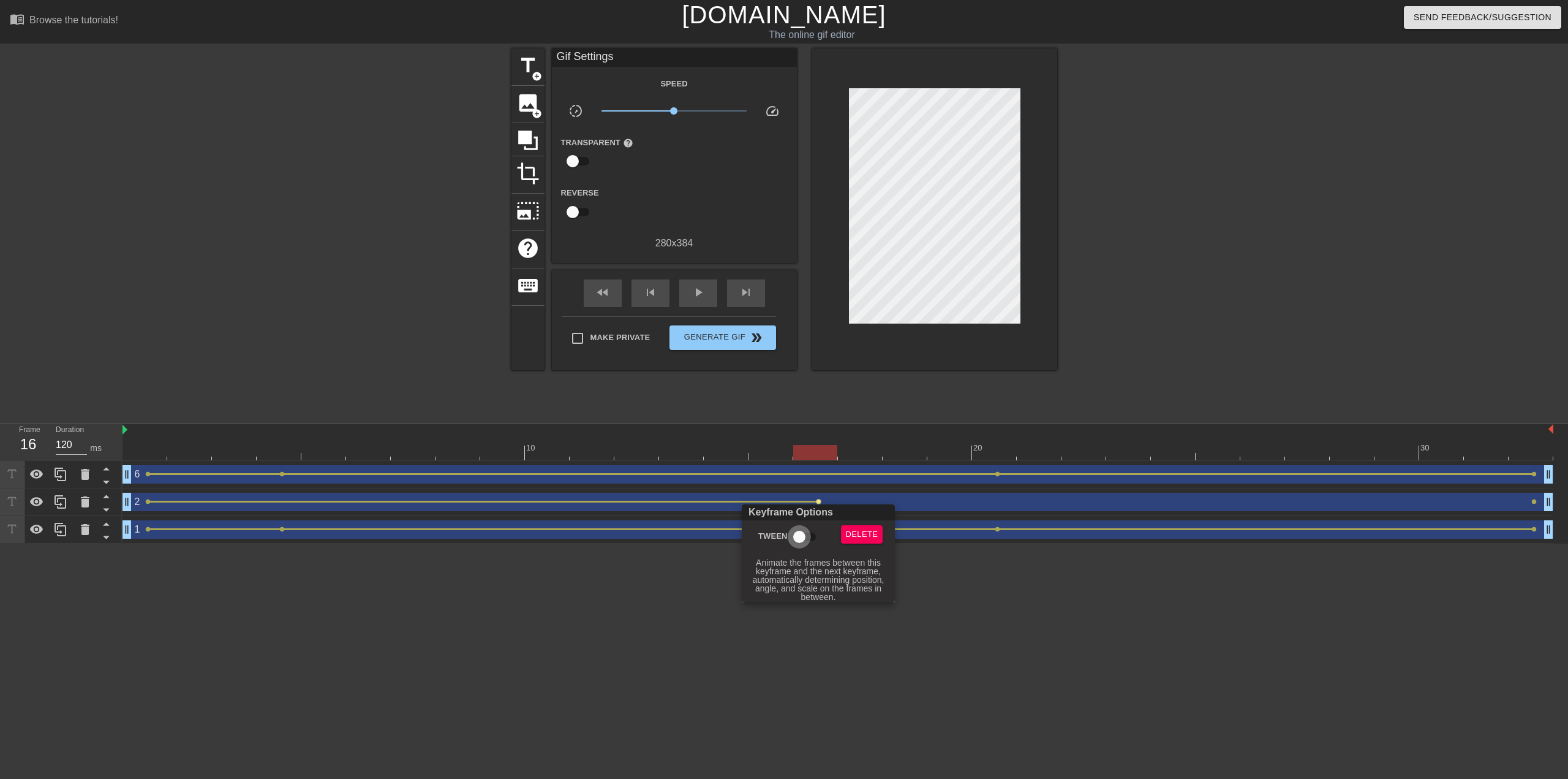
drag, startPoint x: 801, startPoint y: 533, endPoint x: 775, endPoint y: 546, distance: 29.1
click at [800, 532] on input "Tween" at bounding box center [800, 537] width 70 height 24
checkbox input "true"
click at [514, 653] on div at bounding box center [784, 389] width 1568 height 779
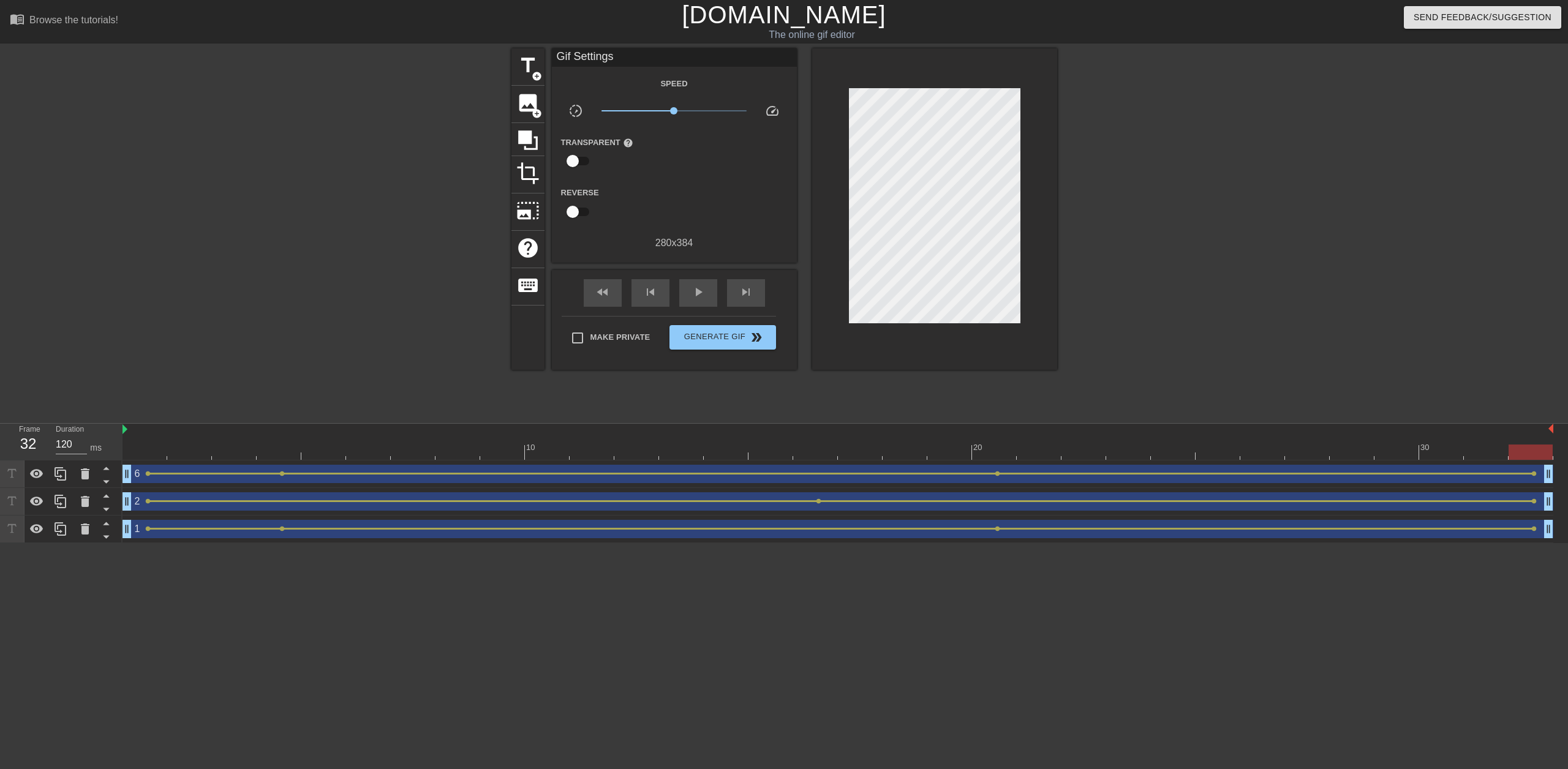
drag, startPoint x: 140, startPoint y: 443, endPoint x: 950, endPoint y: 371, distance: 813.2
click at [1528, 445] on div "10 20 30" at bounding box center [838, 442] width 1430 height 36
click at [712, 295] on div "play_arrow" at bounding box center [698, 293] width 38 height 28
click at [685, 297] on div "pause" at bounding box center [698, 293] width 38 height 28
click at [1534, 450] on div at bounding box center [838, 452] width 1430 height 16
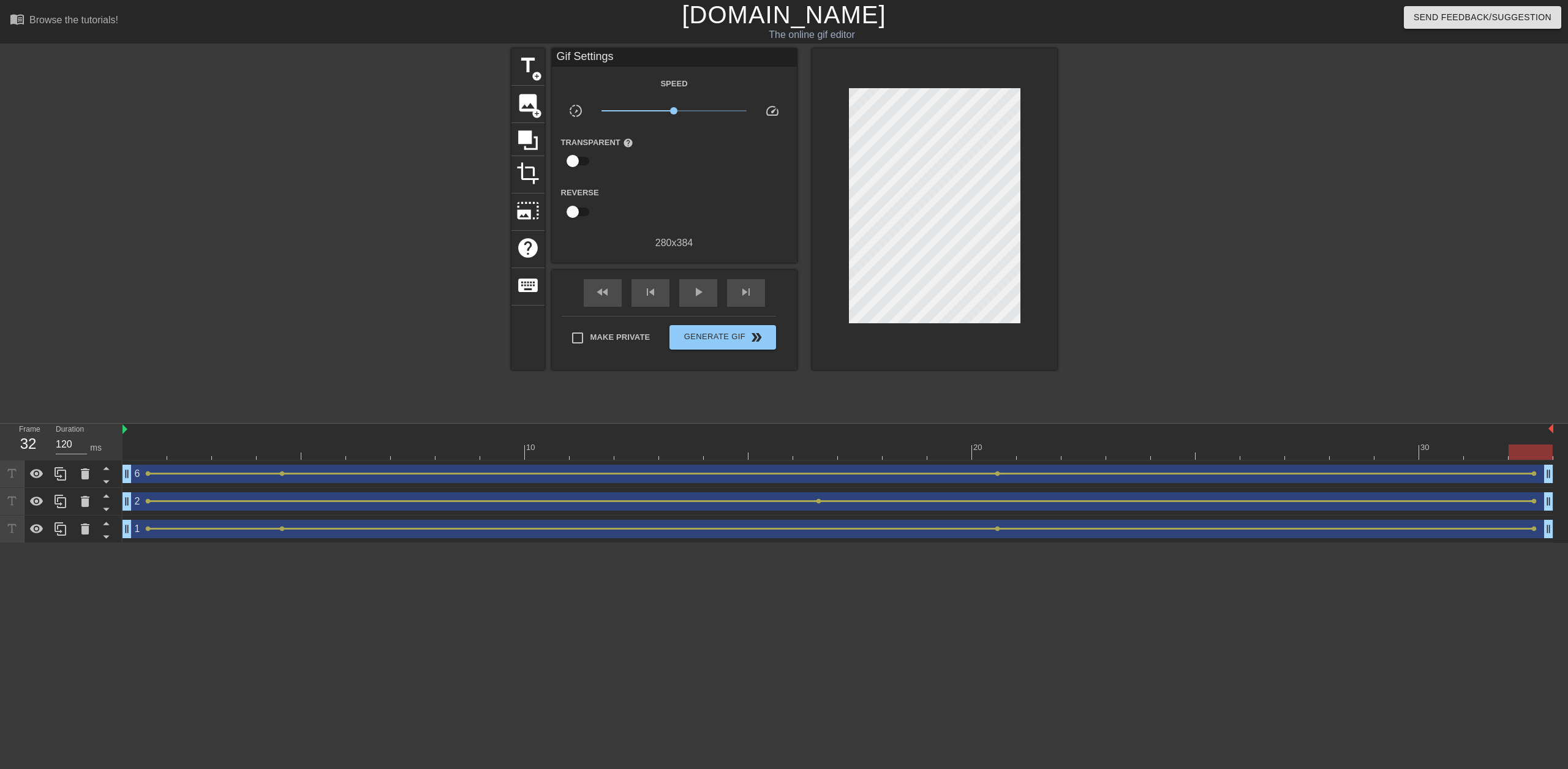
click at [1504, 505] on div "2 drag_handle drag_handle" at bounding box center [838, 501] width 1430 height 18
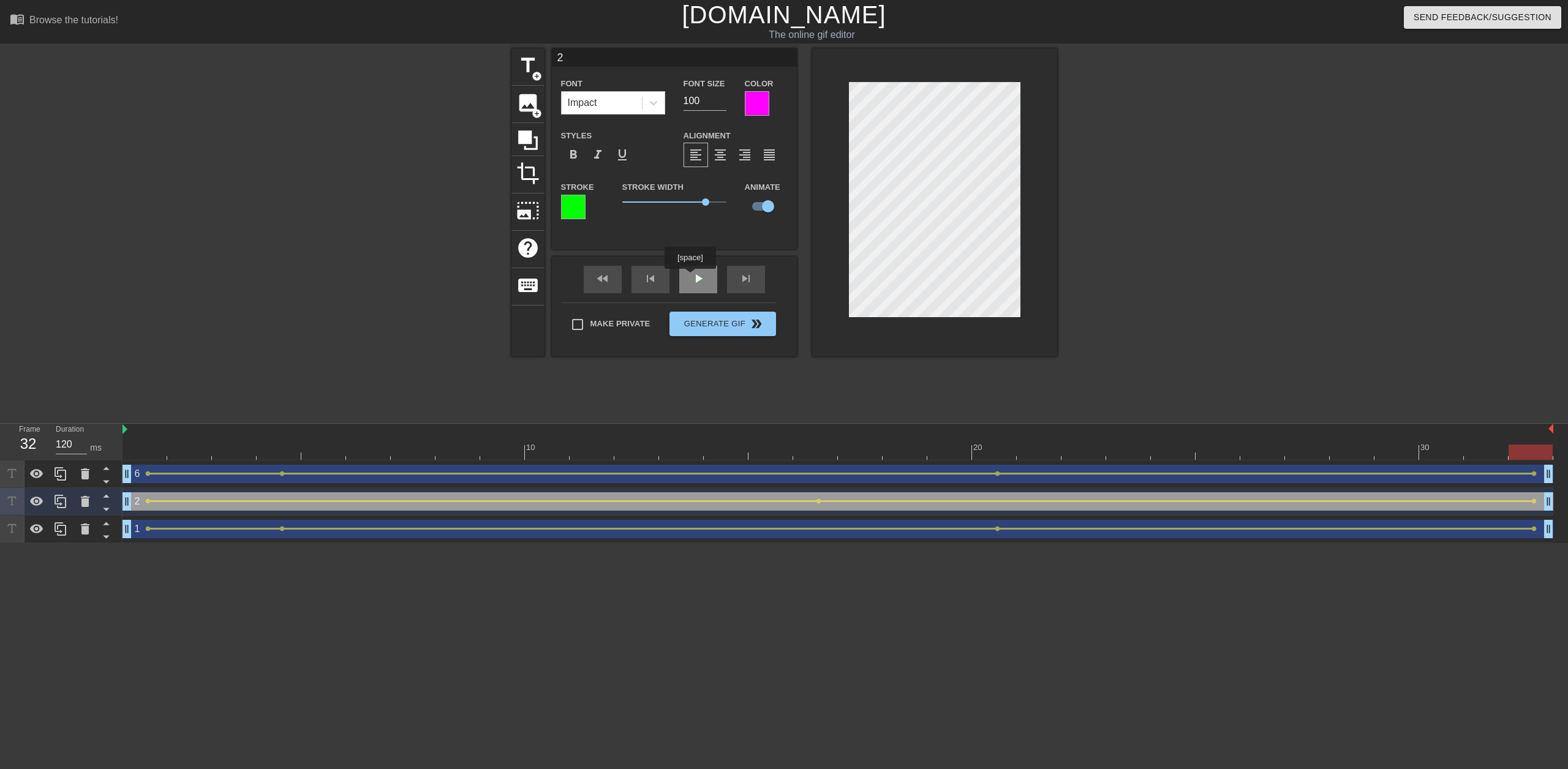
click at [691, 277] on div "fast_rewind skip_previous play_arrow skip_next" at bounding box center [674, 280] width 200 height 46
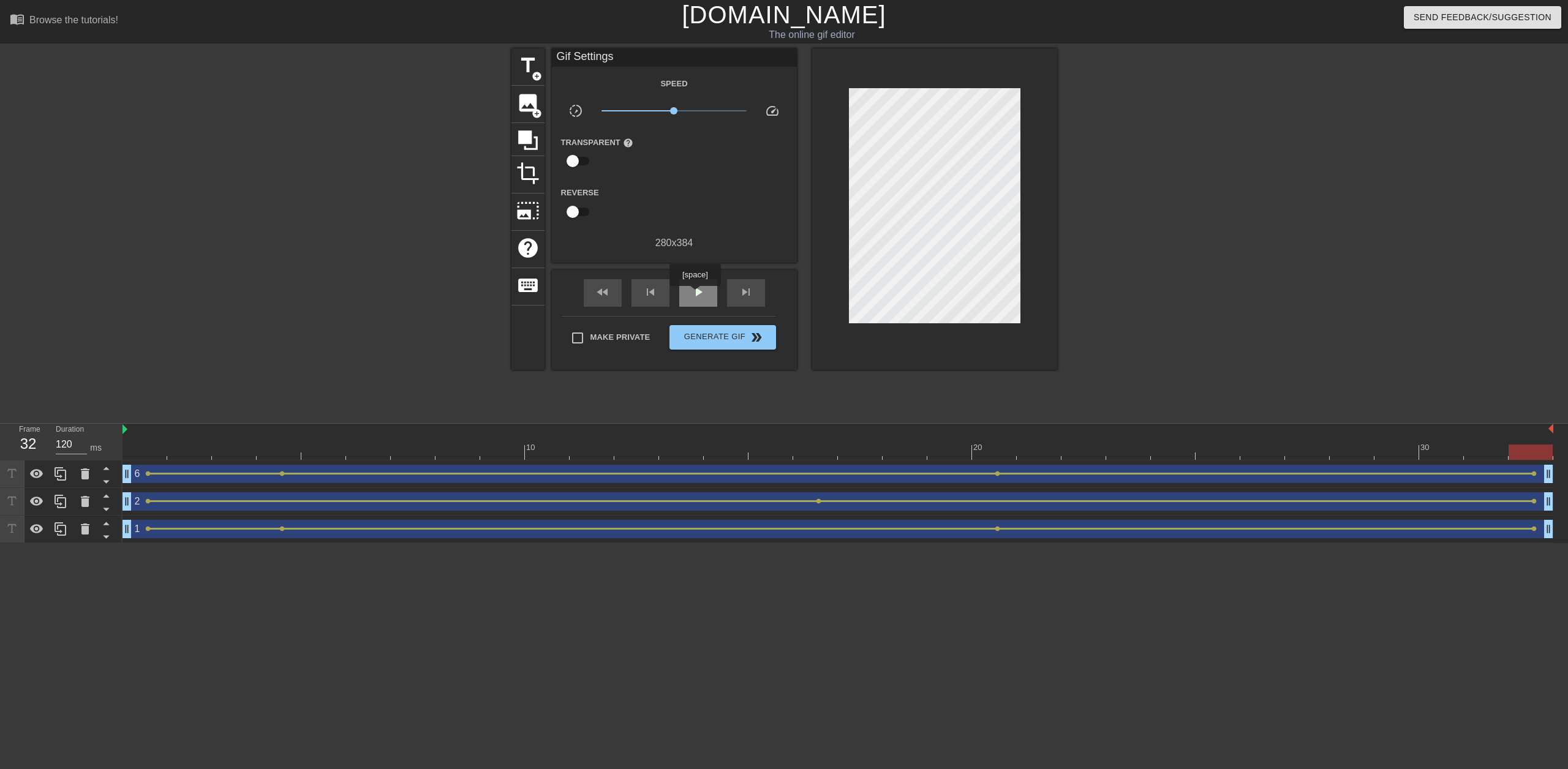
click at [694, 295] on span "play_arrow" at bounding box center [698, 292] width 15 height 15
click at [694, 288] on span "pause" at bounding box center [698, 292] width 15 height 15
click at [696, 346] on button "Generate Gif double_arrow" at bounding box center [722, 337] width 106 height 24
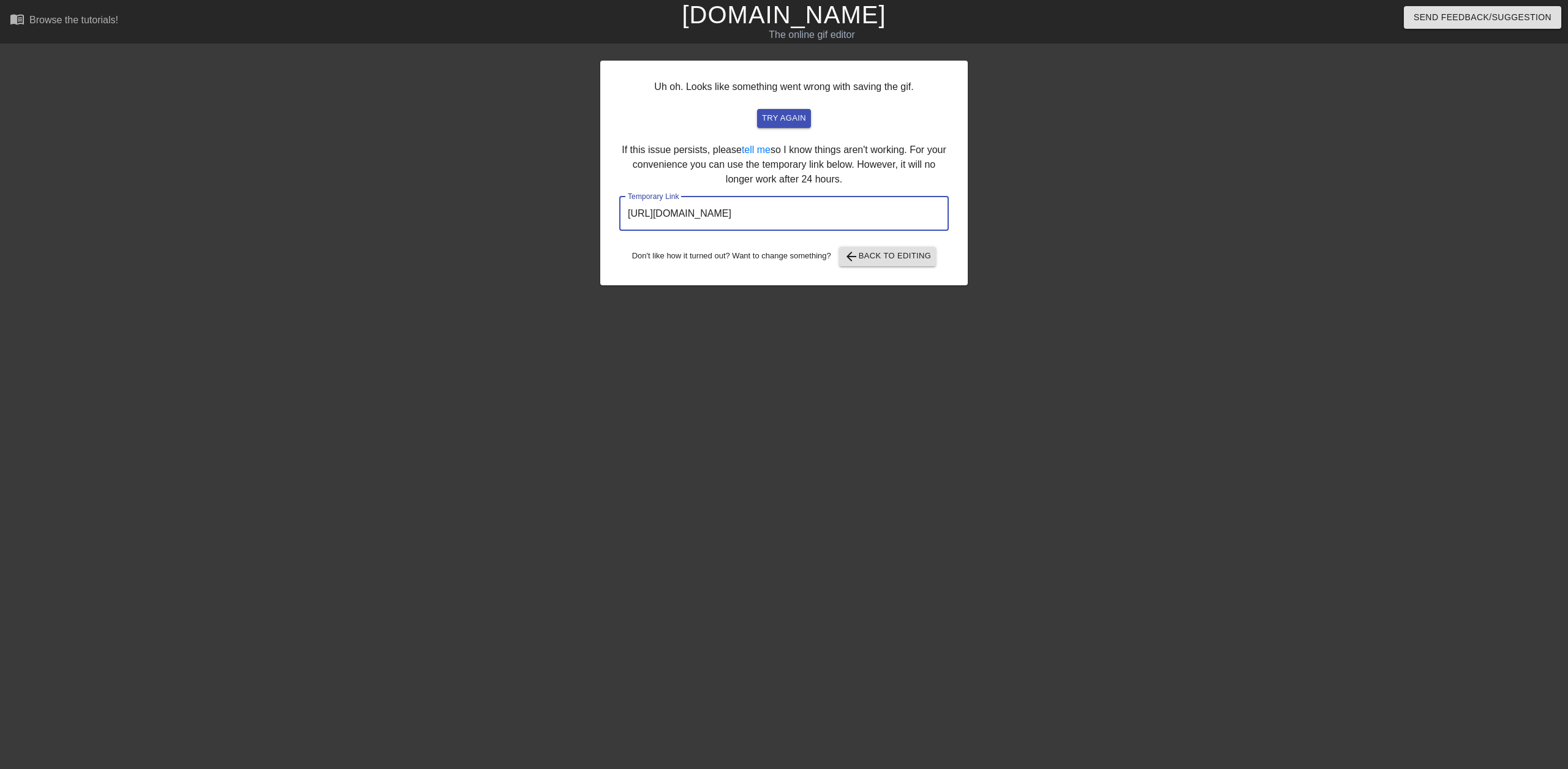
drag, startPoint x: 903, startPoint y: 210, endPoint x: 474, endPoint y: 211, distance: 429.0
click at [474, 211] on div "Uh oh. Looks like something went wrong with saving the gif. try again If this i…" at bounding box center [784, 232] width 1568 height 367
